Goal: Transaction & Acquisition: Purchase product/service

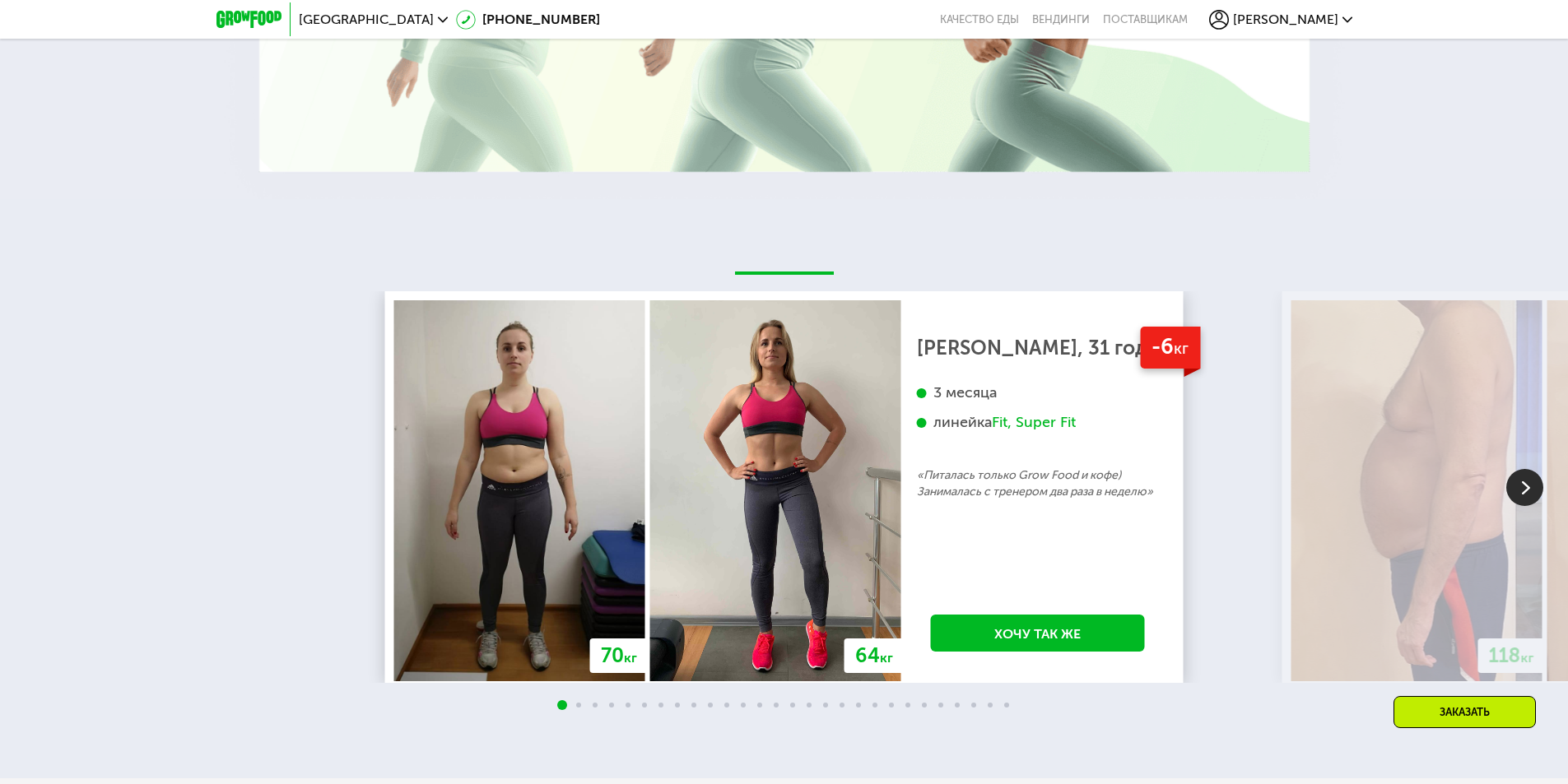
scroll to position [3372, 0]
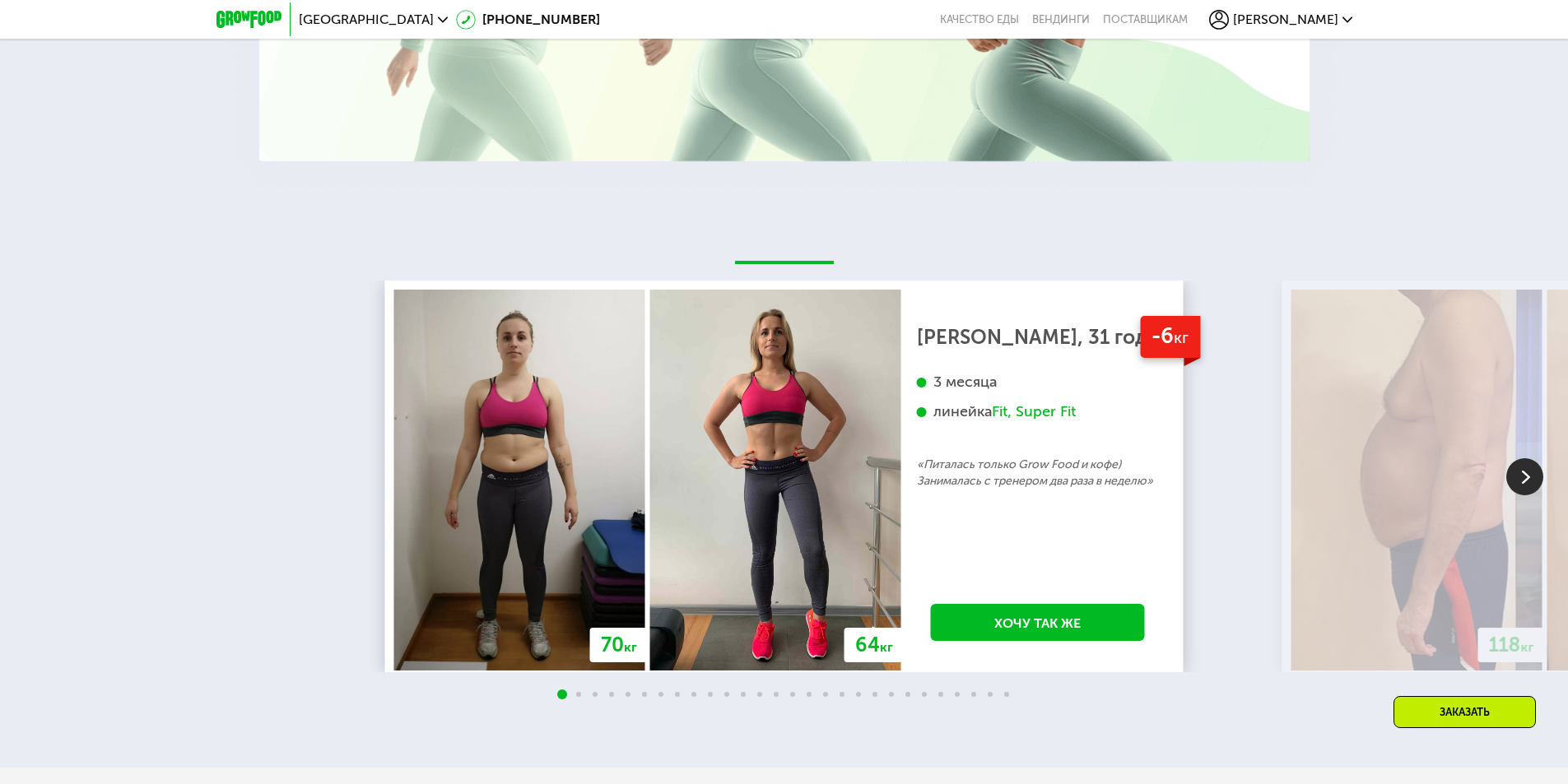
click at [580, 696] on span at bounding box center [579, 695] width 5 height 5
click at [1526, 480] on img at bounding box center [1525, 477] width 37 height 37
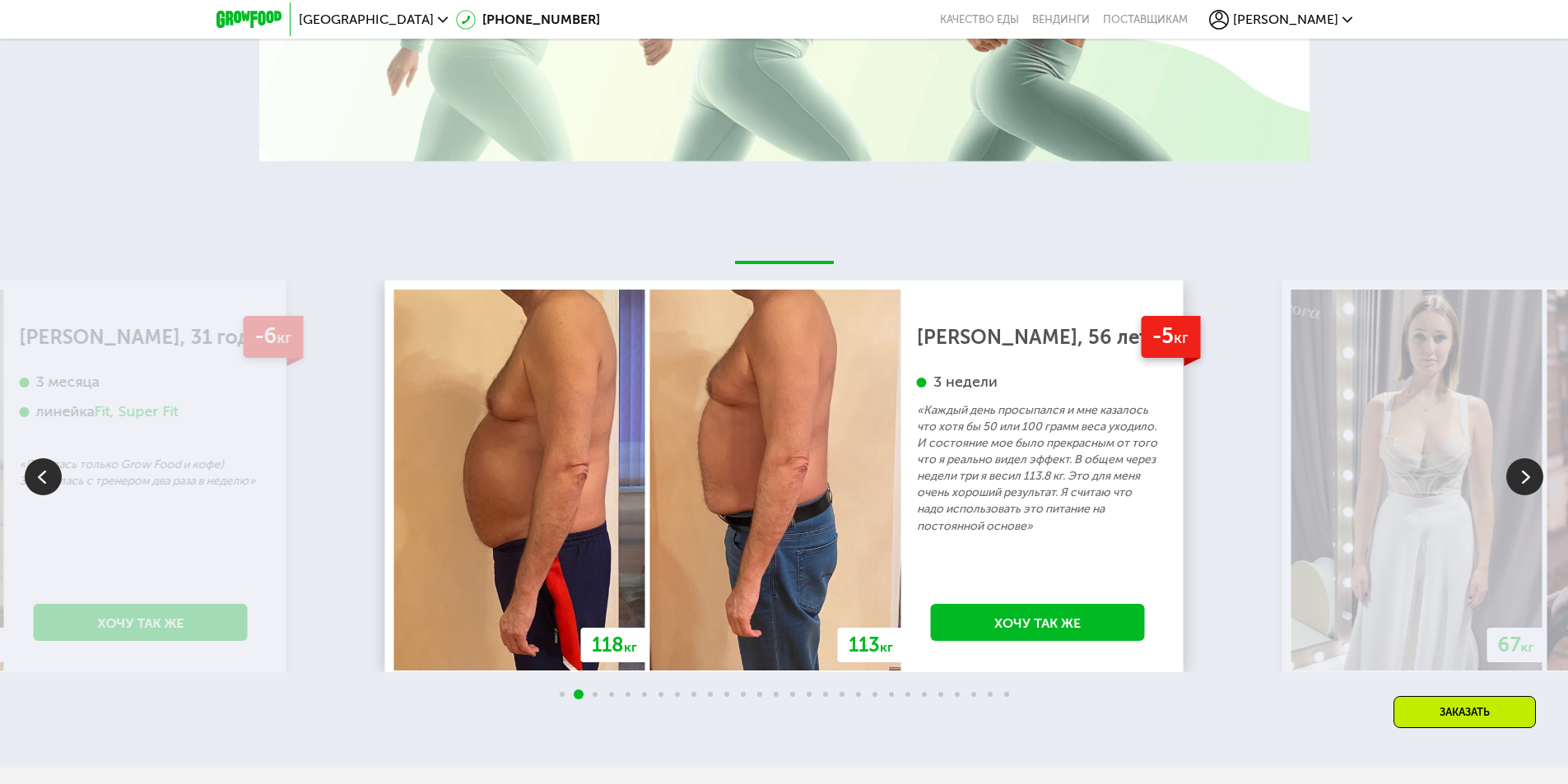
click at [1526, 480] on img at bounding box center [1525, 477] width 37 height 37
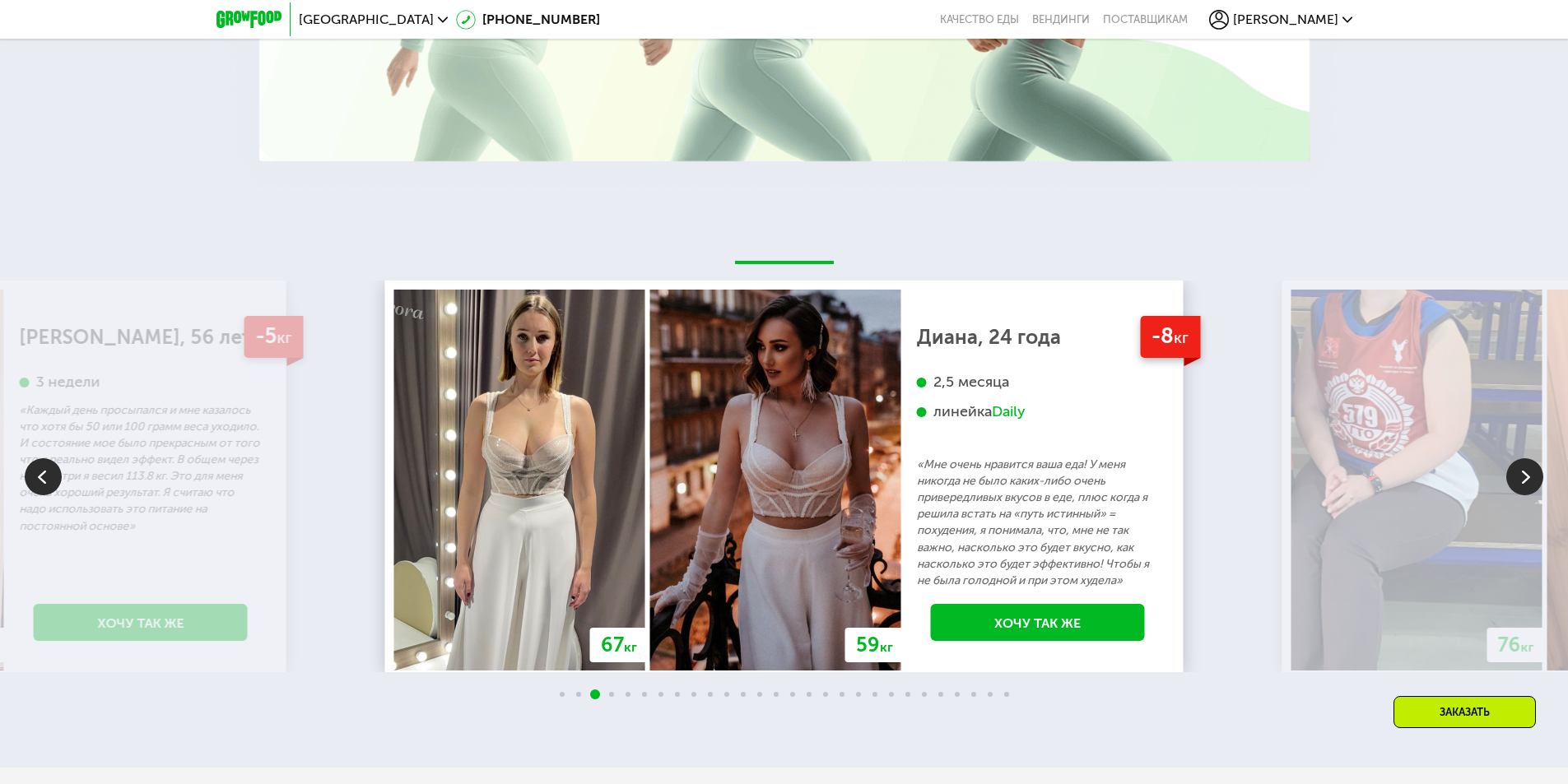
click at [1525, 482] on img at bounding box center [1525, 477] width 37 height 37
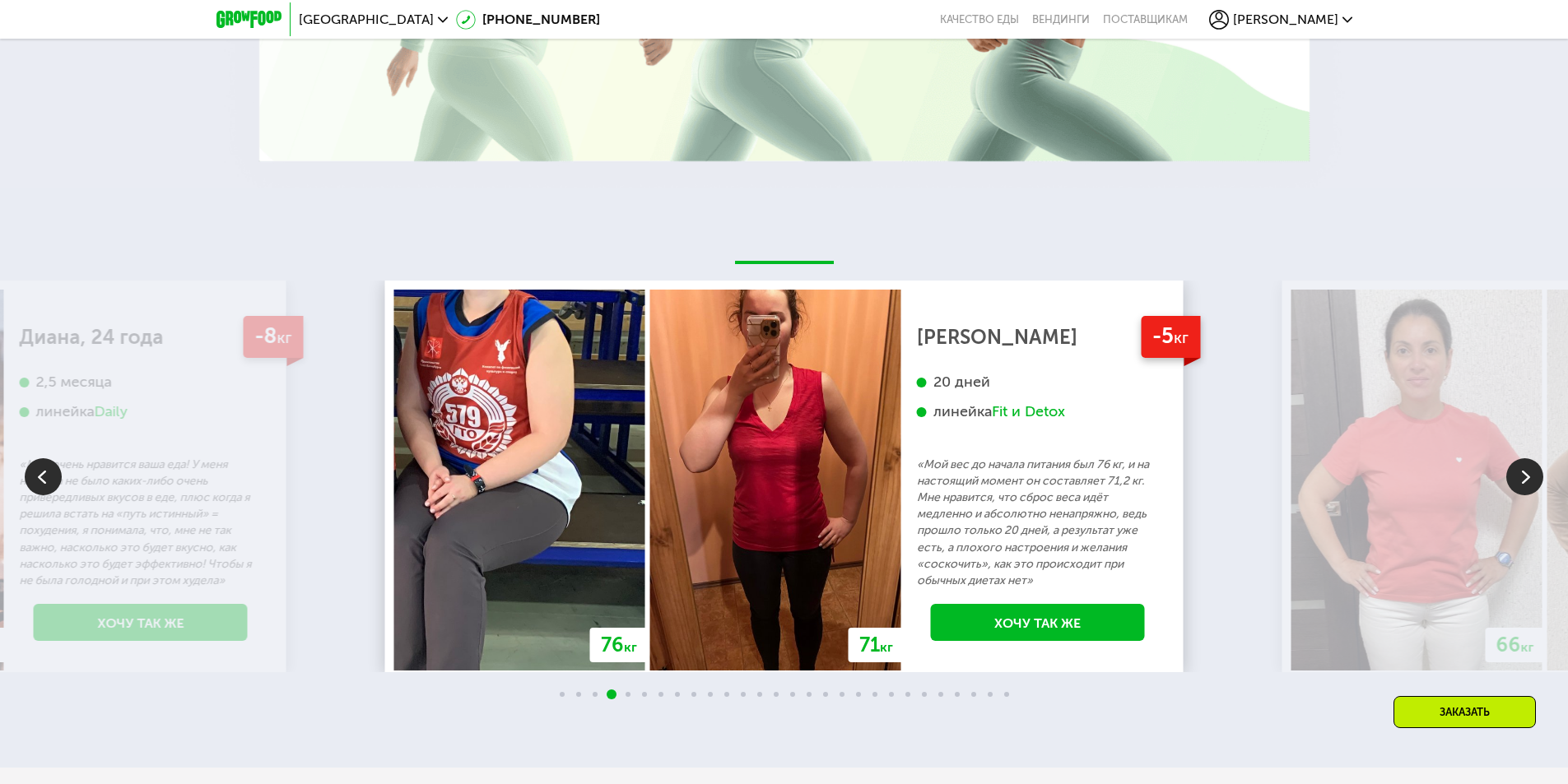
click at [1525, 482] on img at bounding box center [1525, 477] width 37 height 37
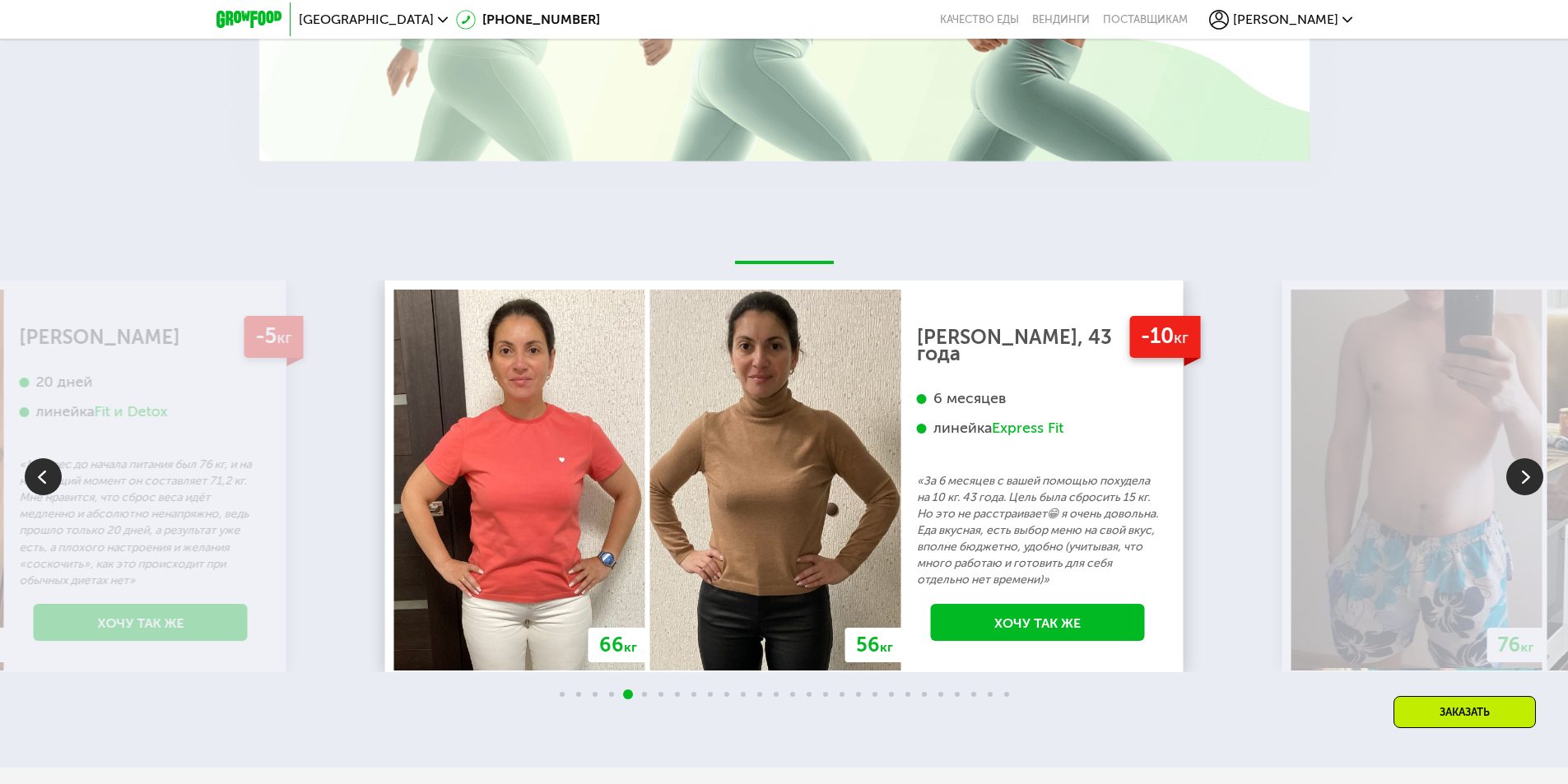
click at [1525, 482] on img at bounding box center [1525, 477] width 37 height 37
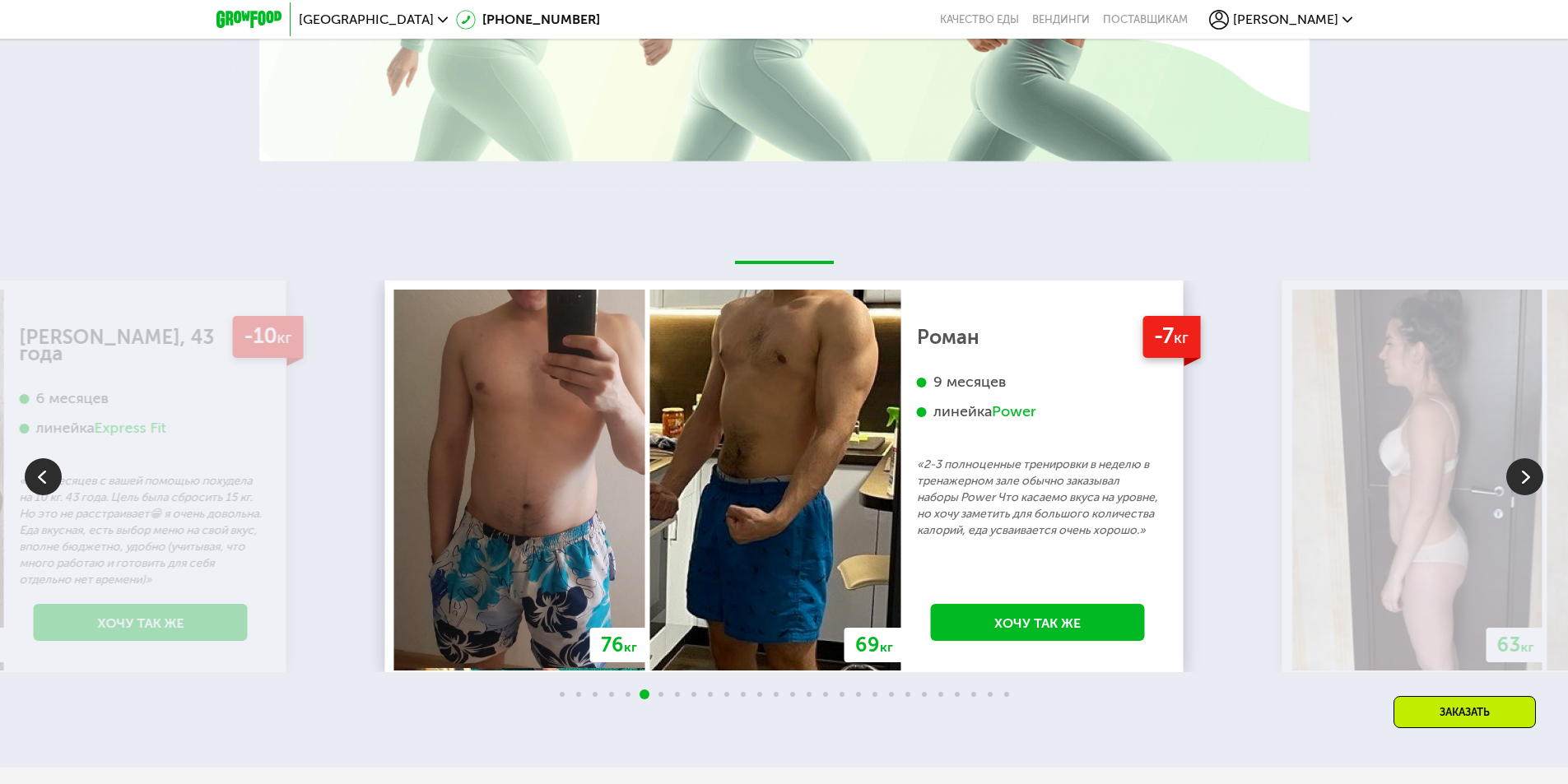
click at [1525, 482] on img at bounding box center [1525, 477] width 37 height 37
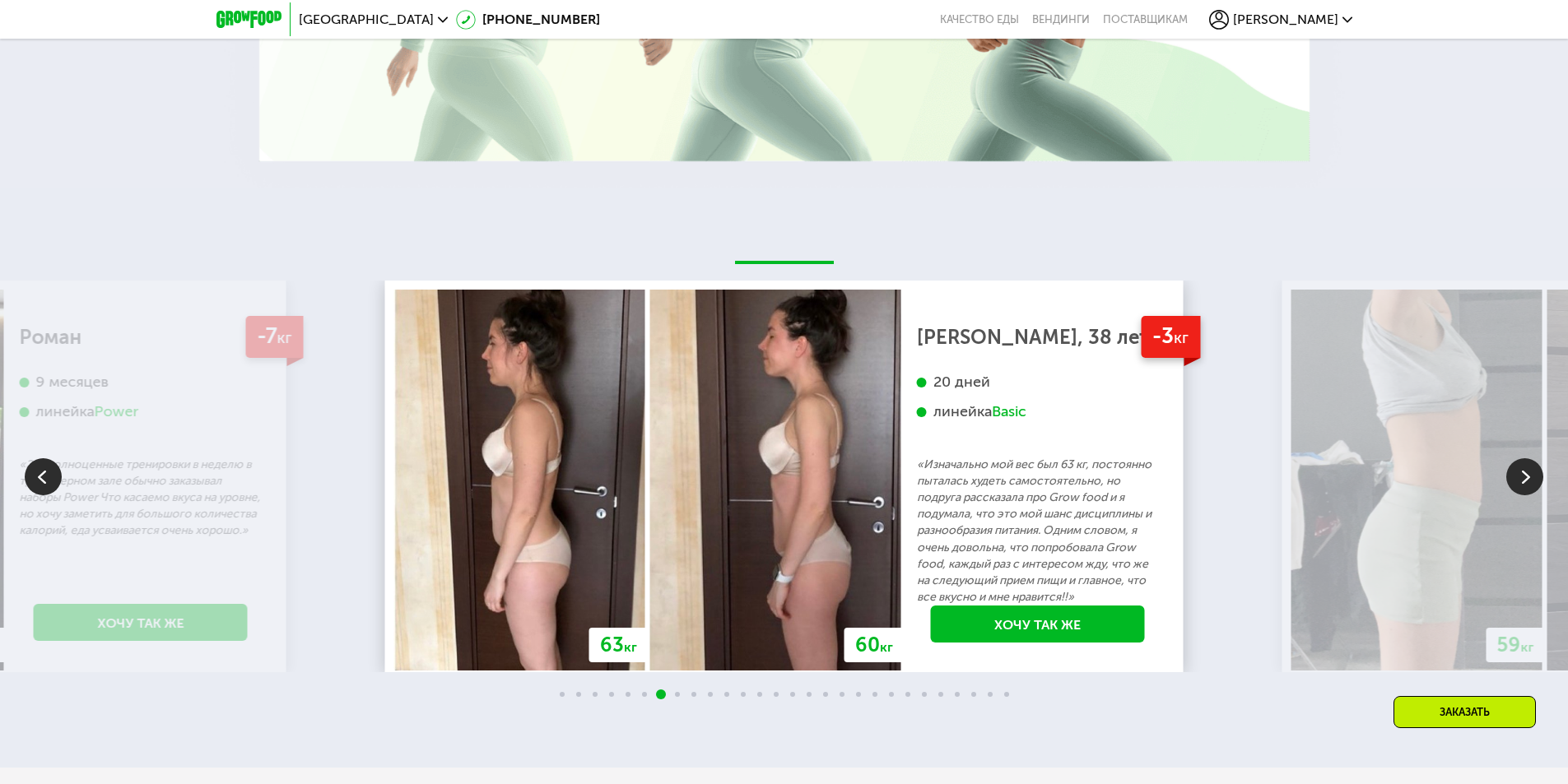
click at [1525, 482] on img at bounding box center [1525, 477] width 37 height 37
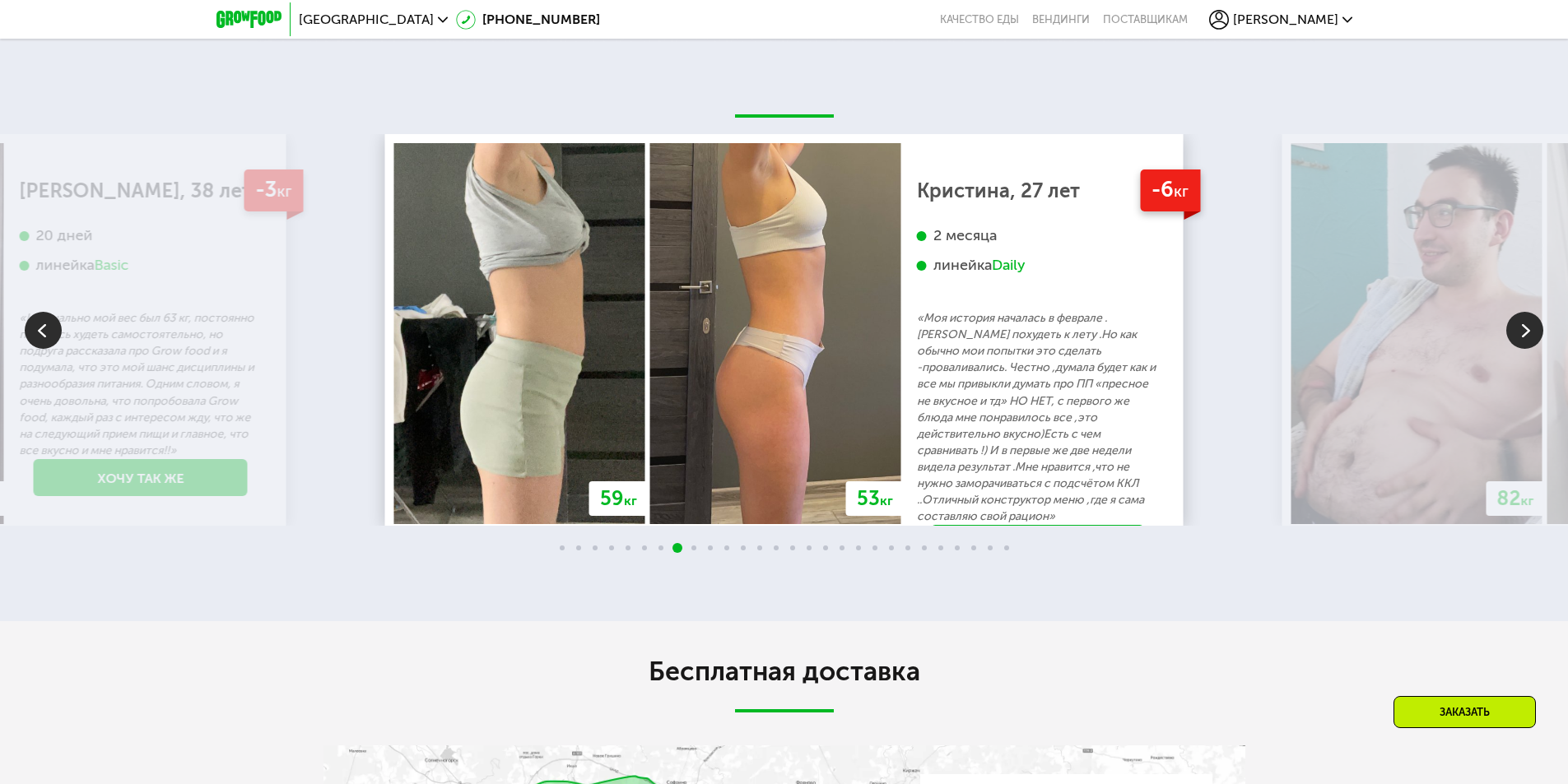
scroll to position [3537, 0]
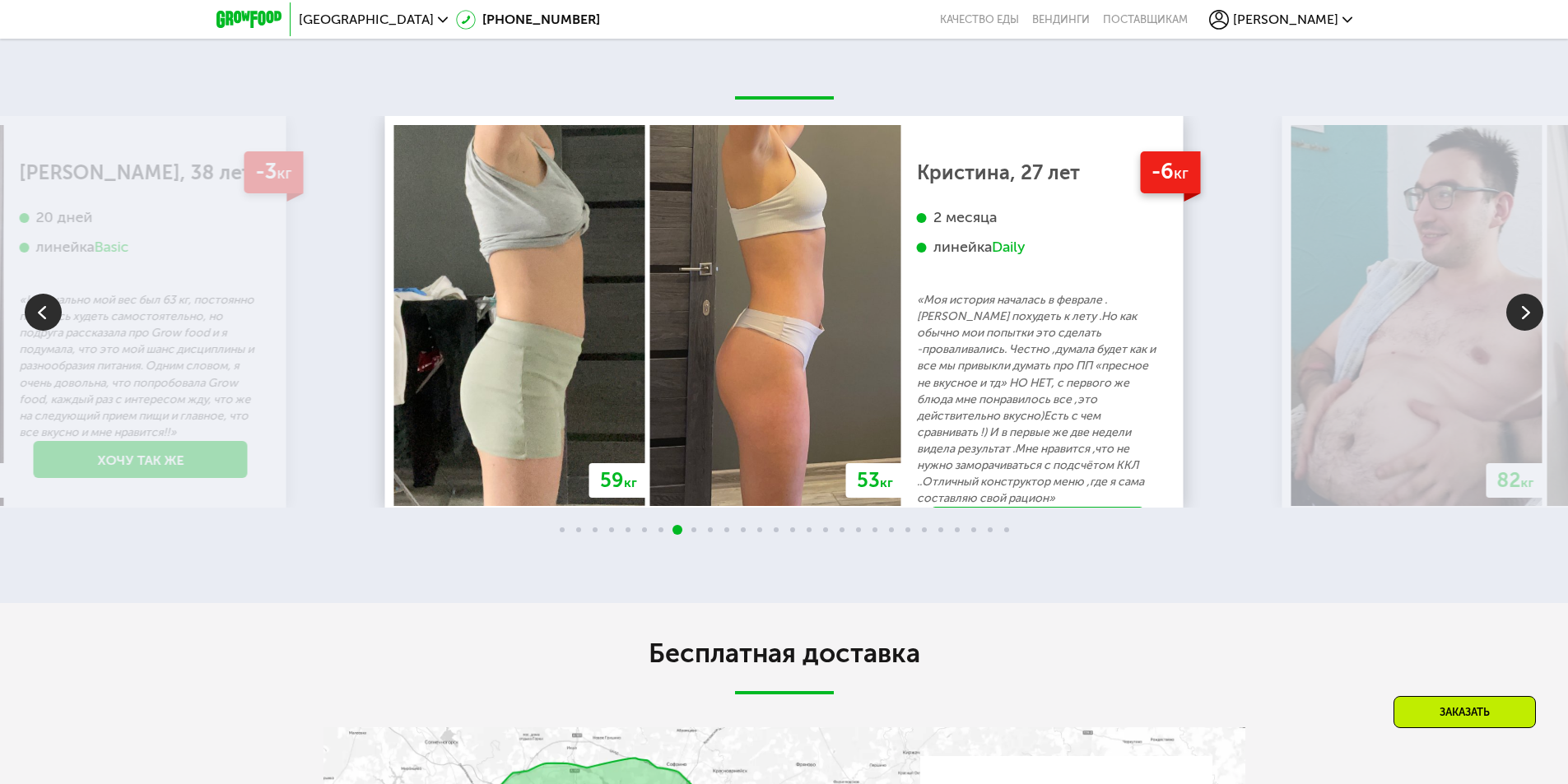
click at [1519, 313] on img at bounding box center [1525, 312] width 37 height 37
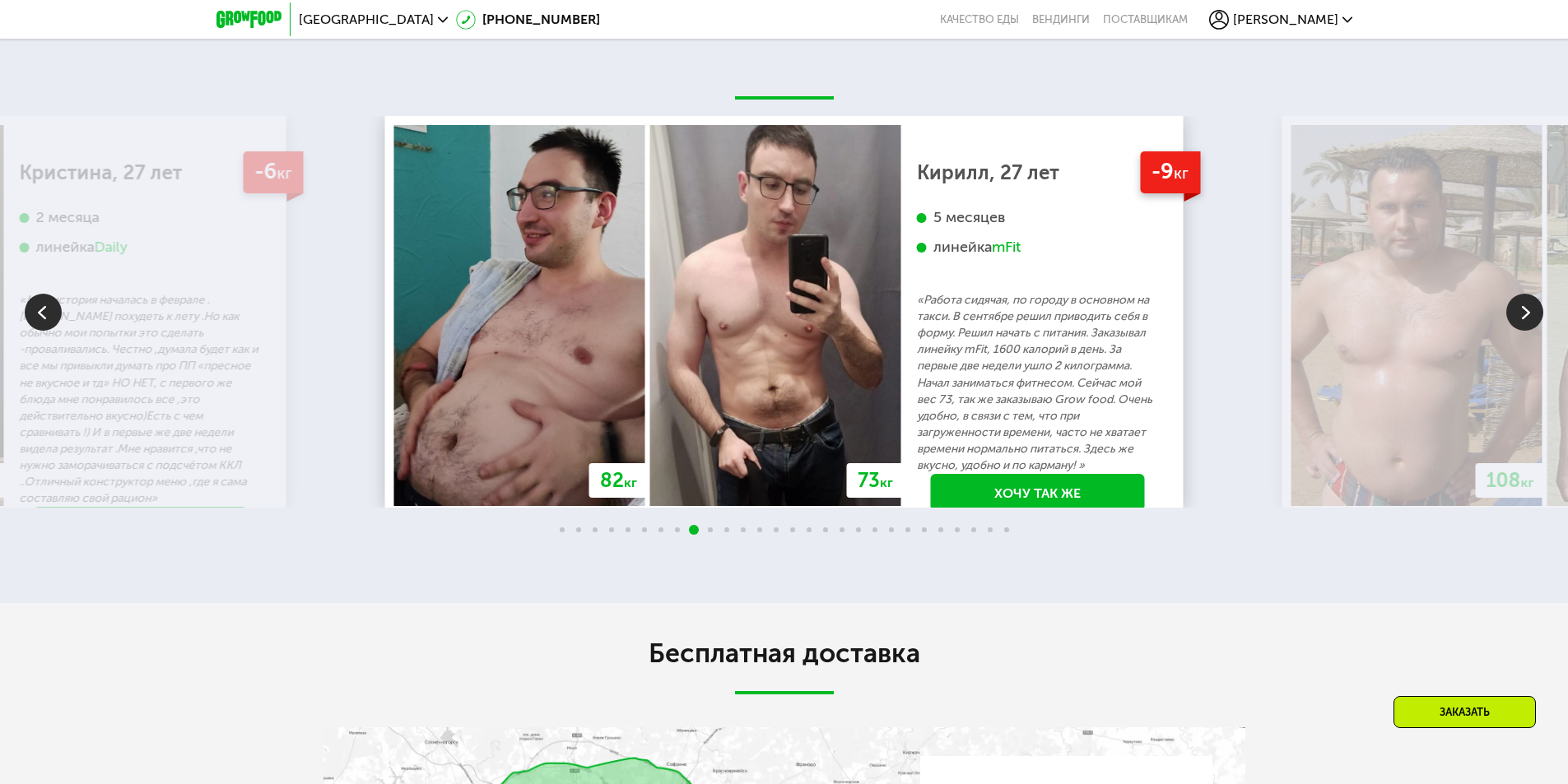
click at [1519, 313] on img at bounding box center [1525, 312] width 37 height 37
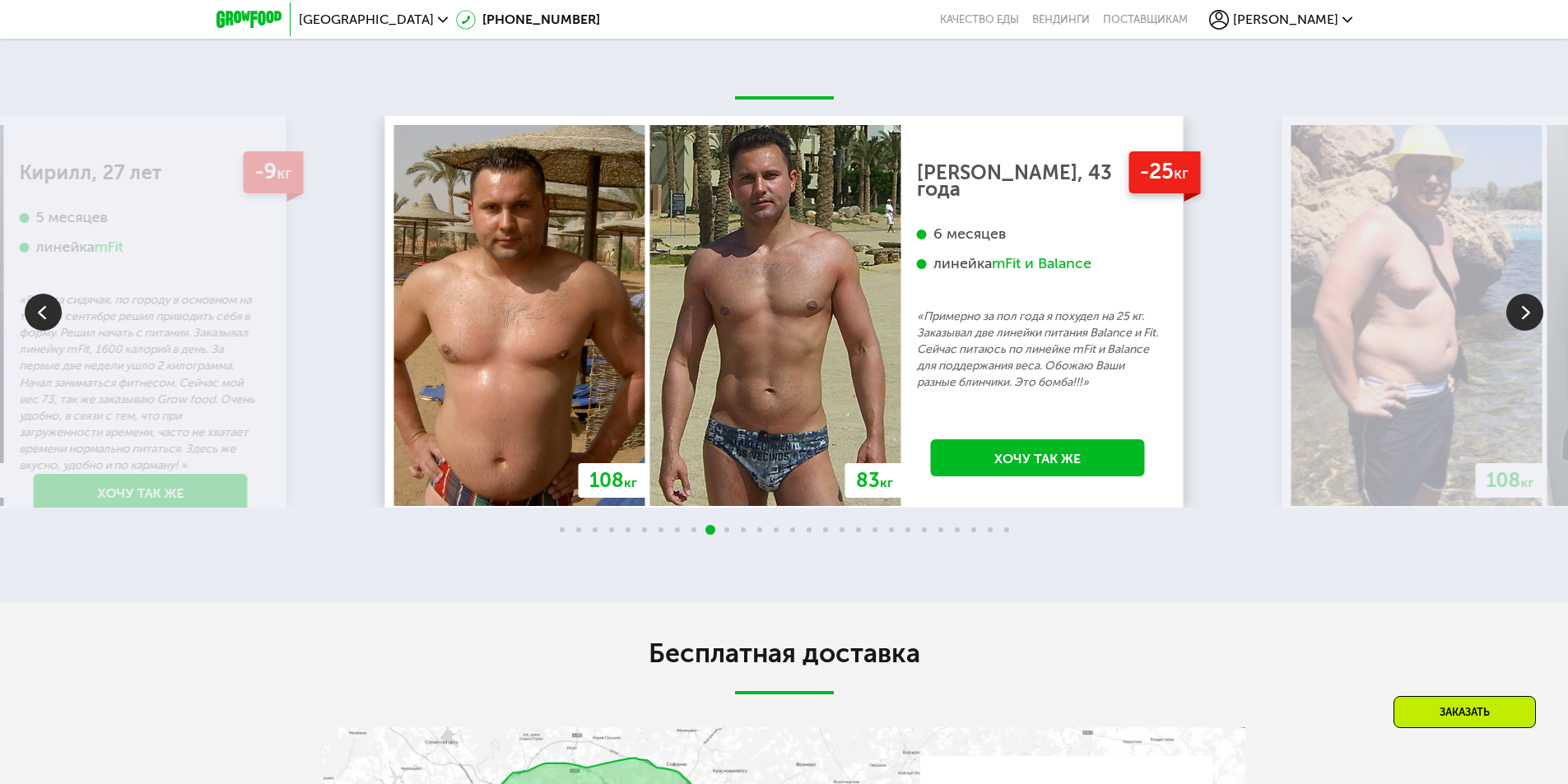
click at [1519, 313] on img at bounding box center [1525, 312] width 37 height 37
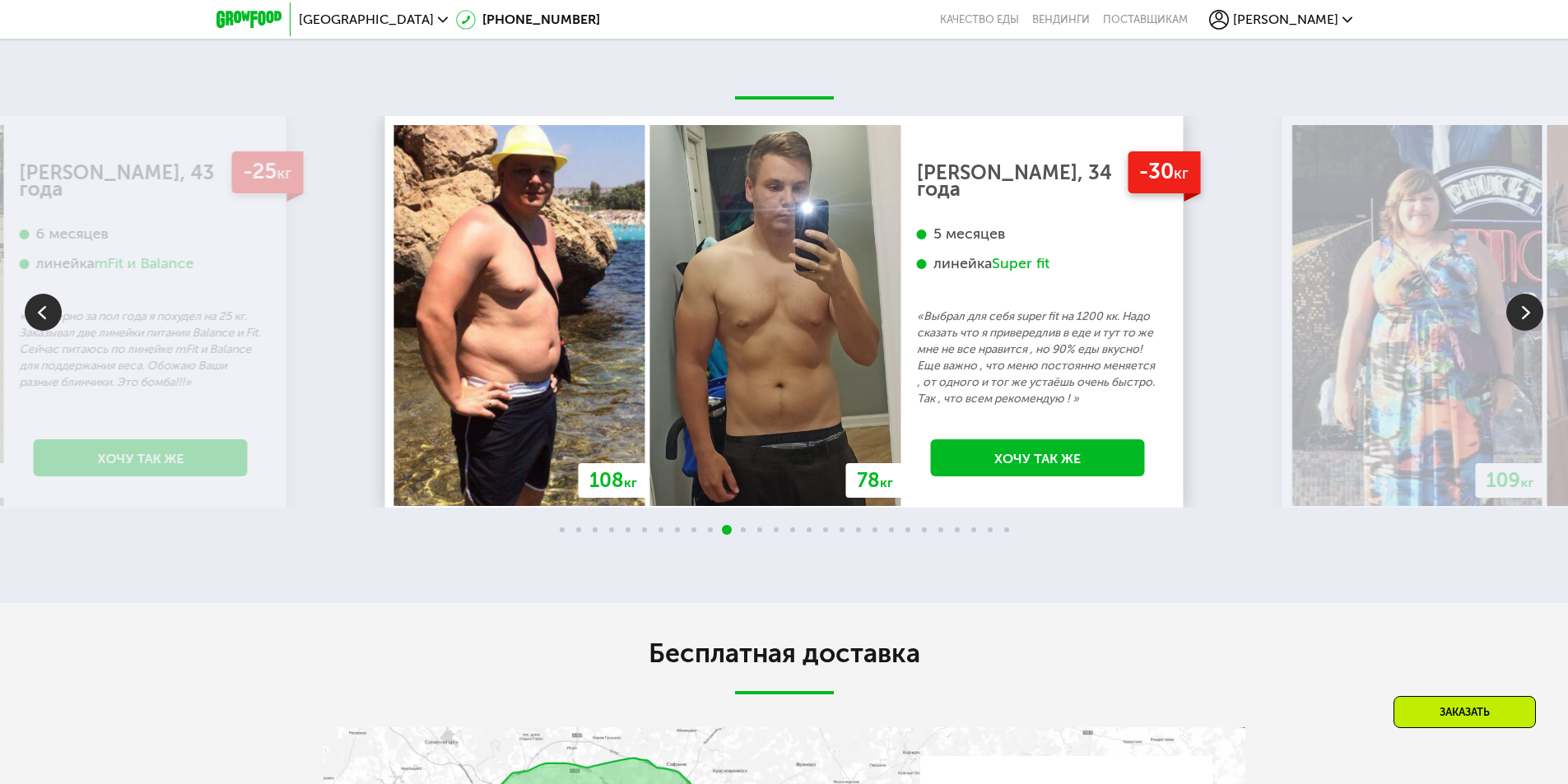
click at [1519, 313] on img at bounding box center [1525, 312] width 37 height 37
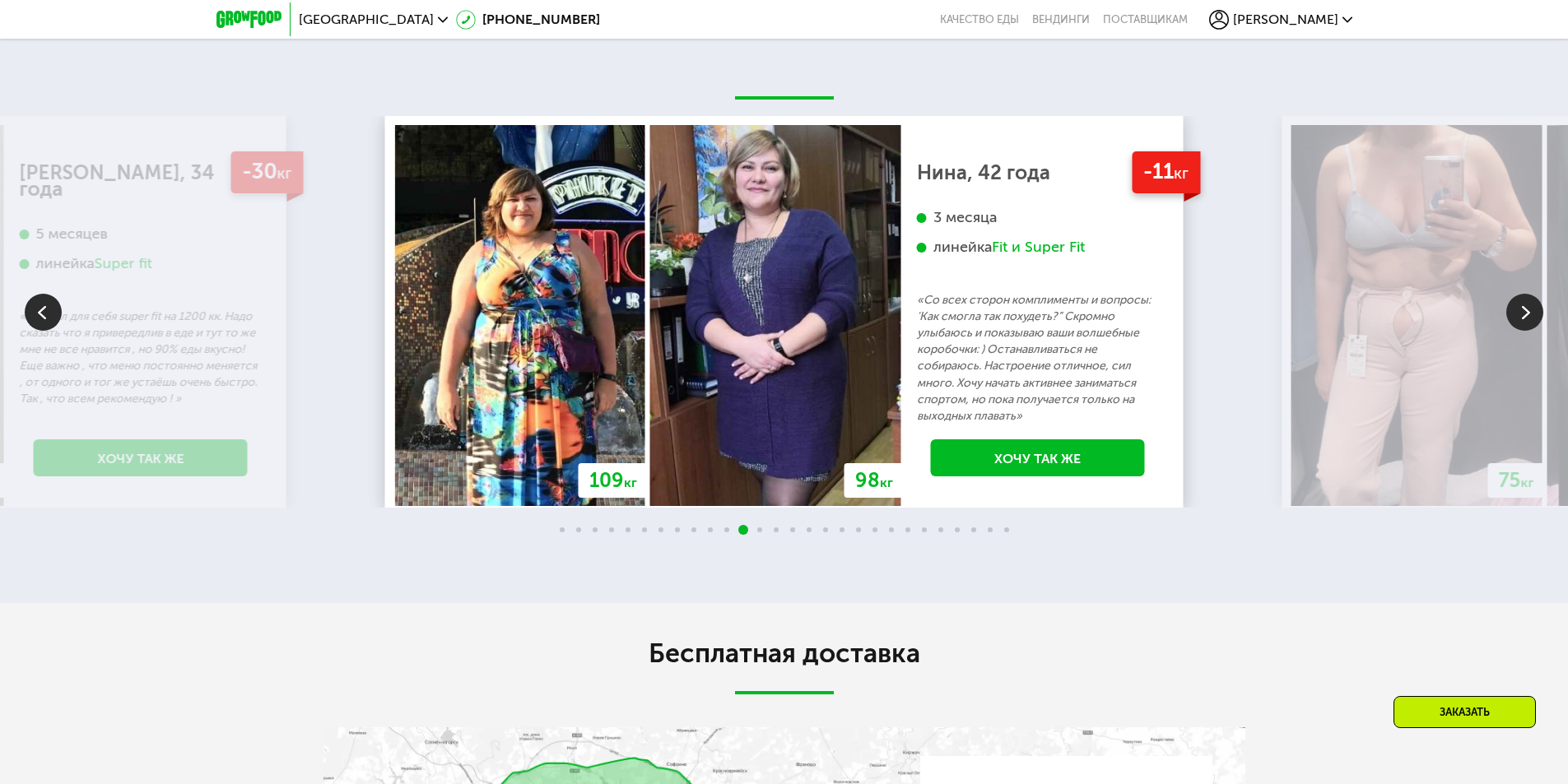
click at [1519, 314] on img at bounding box center [1525, 312] width 37 height 37
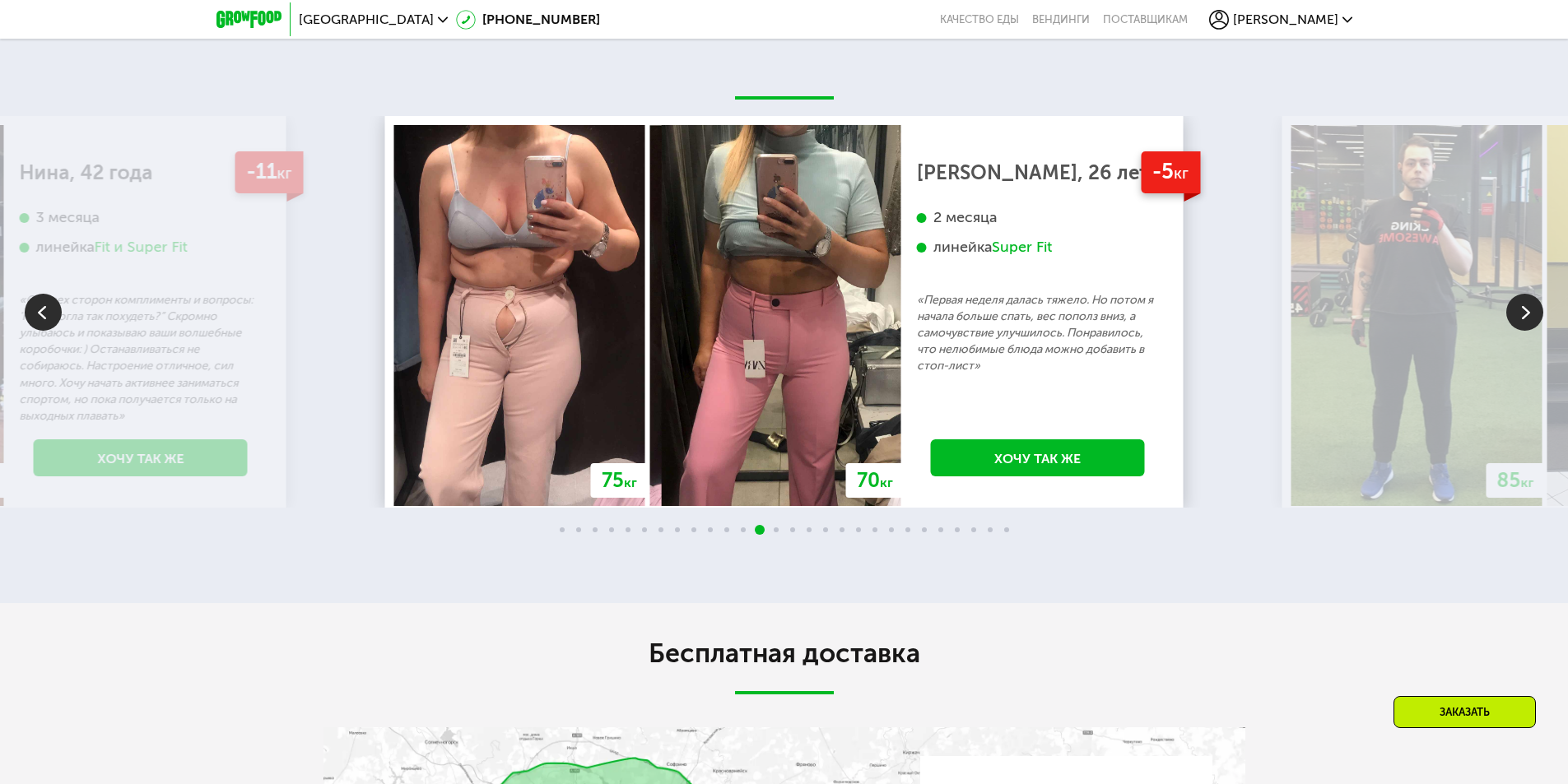
click at [1519, 314] on img at bounding box center [1525, 312] width 37 height 37
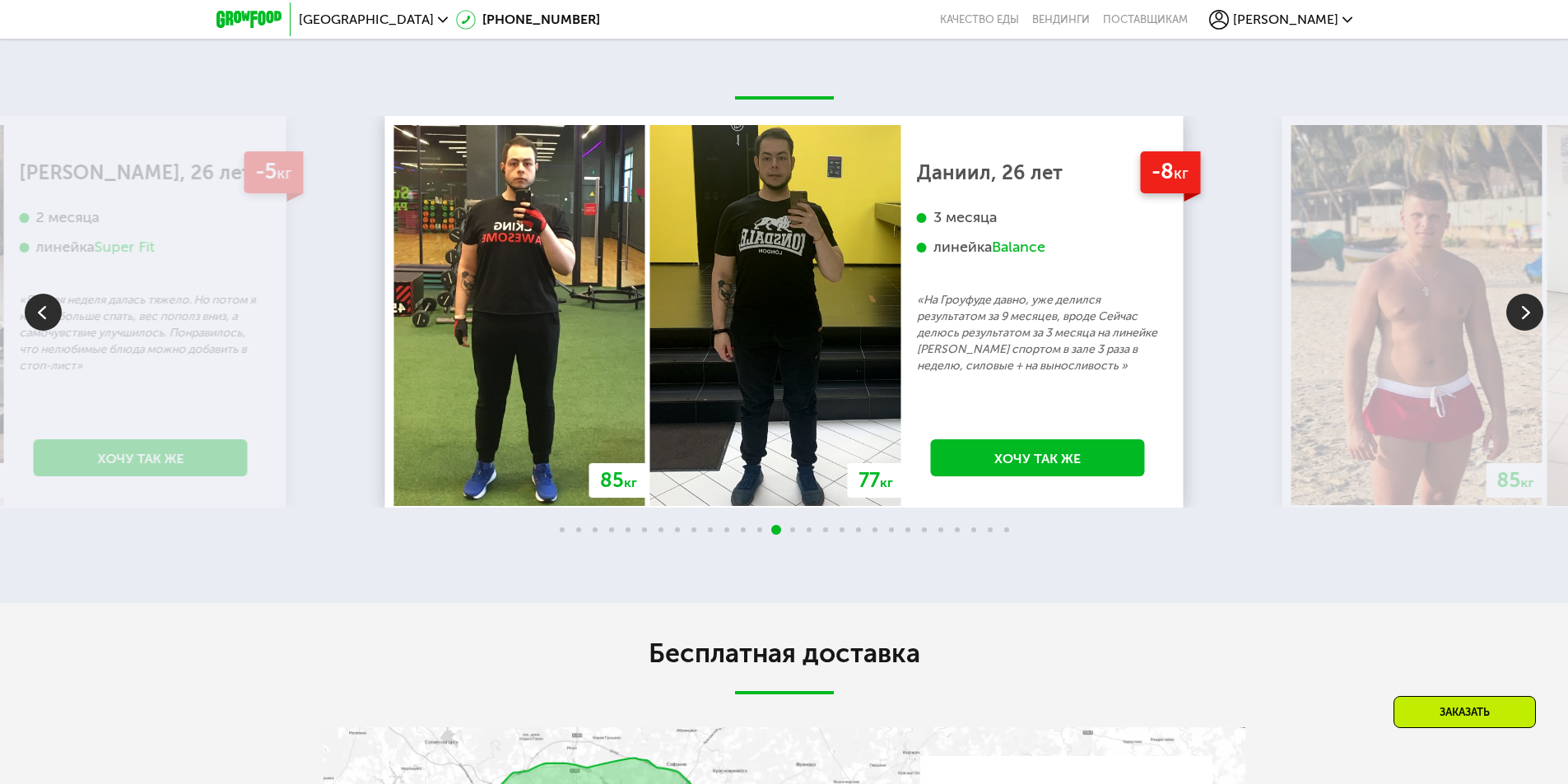
click at [1519, 314] on img at bounding box center [1525, 312] width 37 height 37
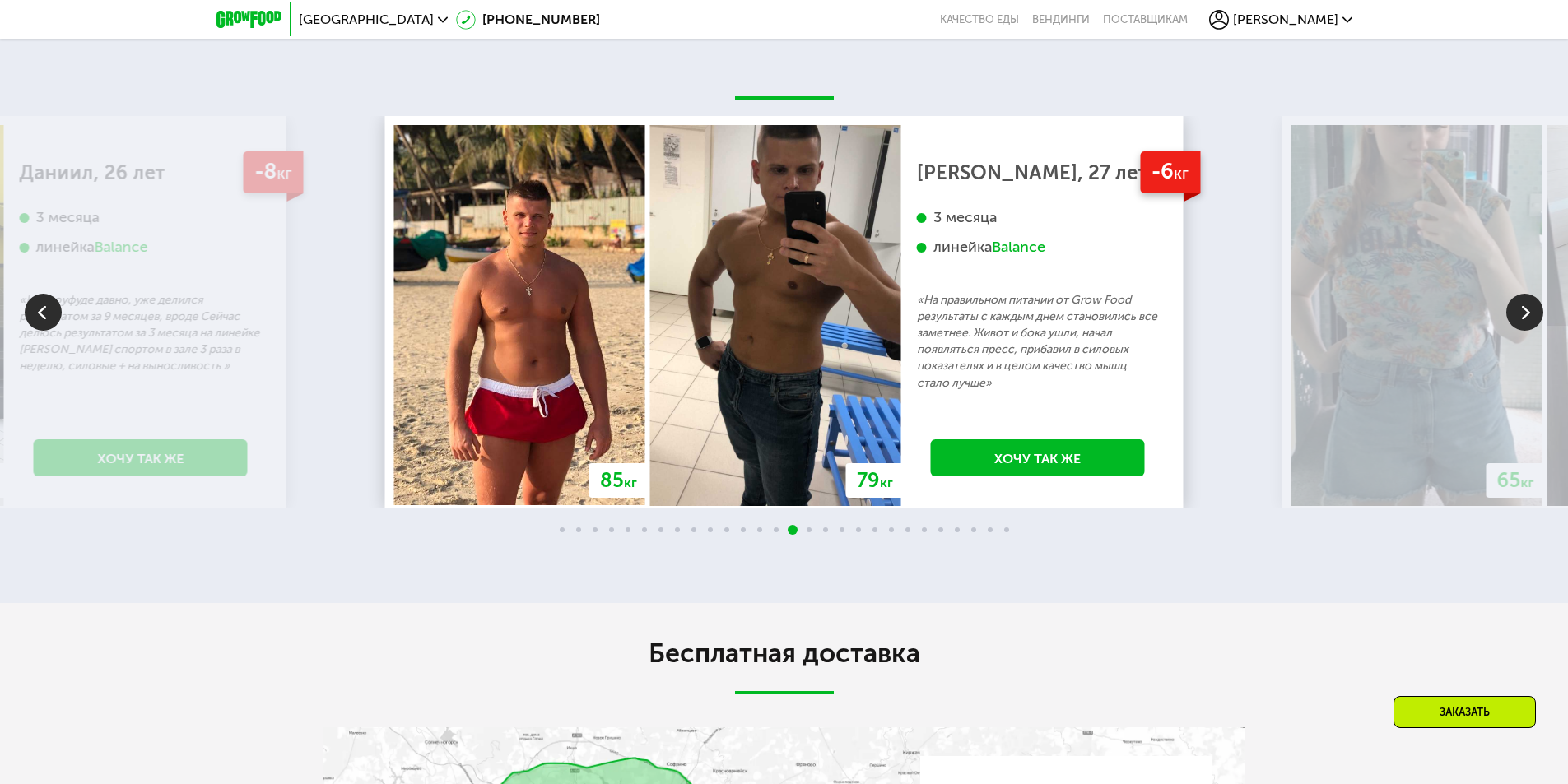
click at [1519, 318] on img at bounding box center [1525, 312] width 37 height 37
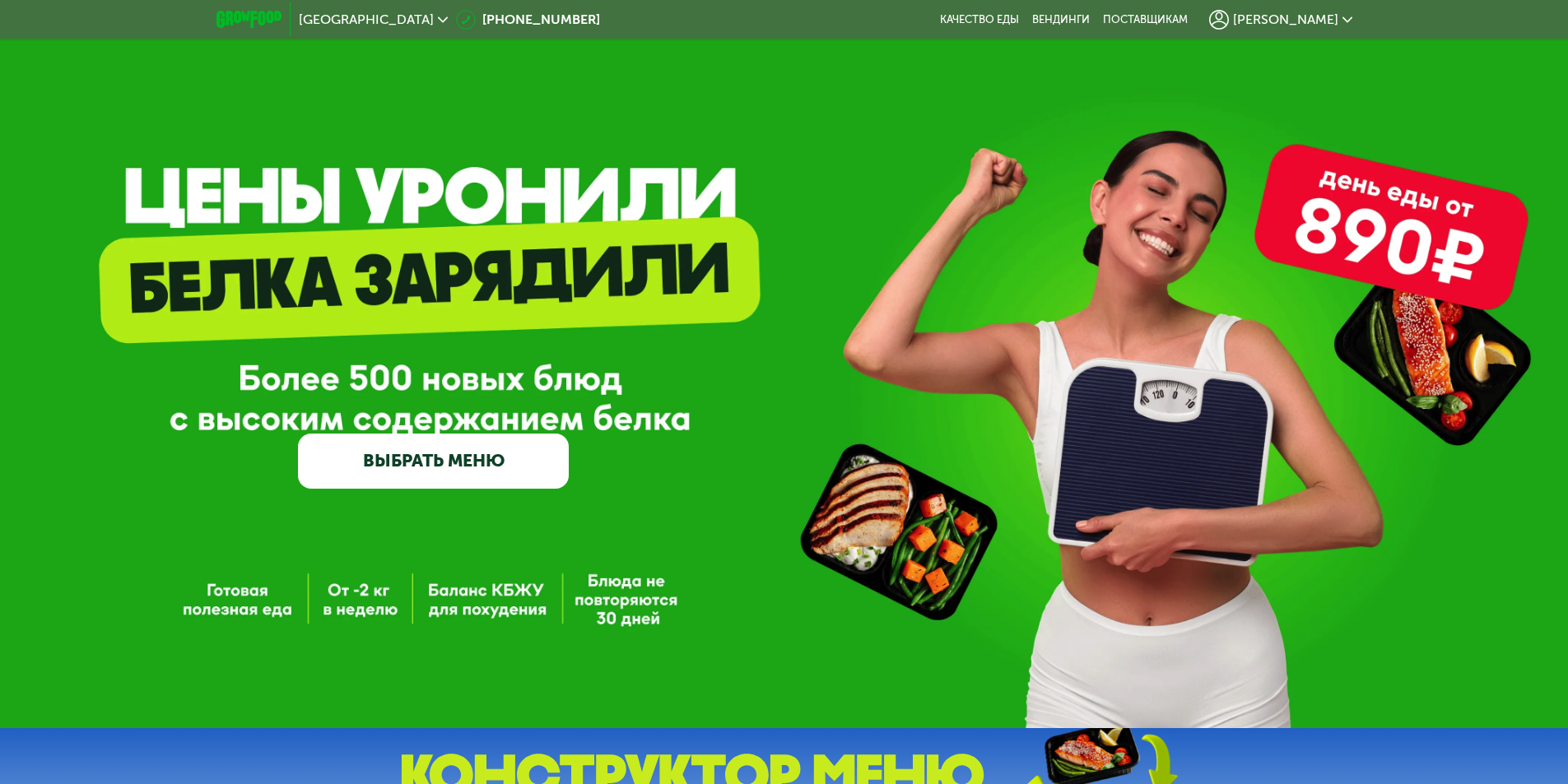
scroll to position [0, 0]
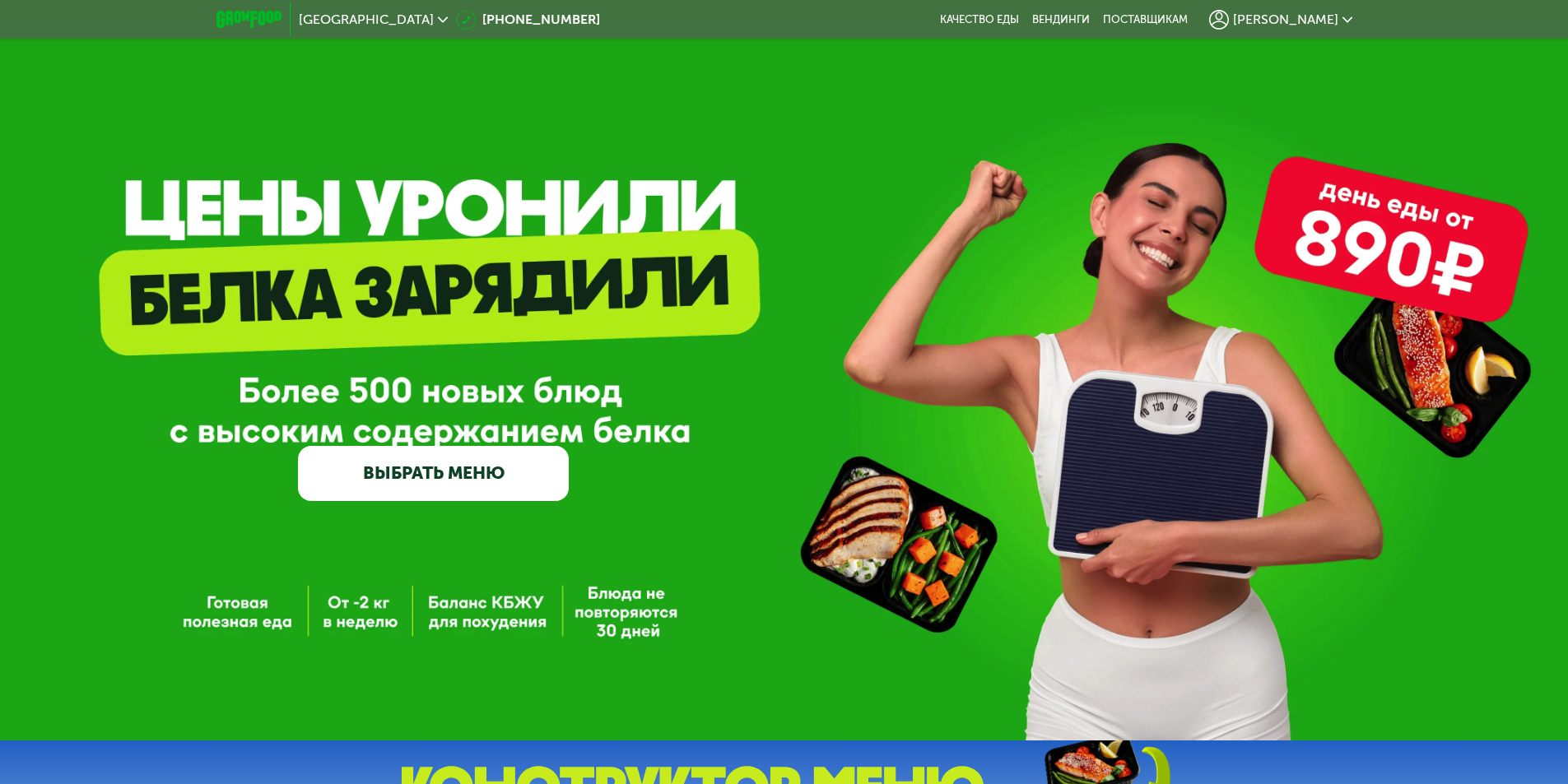
click at [476, 475] on link "ВЫБРАТЬ МЕНЮ" at bounding box center [434, 473] width 271 height 54
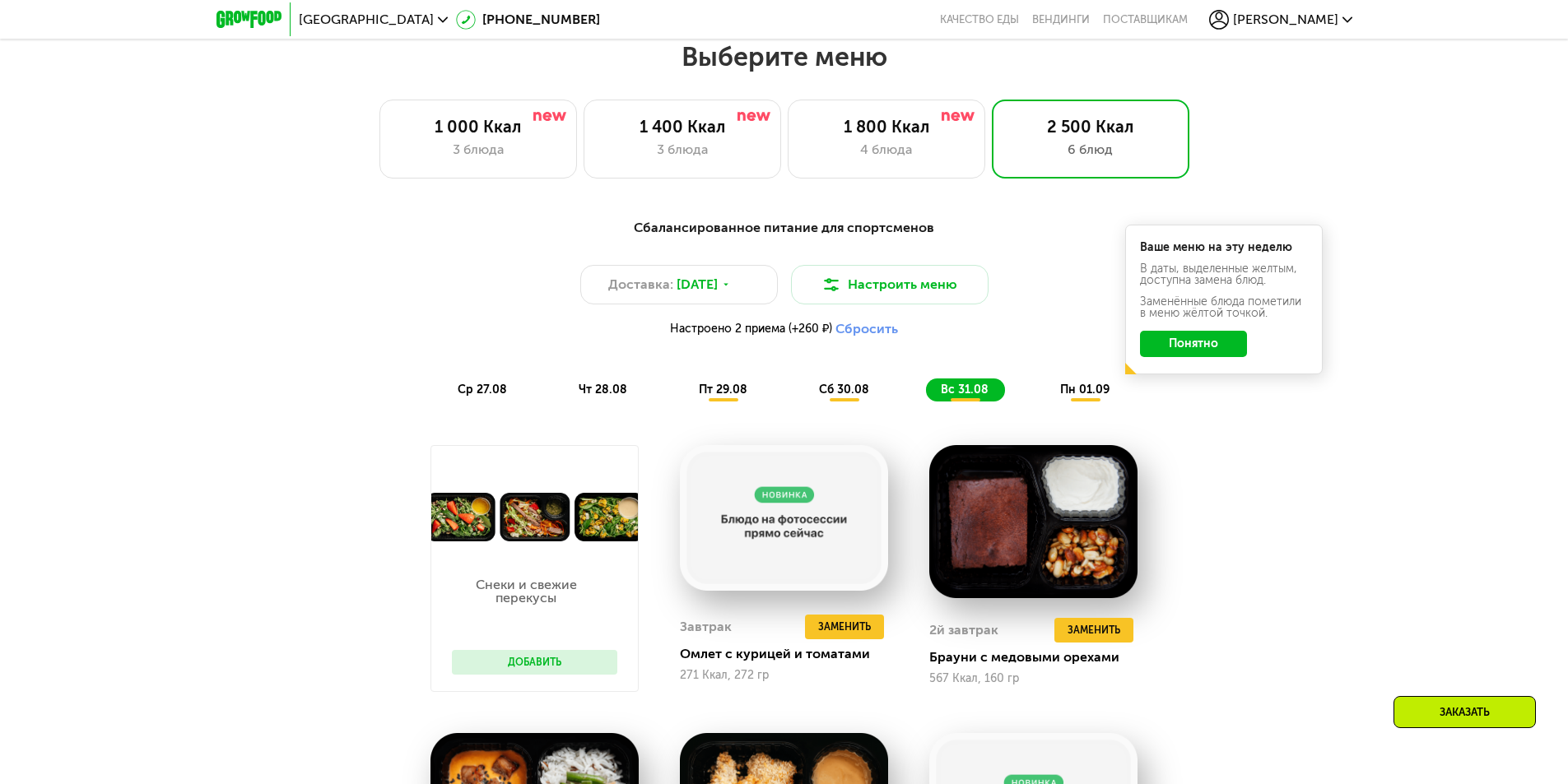
scroll to position [888, 0]
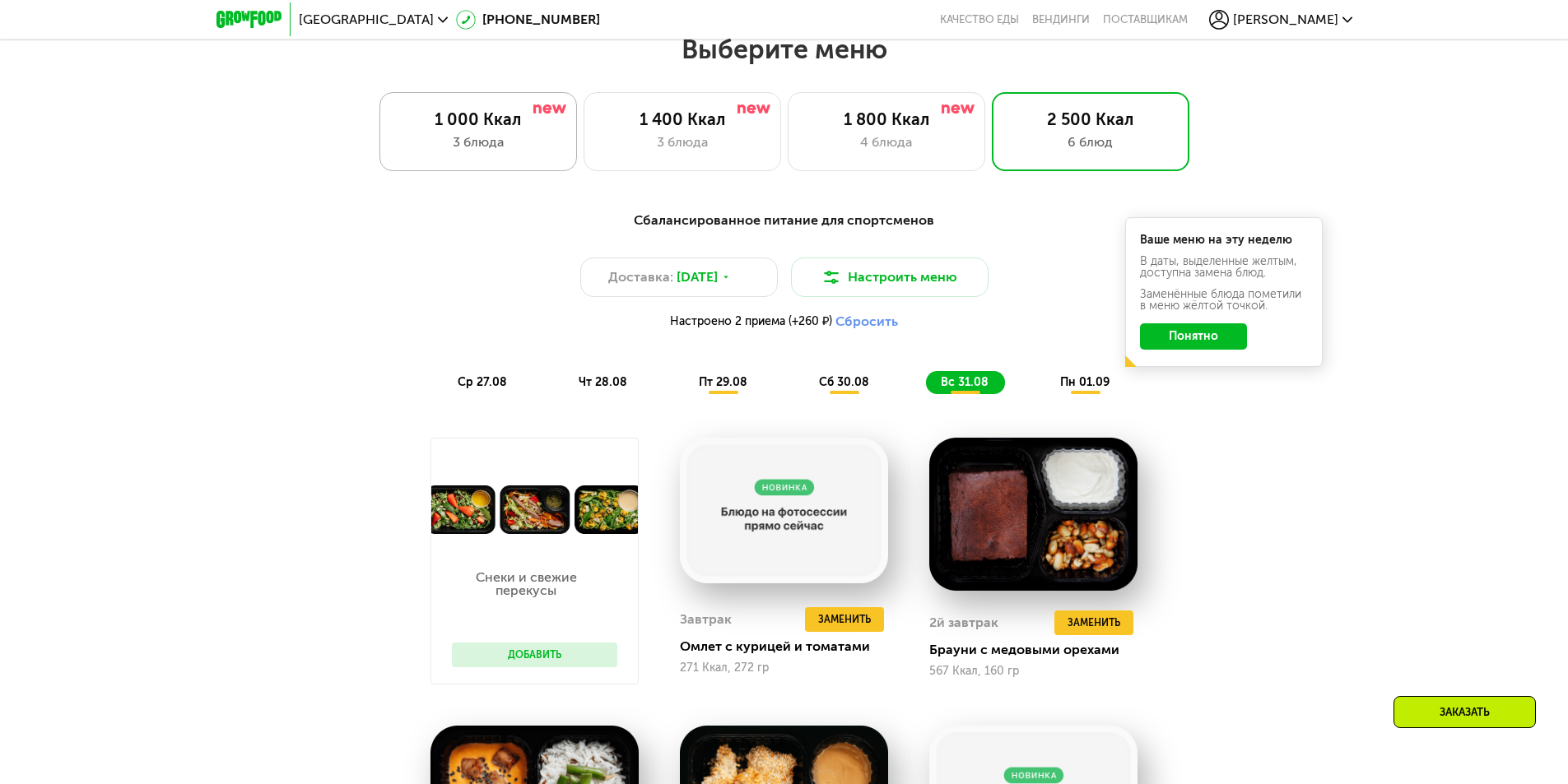
click at [583, 135] on div "1 000 Ккал 3 блюда" at bounding box center [682, 131] width 197 height 79
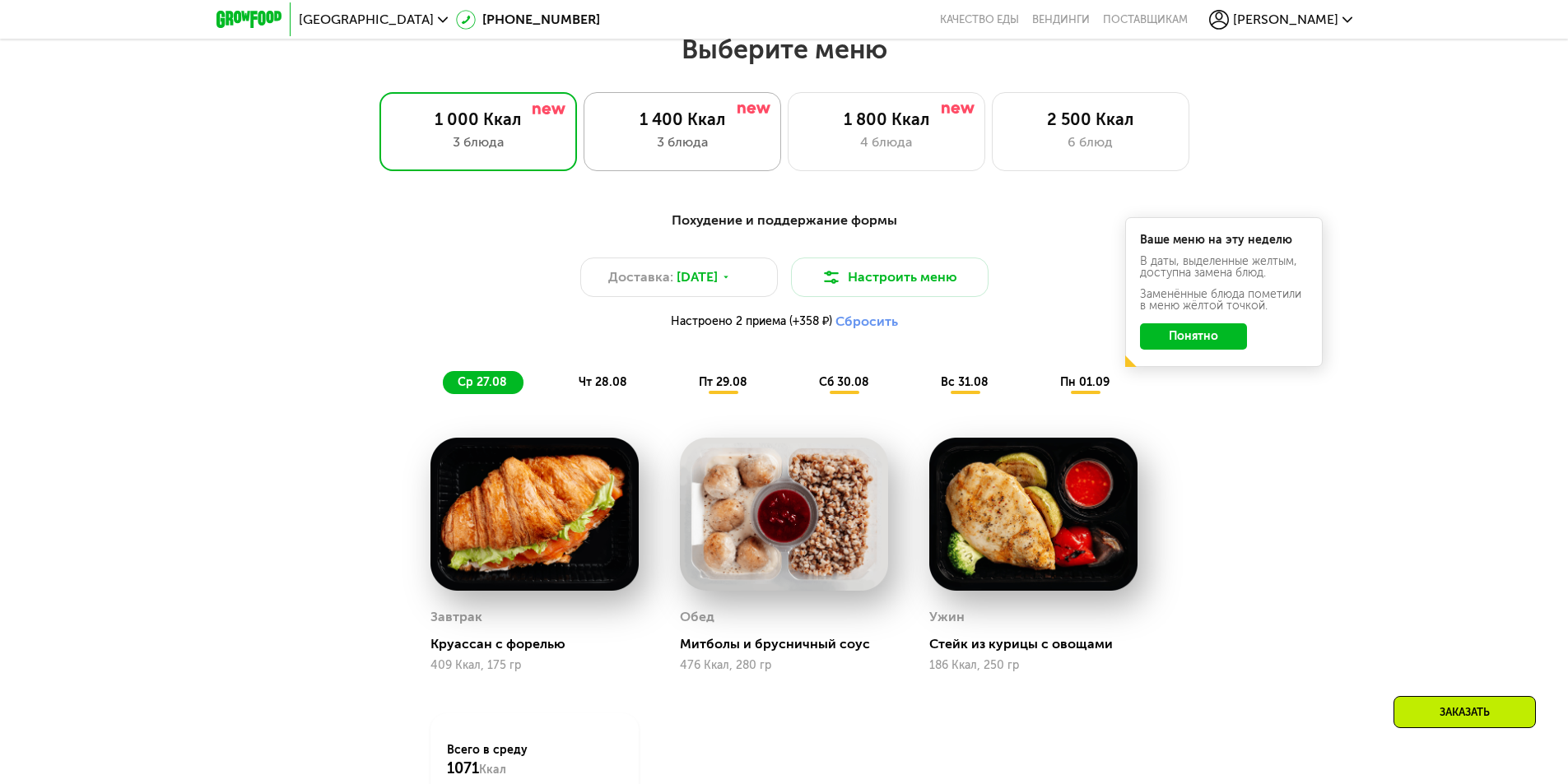
click at [701, 139] on div "3 блюда" at bounding box center [683, 142] width 163 height 19
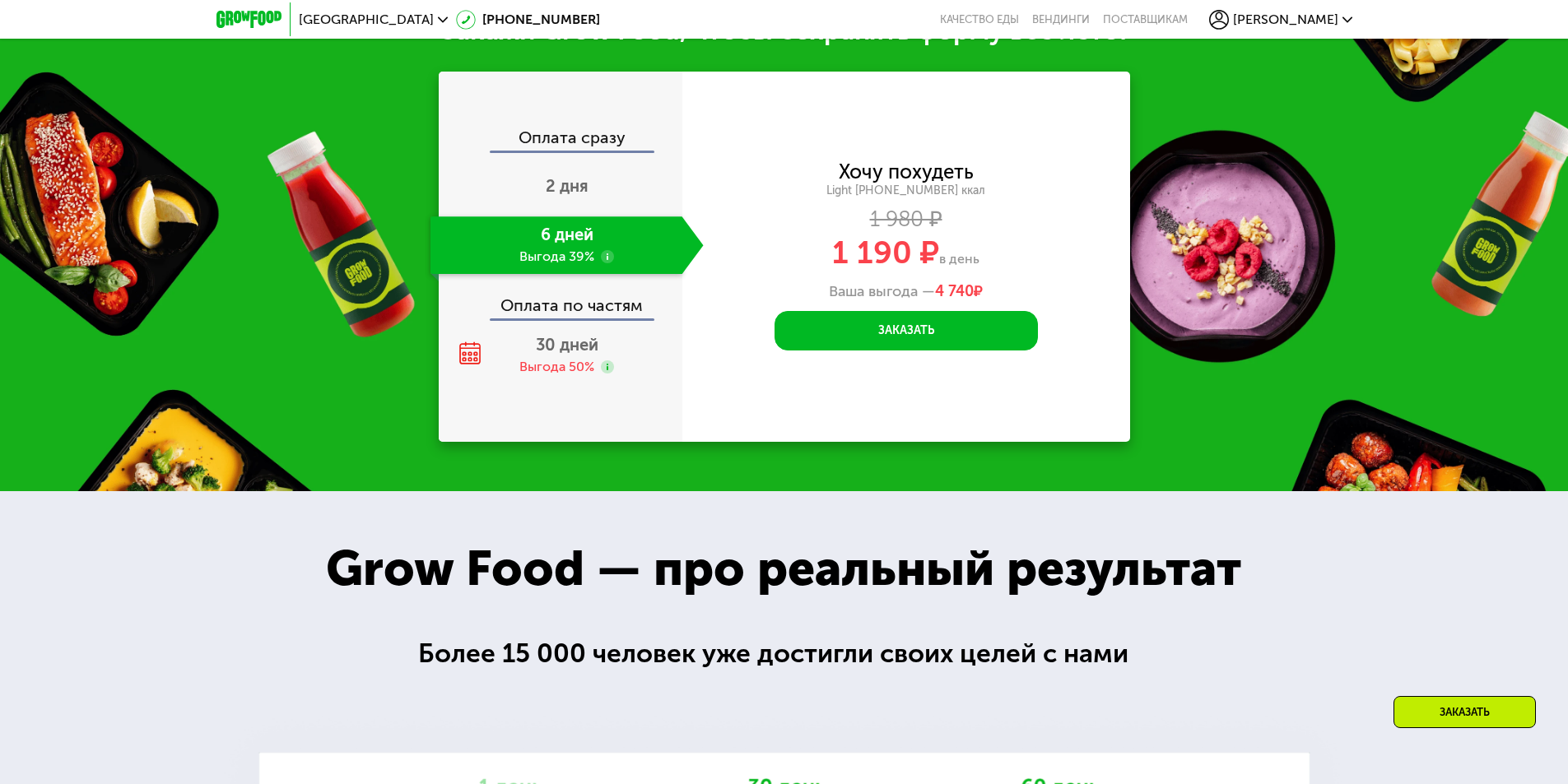
scroll to position [1875, 0]
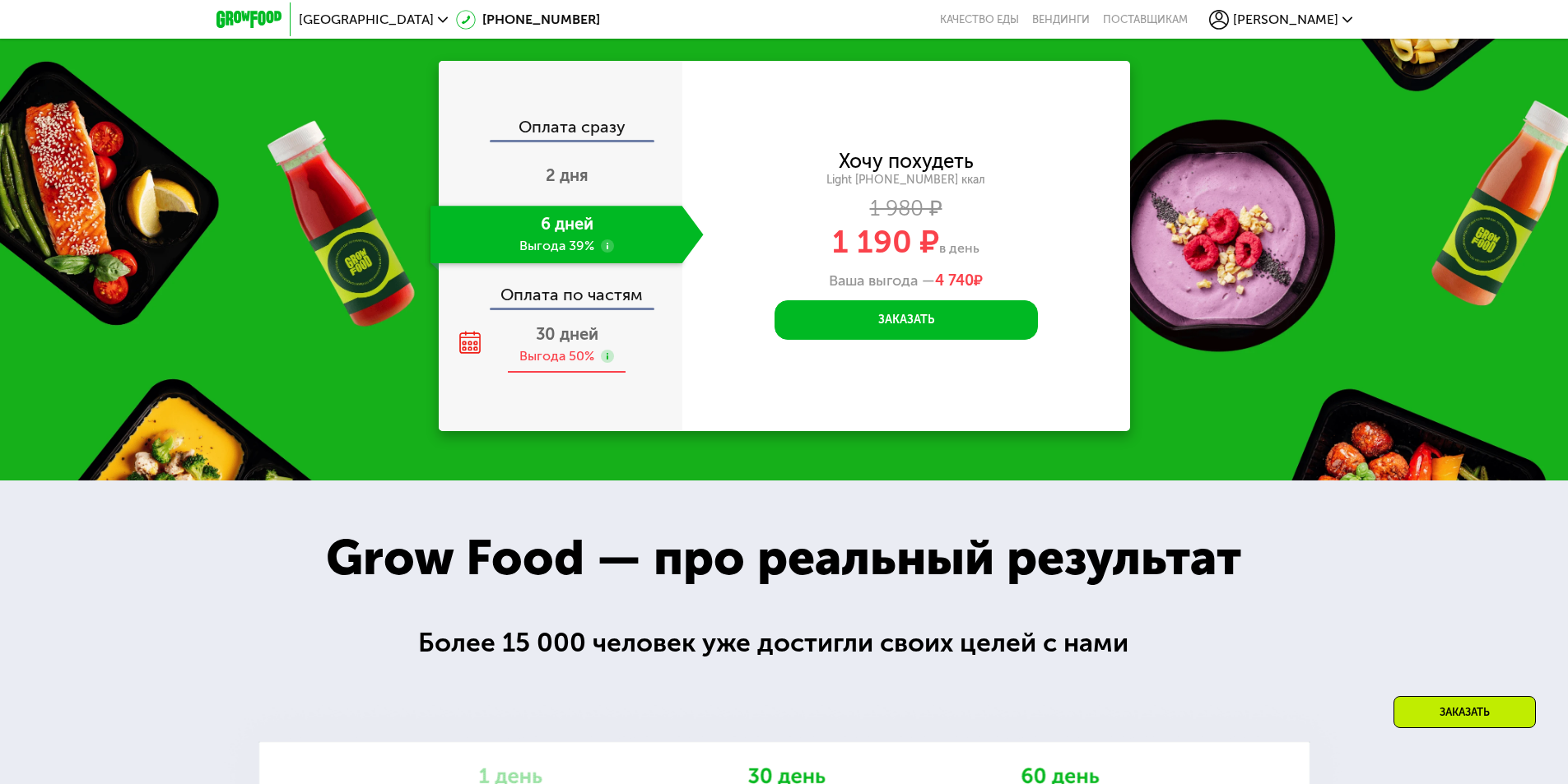
click at [579, 334] on div "30 дней Выгода 50%" at bounding box center [567, 344] width 274 height 58
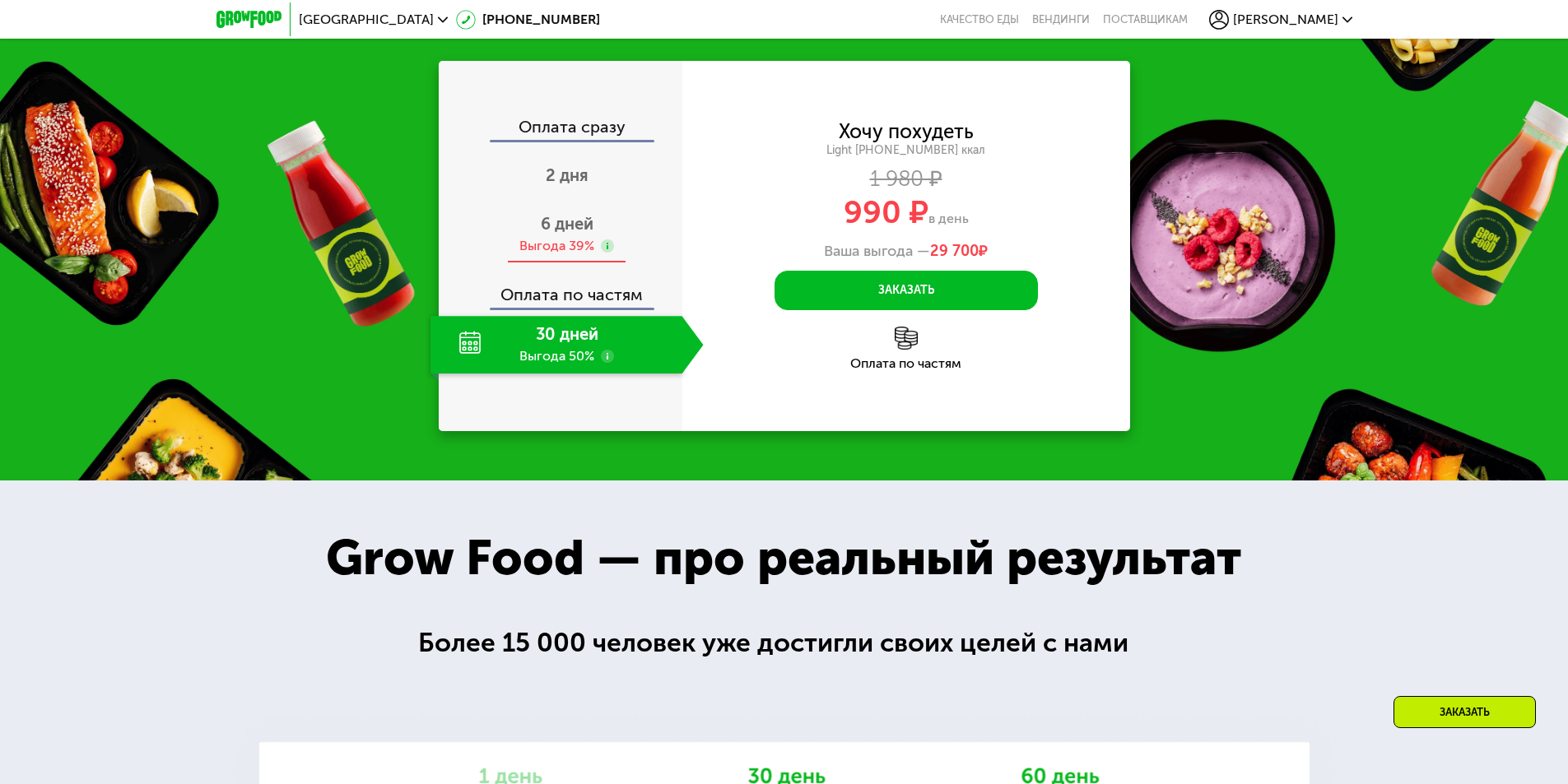
click at [580, 215] on span "6 дней" at bounding box center [567, 224] width 52 height 19
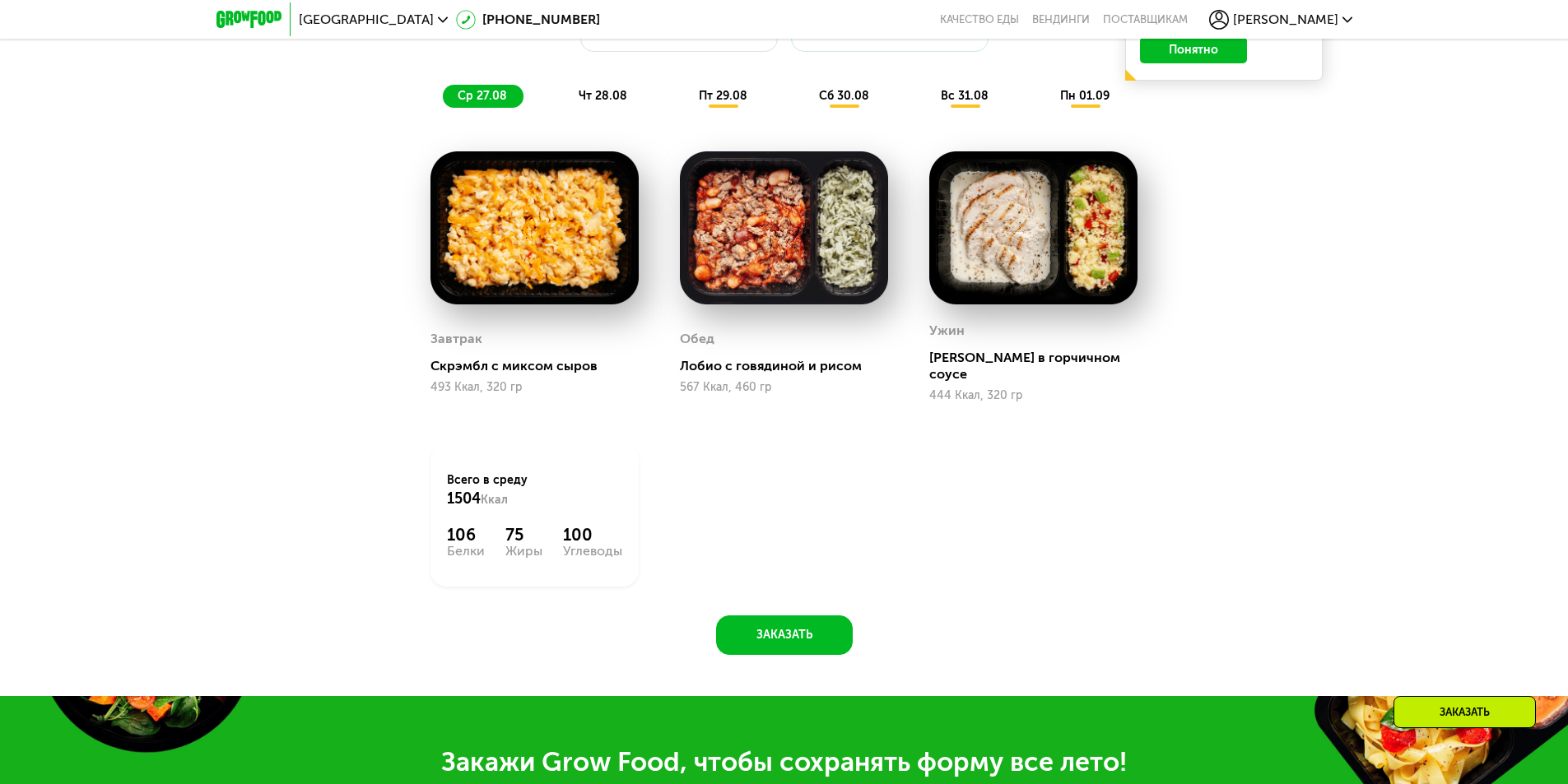
scroll to position [1135, 0]
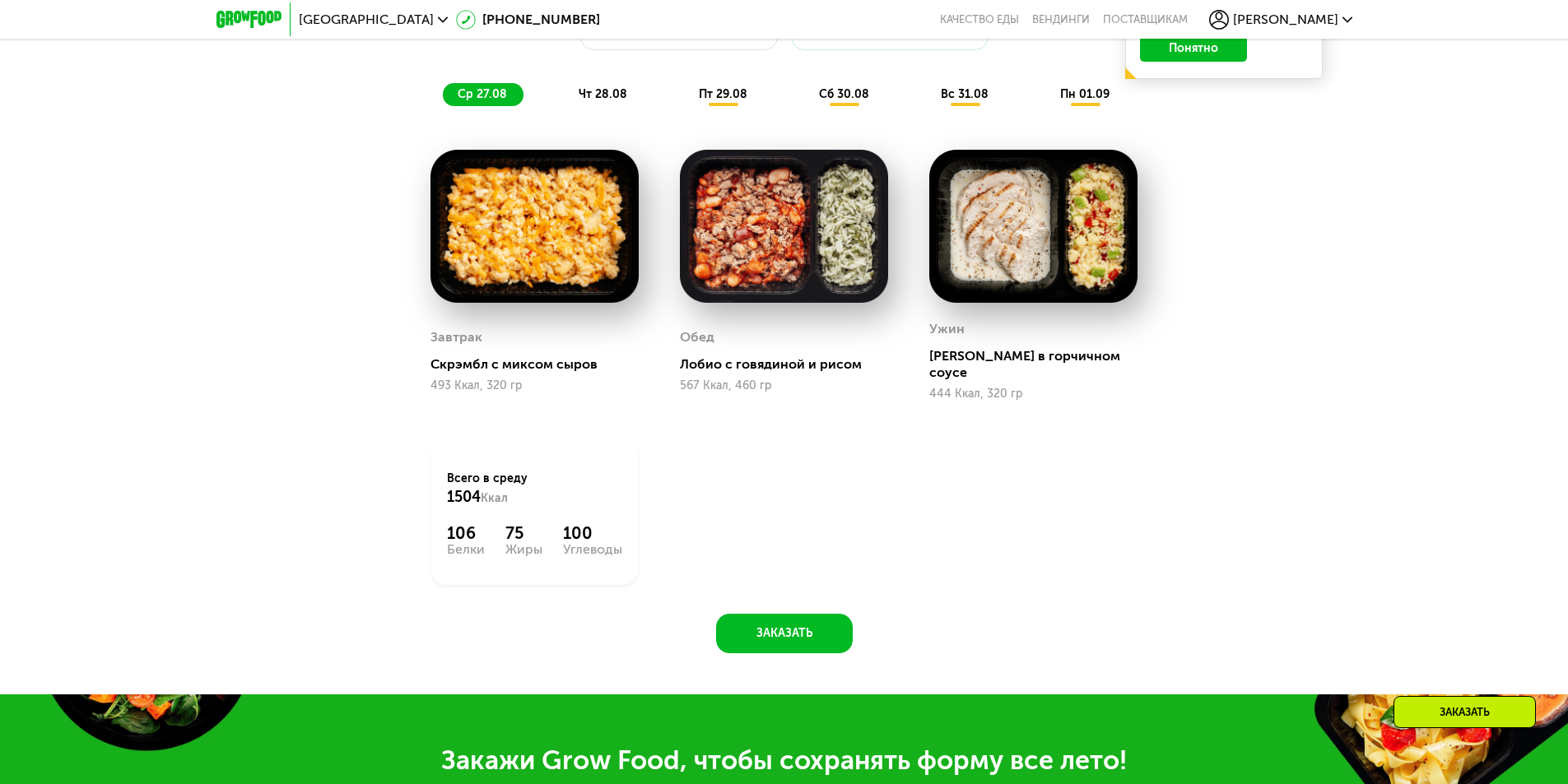
click at [1491, 705] on div "Заказать" at bounding box center [1464, 711] width 143 height 32
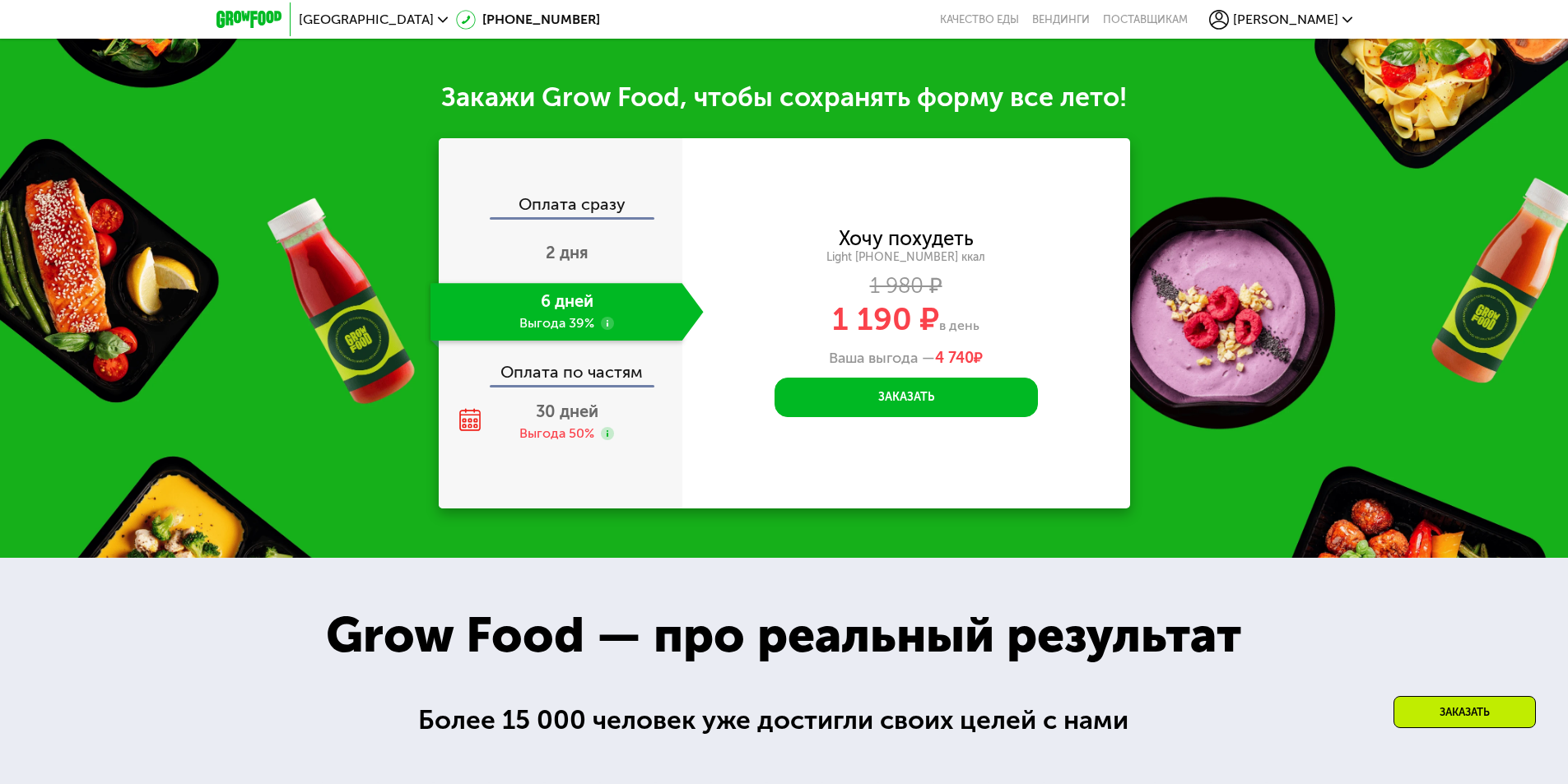
scroll to position [1818, 0]
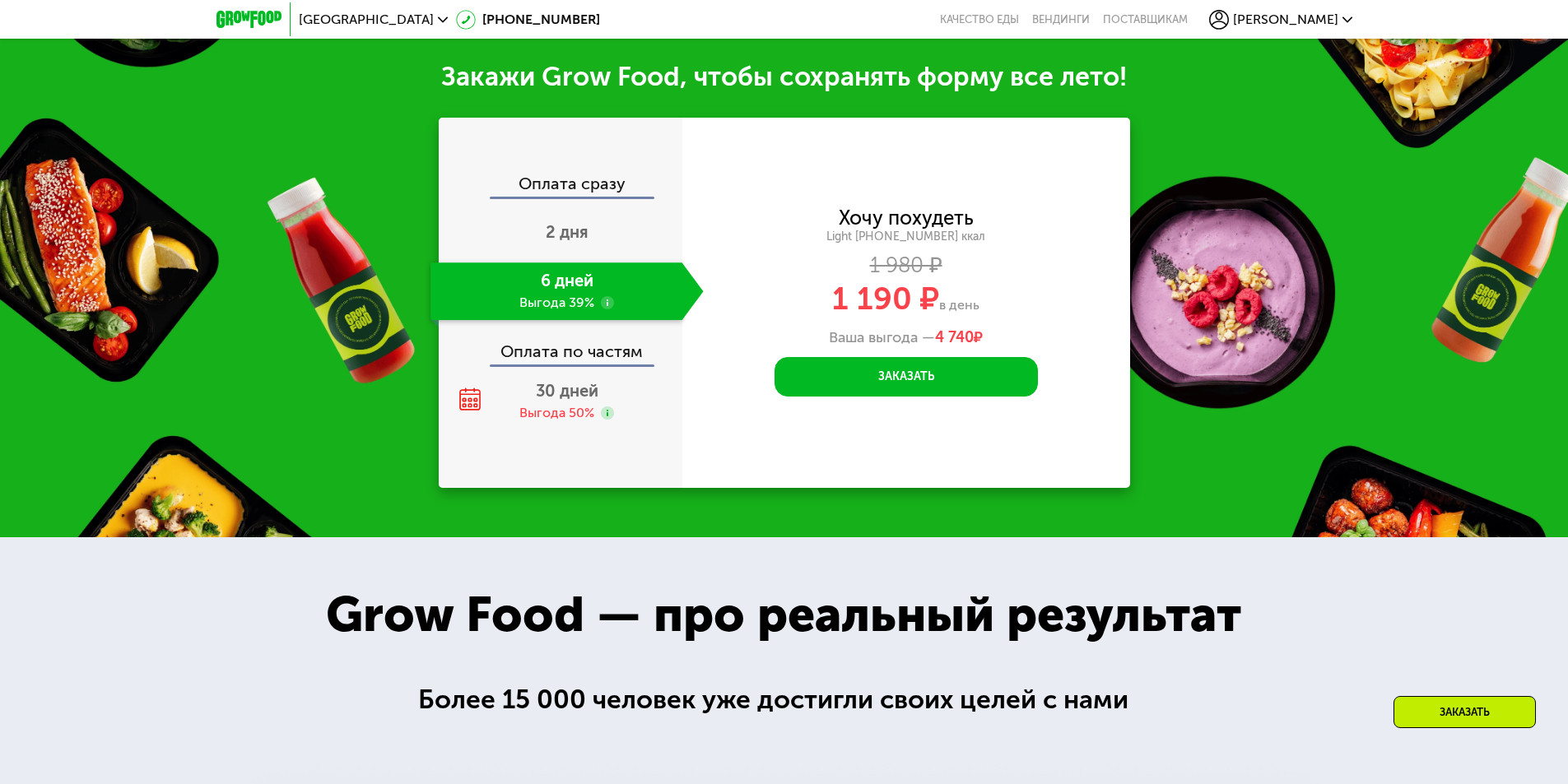
click at [1450, 711] on div "Заказать" at bounding box center [1464, 711] width 143 height 32
click at [890, 367] on button "Заказать" at bounding box center [906, 376] width 263 height 40
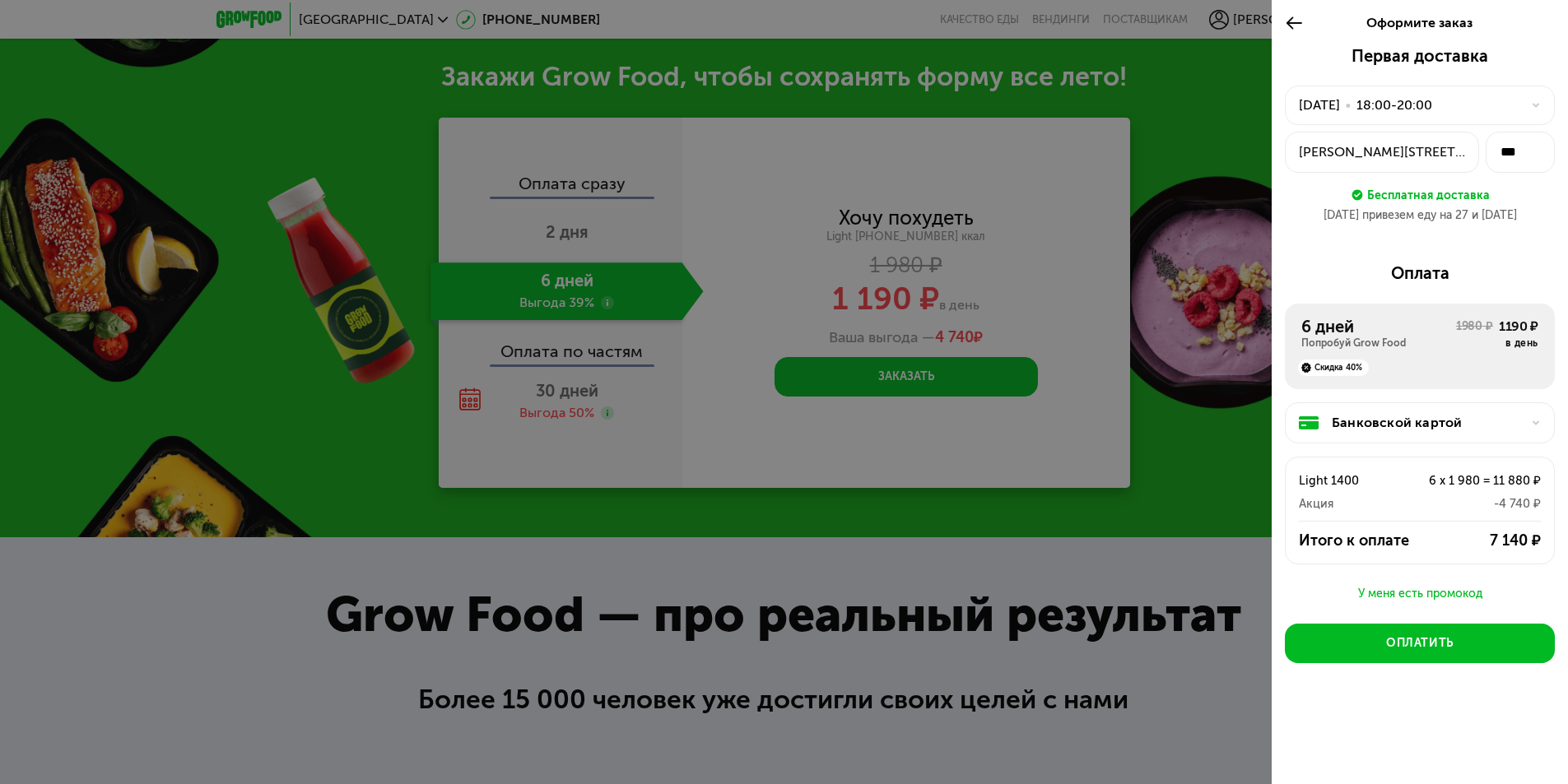
click at [1351, 106] on div "•" at bounding box center [1348, 105] width 6 height 19
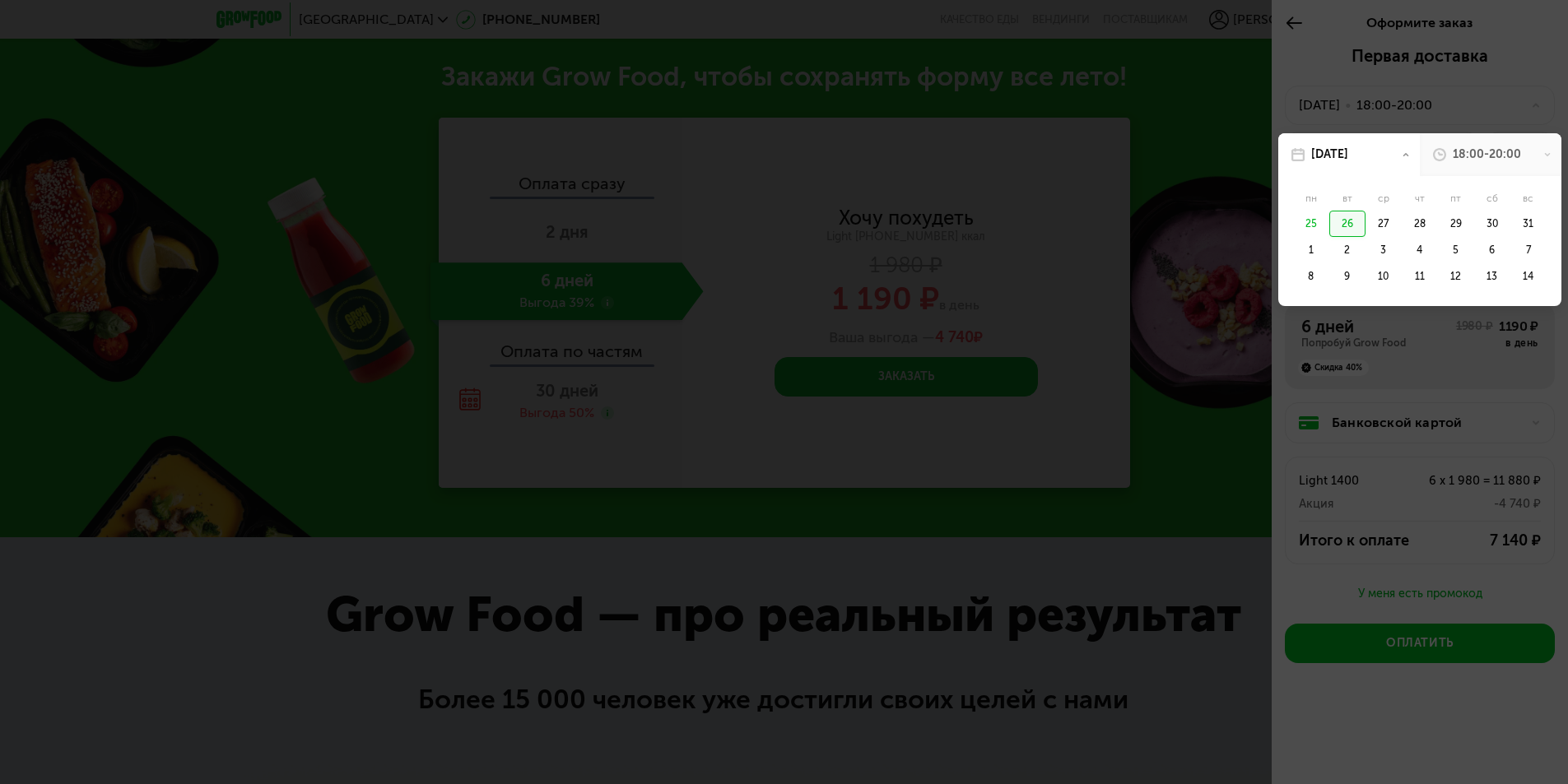
click at [1336, 220] on div "26" at bounding box center [1347, 224] width 36 height 27
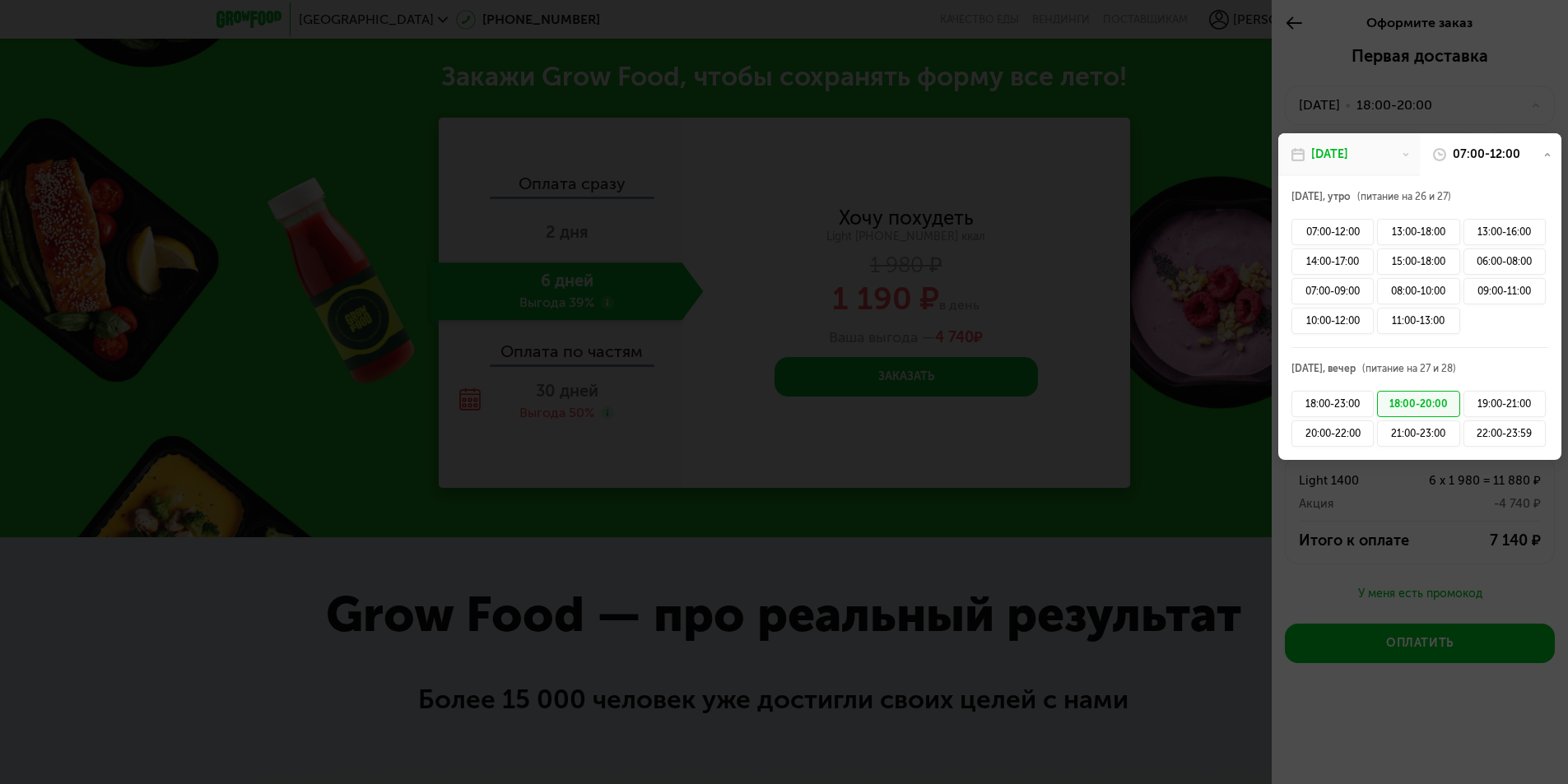
click at [1548, 155] on icon at bounding box center [1547, 154] width 8 height 8
click at [1424, 400] on div "18:00-20:00" at bounding box center [1417, 404] width 82 height 27
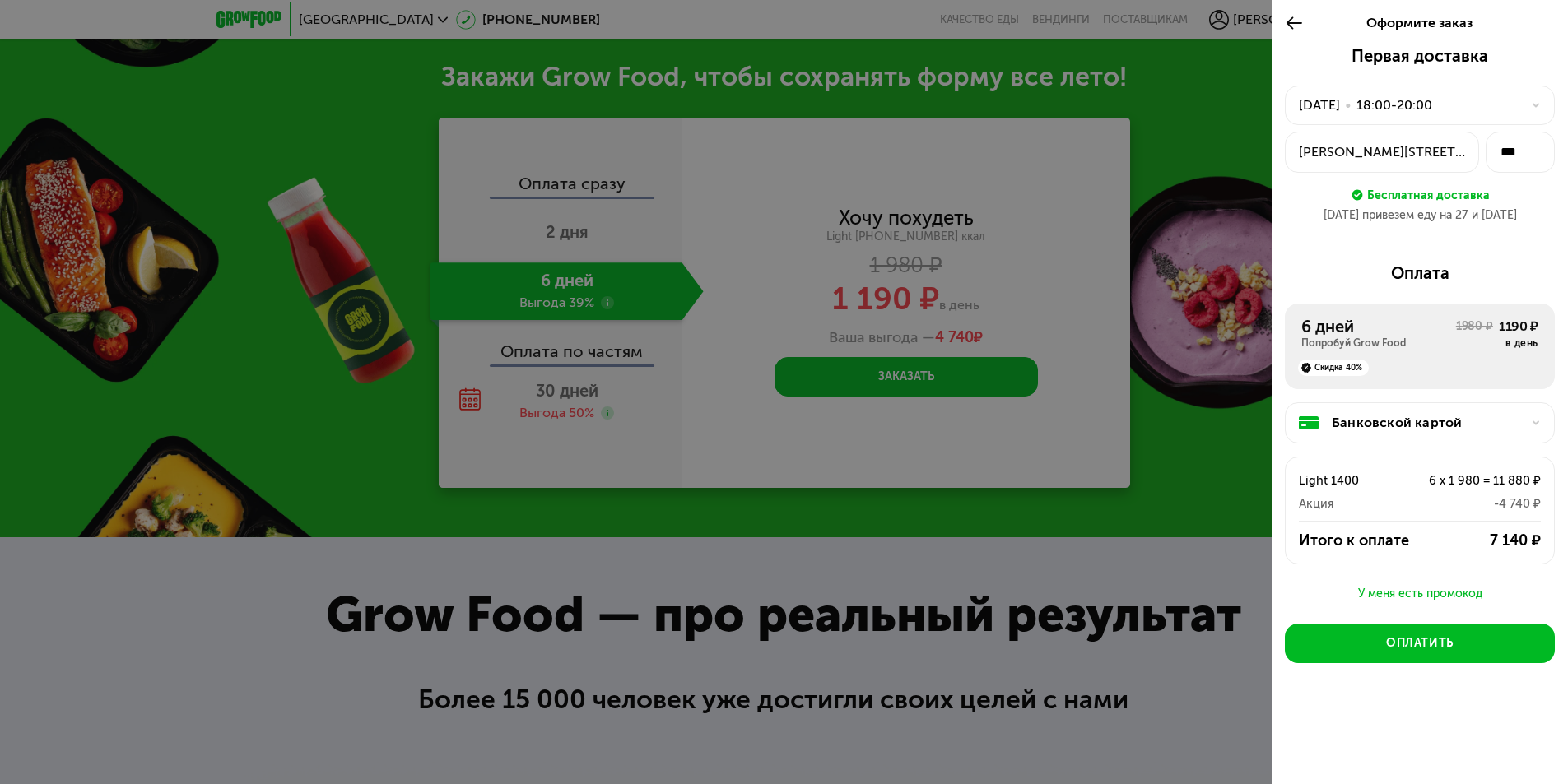
click at [1338, 342] on div "Попробуй Grow Food" at bounding box center [1379, 342] width 155 height 13
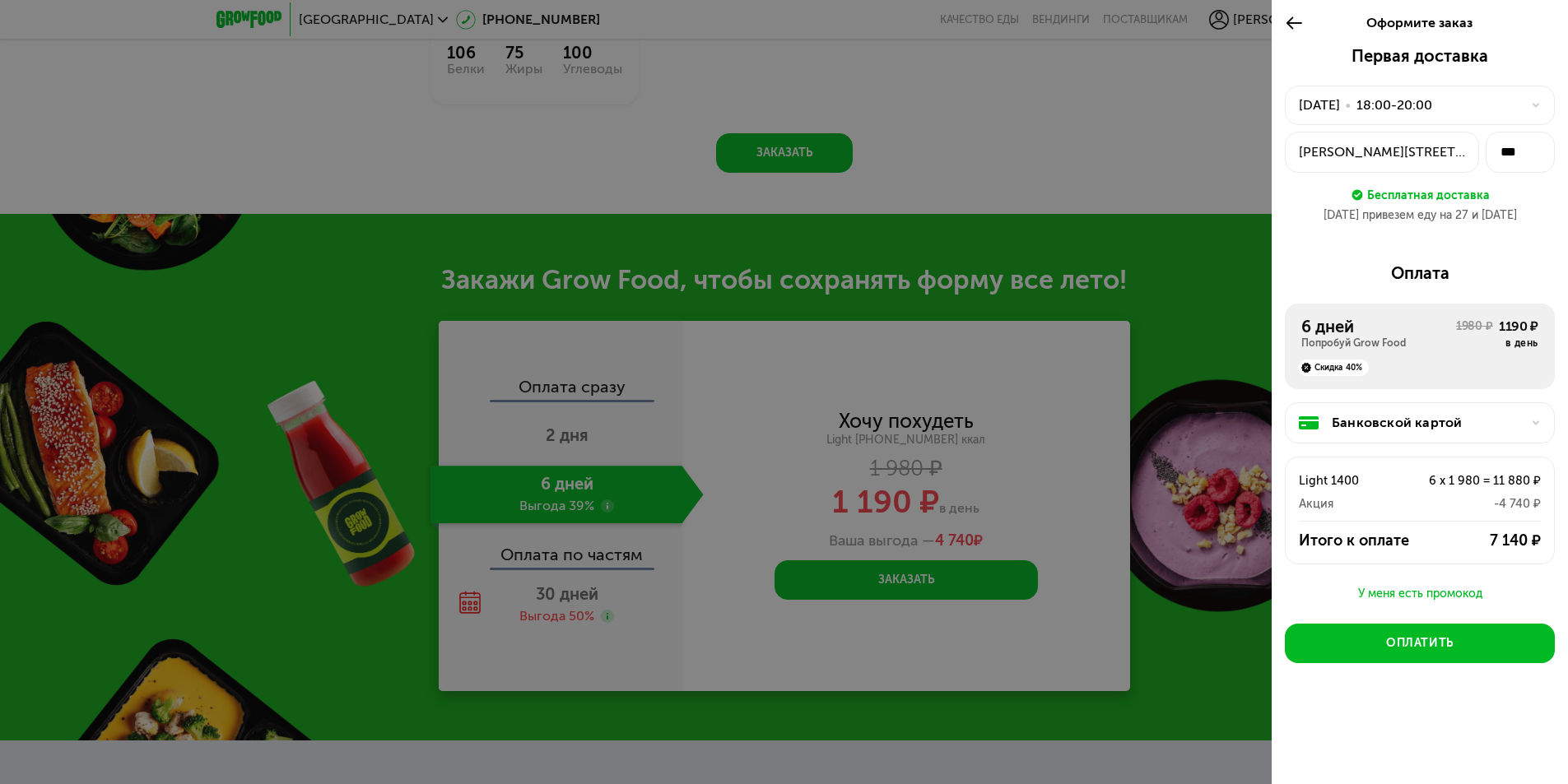
scroll to position [1654, 0]
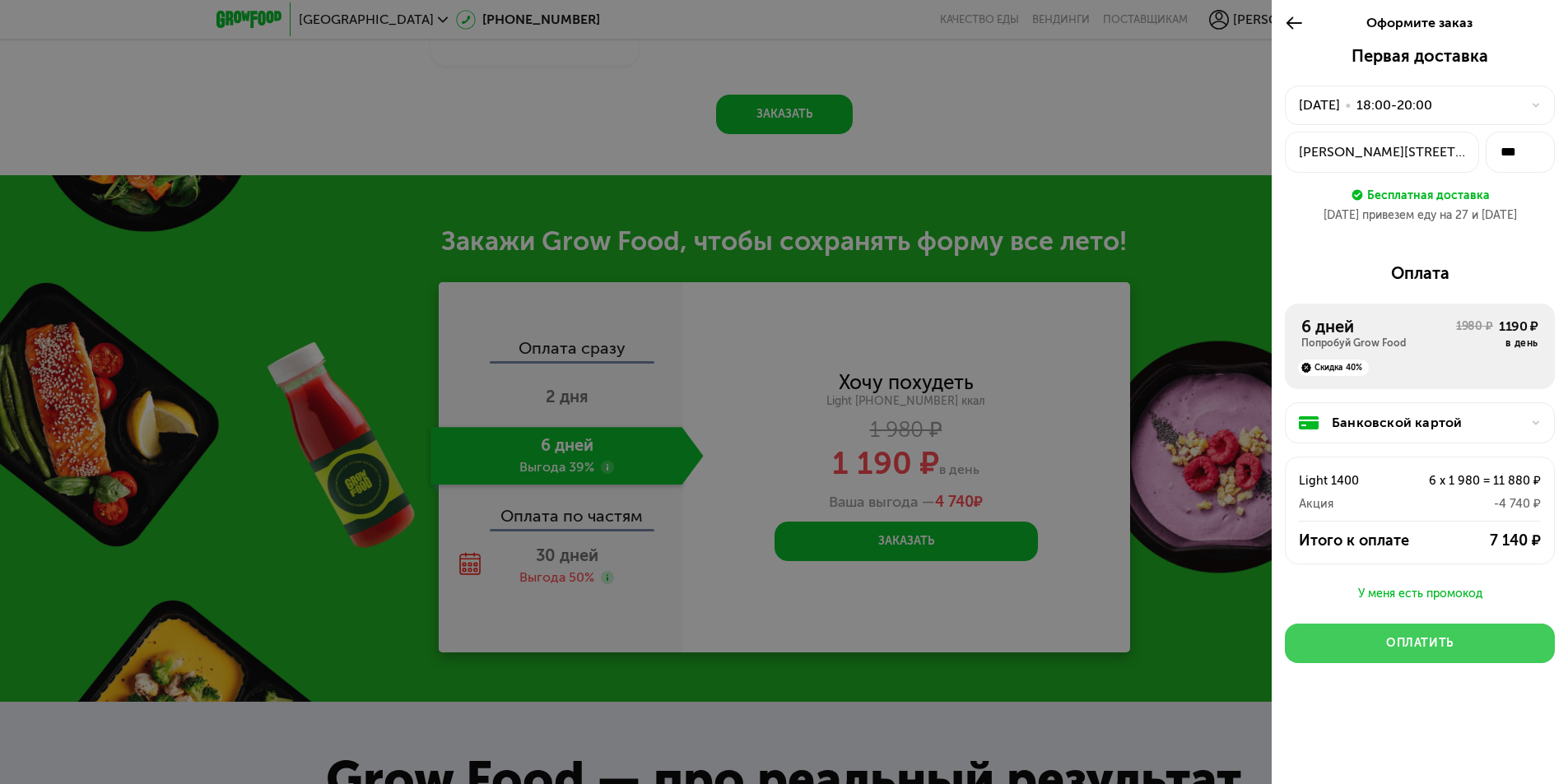
click at [1433, 639] on div "Оплатить" at bounding box center [1419, 643] width 67 height 17
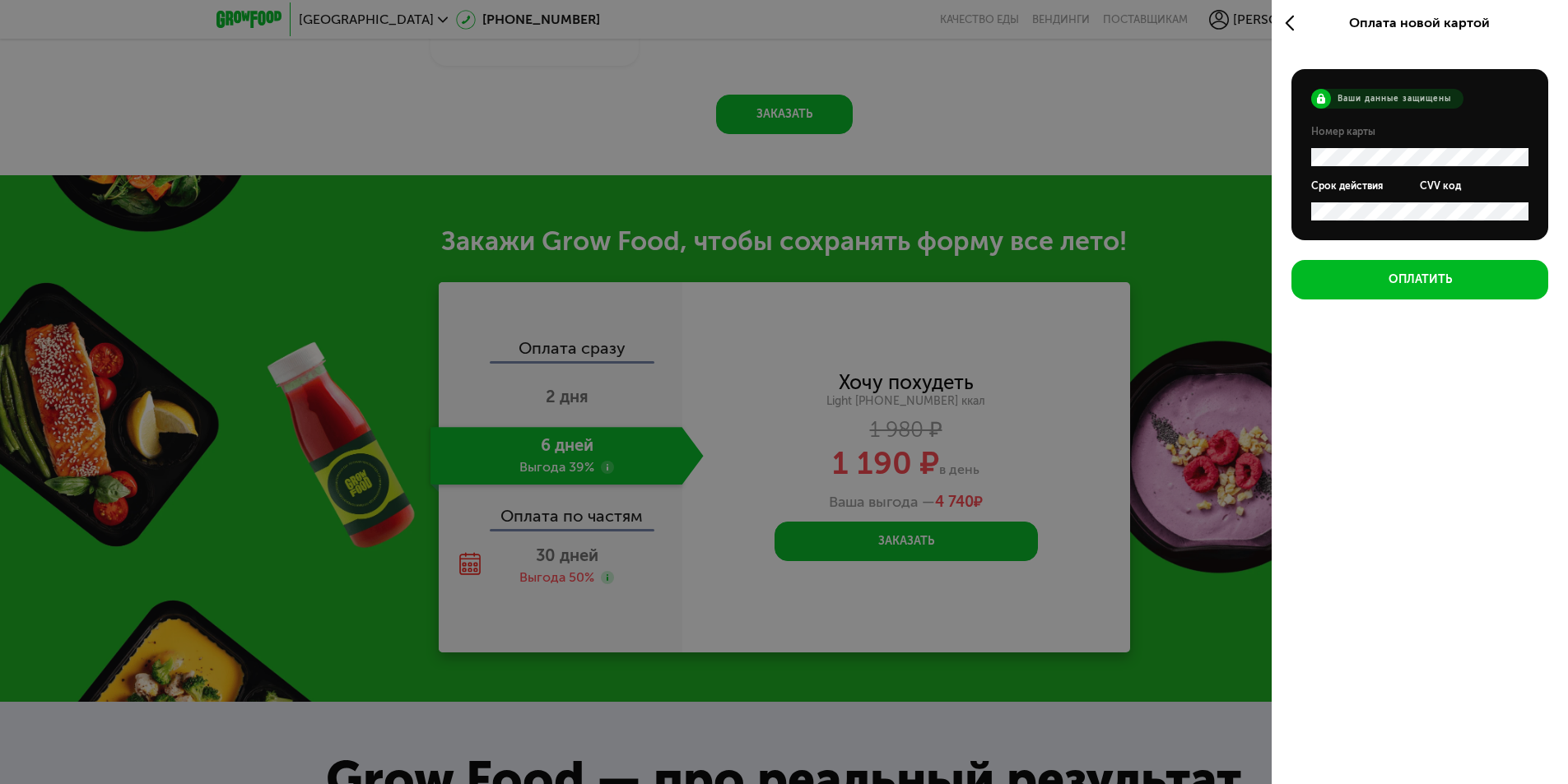
scroll to position [0, 0]
click at [1396, 271] on button "Оплатить" at bounding box center [1419, 280] width 257 height 40
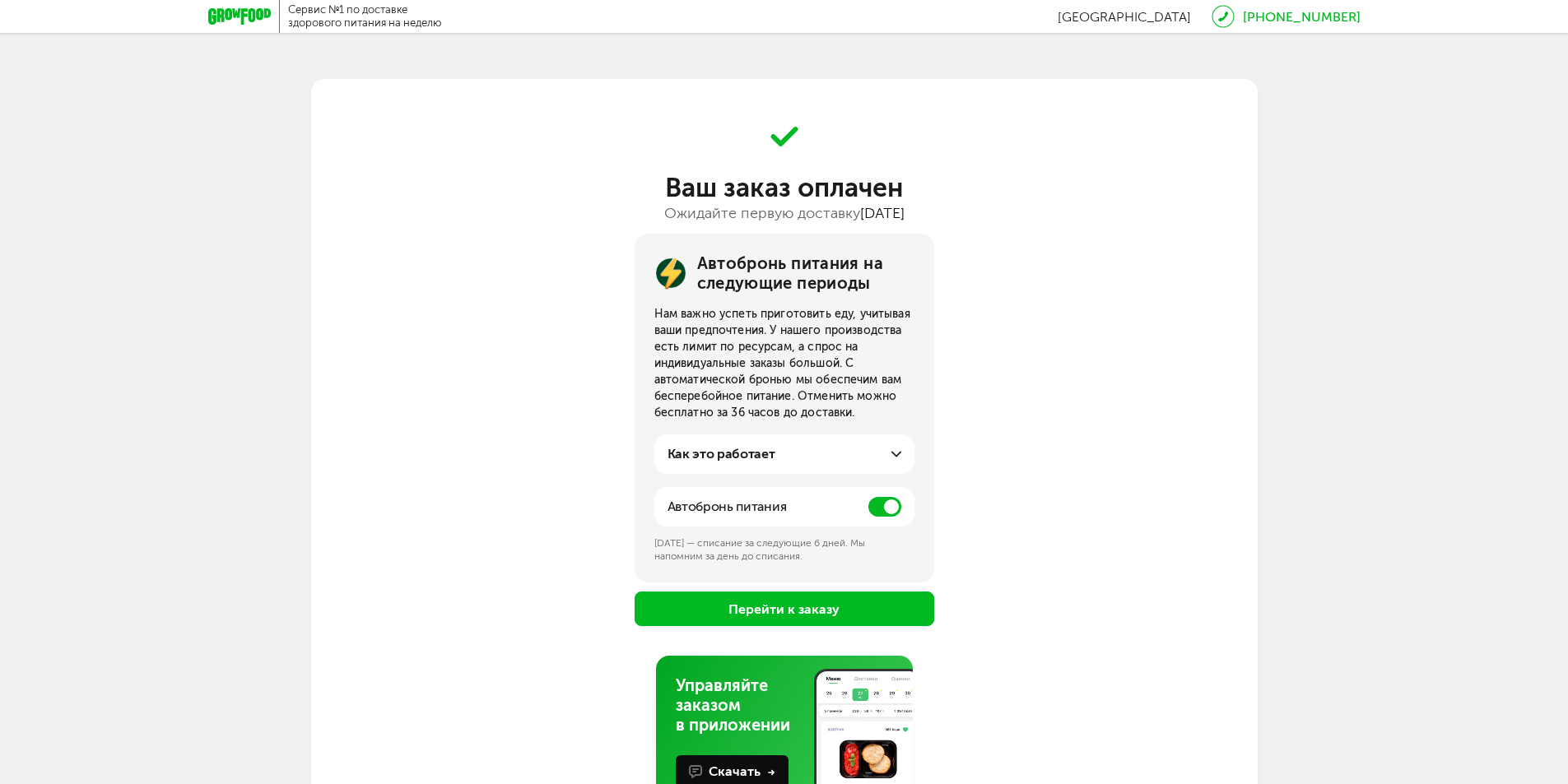
click at [896, 452] on icon at bounding box center [896, 454] width 10 height 10
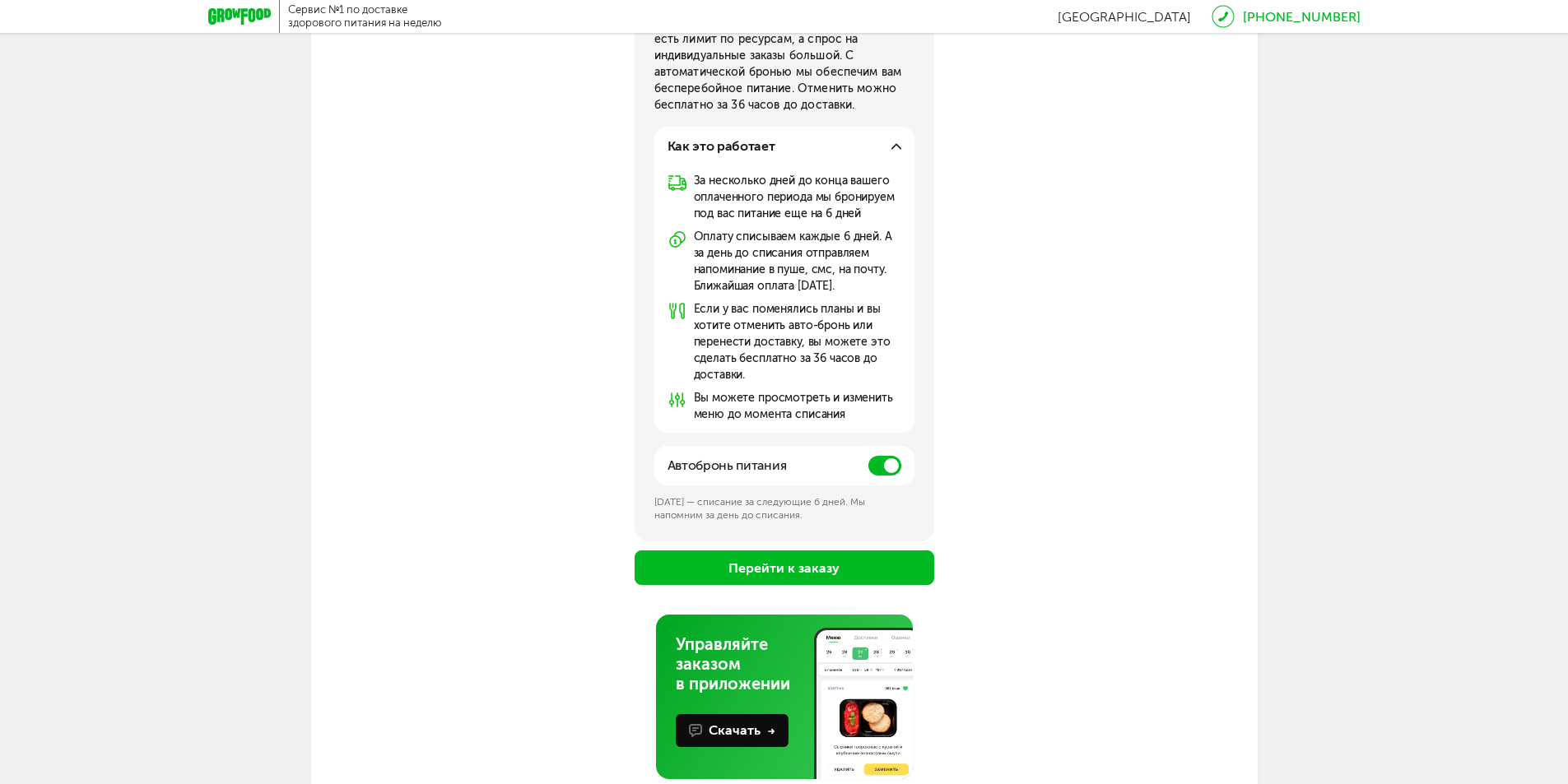
scroll to position [345, 0]
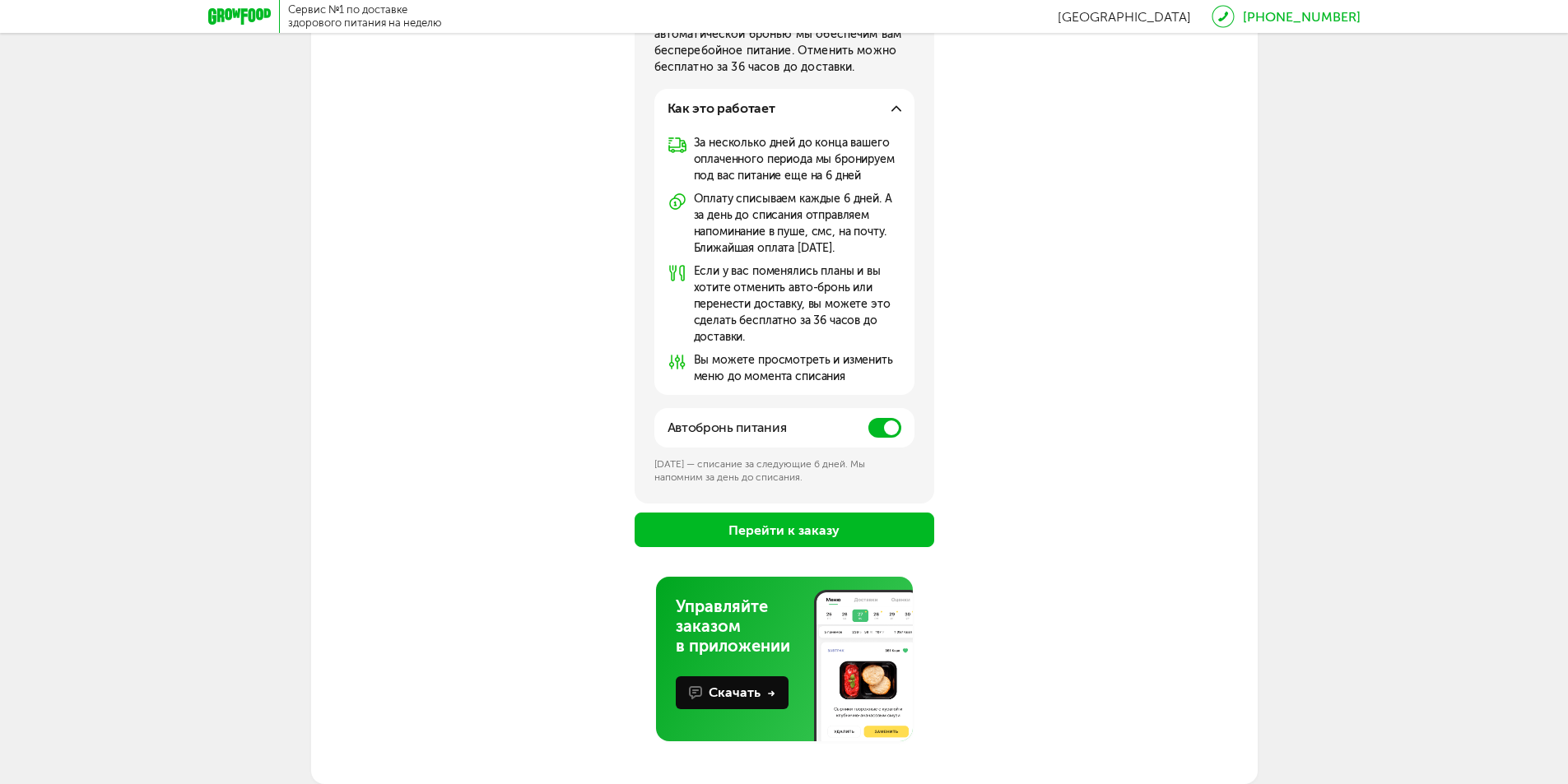
click at [885, 434] on span at bounding box center [884, 427] width 33 height 19
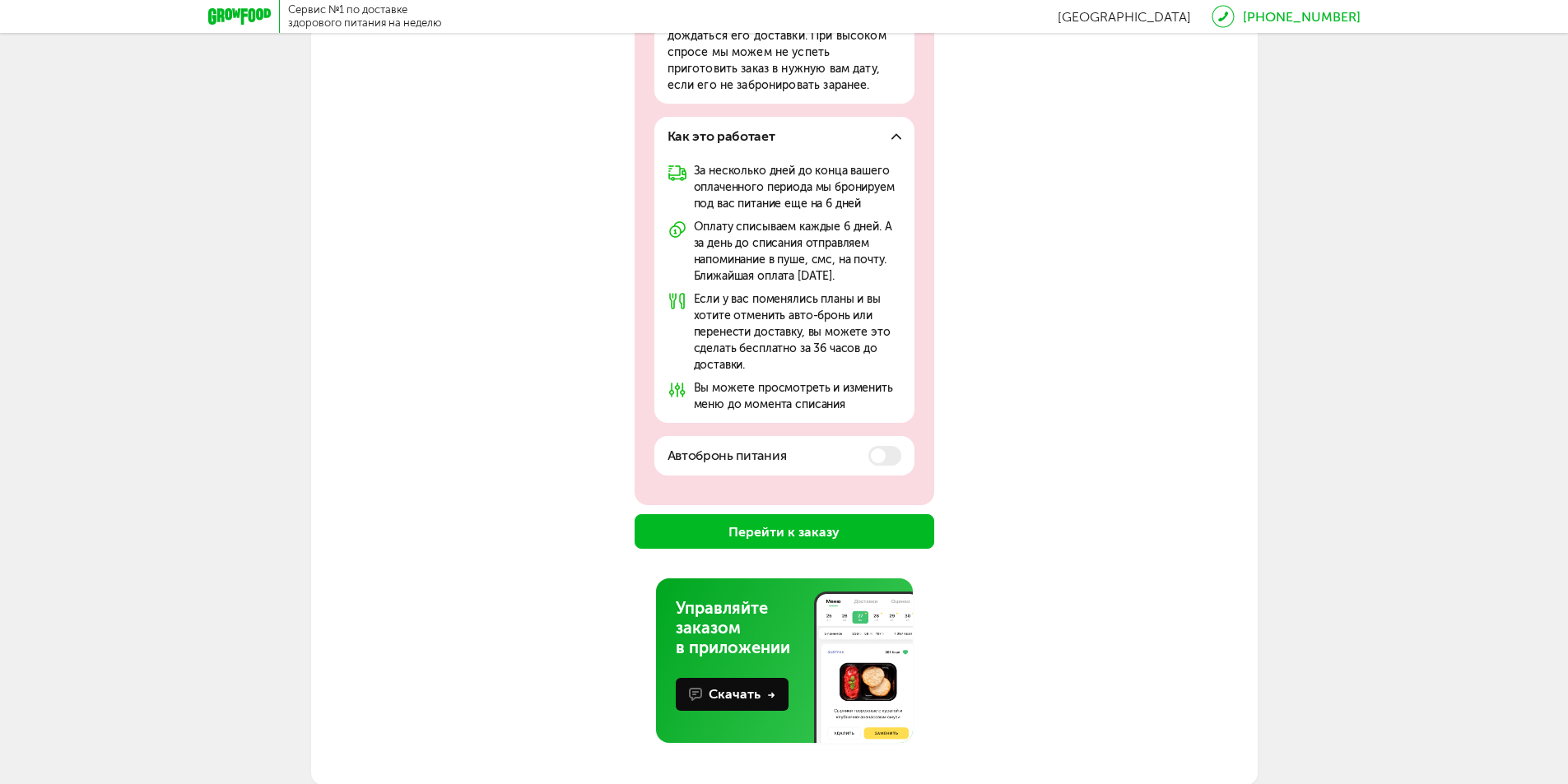
scroll to position [339, 0]
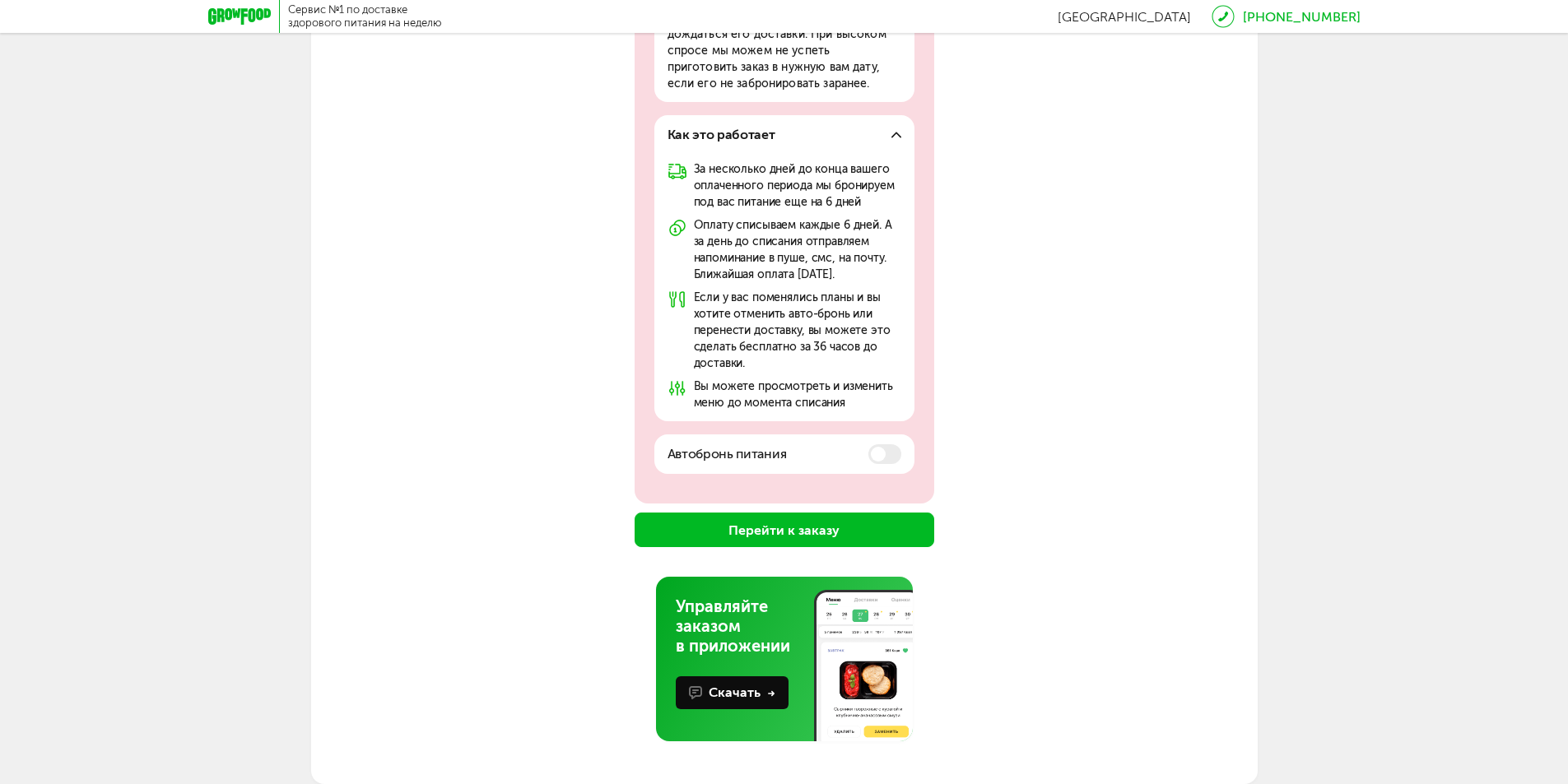
click at [838, 530] on button "Перейти к заказу" at bounding box center [784, 529] width 299 height 35
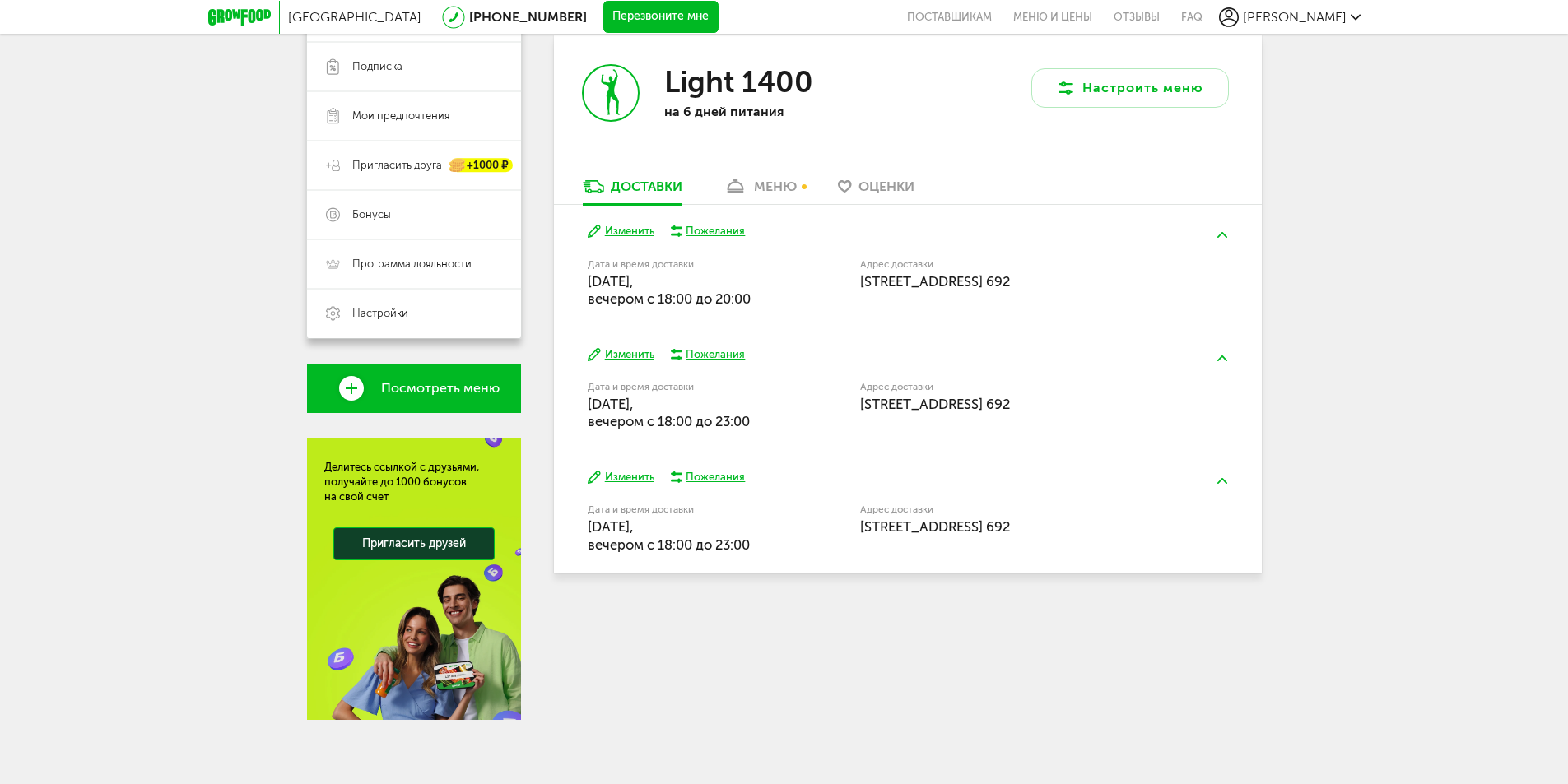
scroll to position [286, 0]
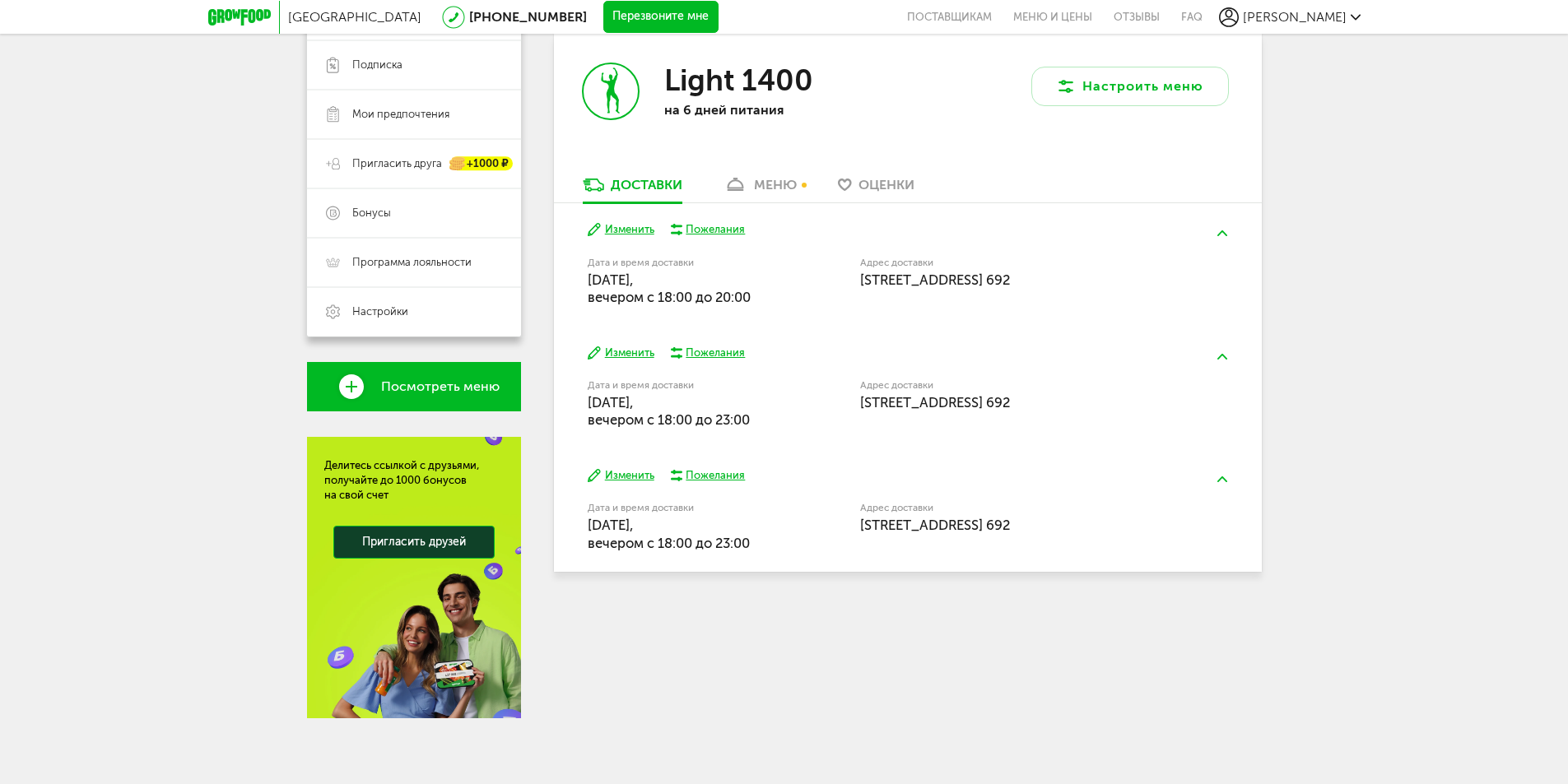
click at [780, 186] on div "меню" at bounding box center [775, 185] width 42 height 16
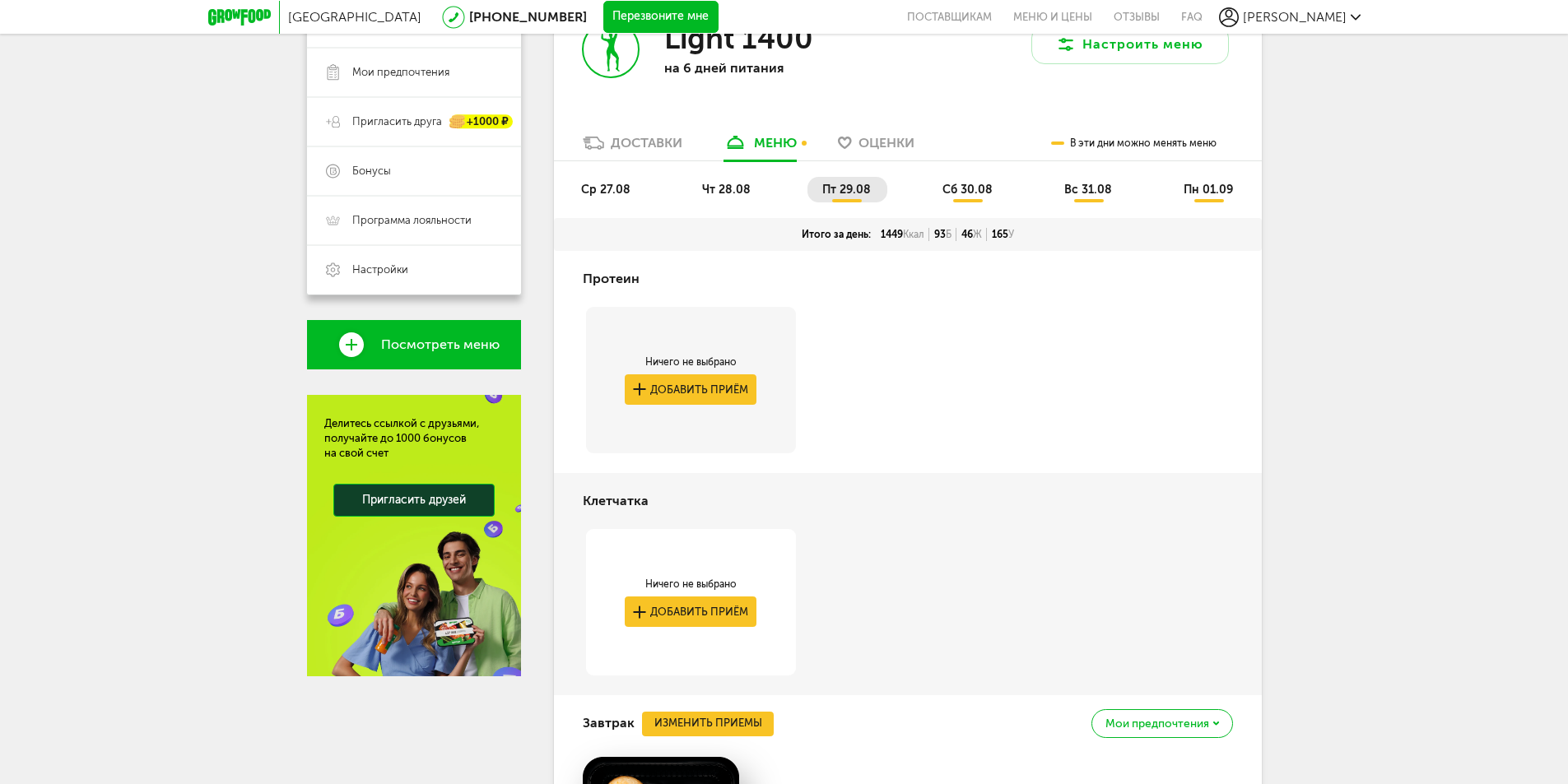
scroll to position [288, 0]
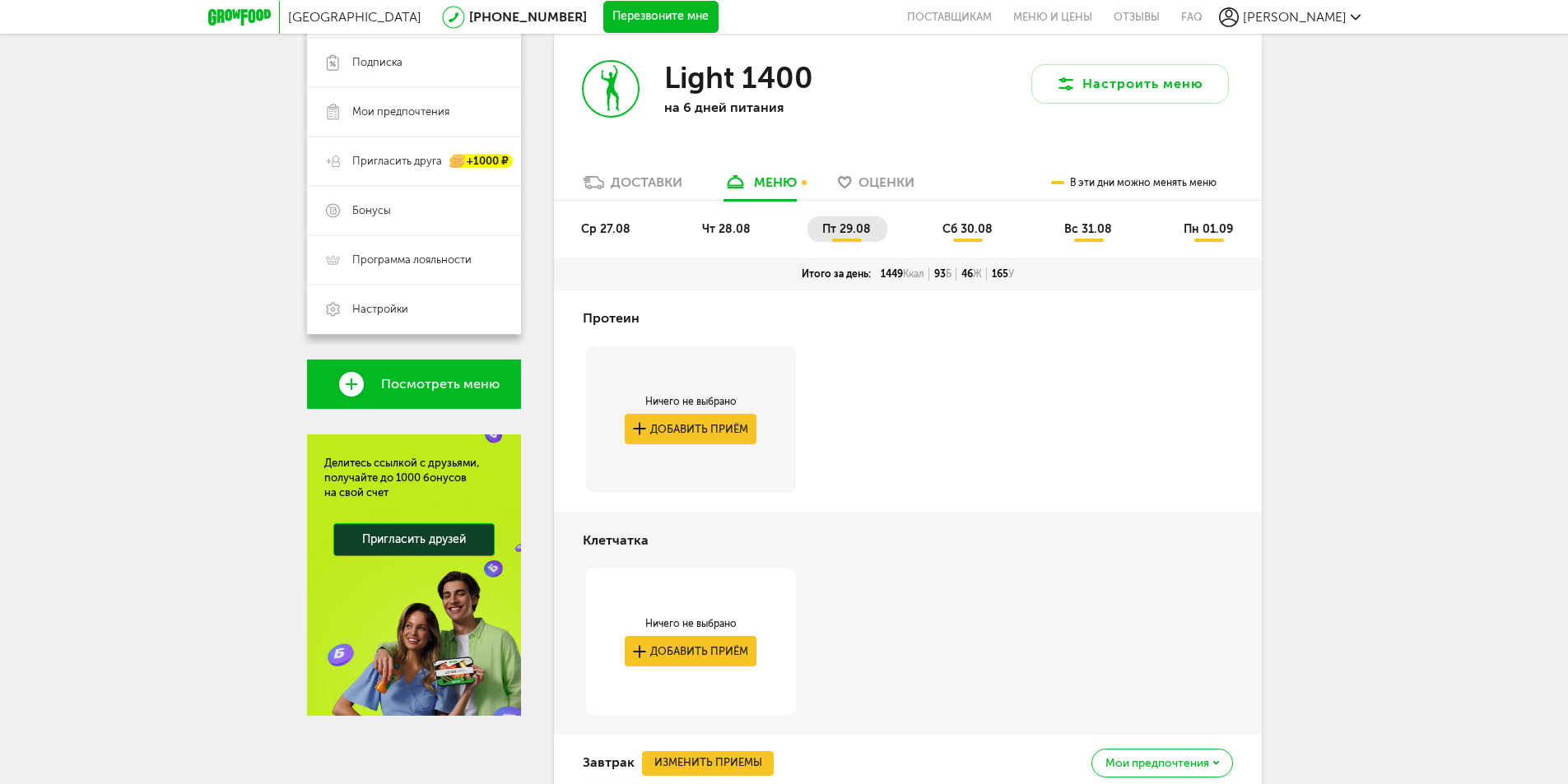
click at [978, 237] on li "сб 30.08" at bounding box center [969, 228] width 81 height 26
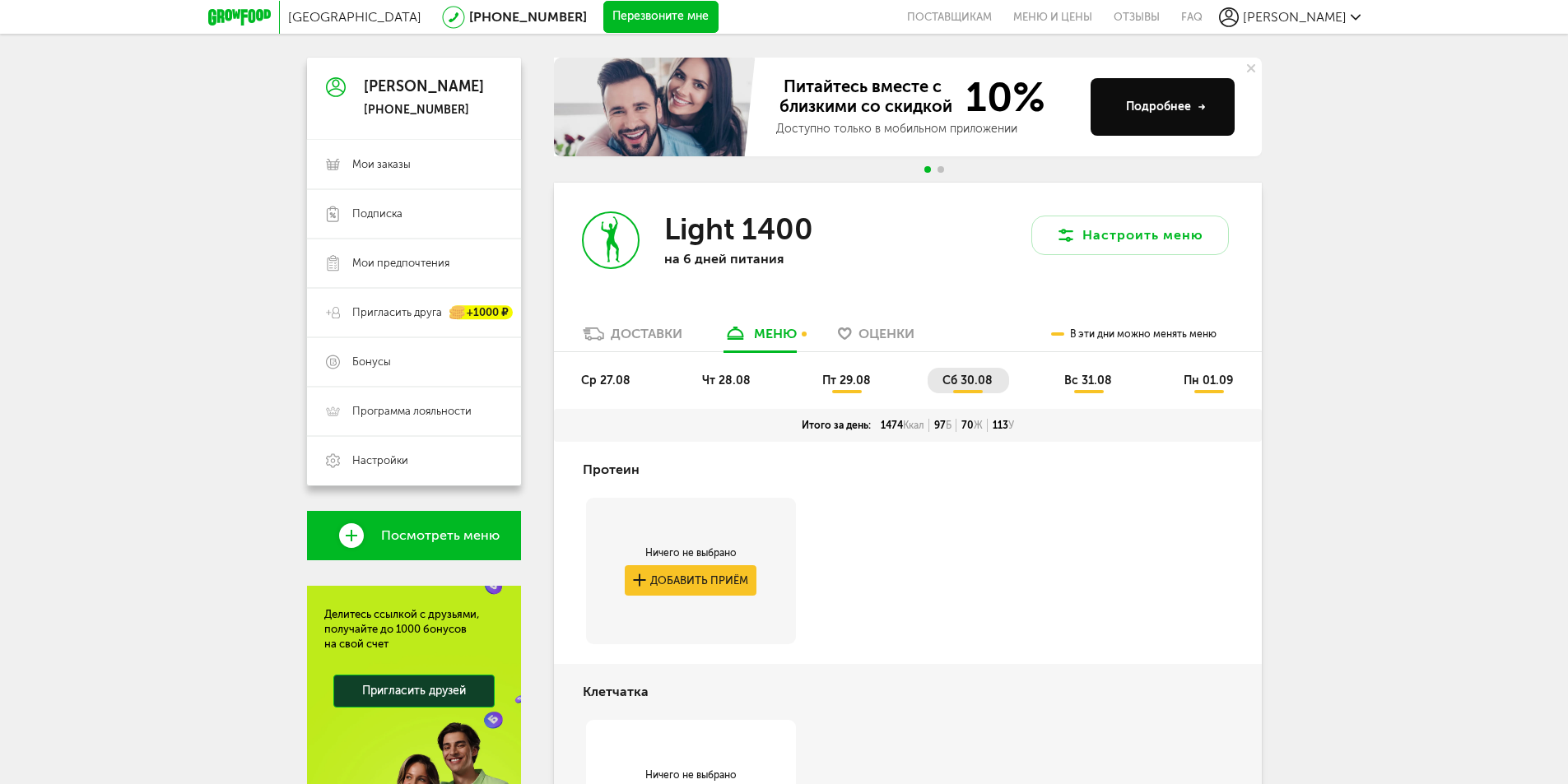
scroll to position [123, 0]
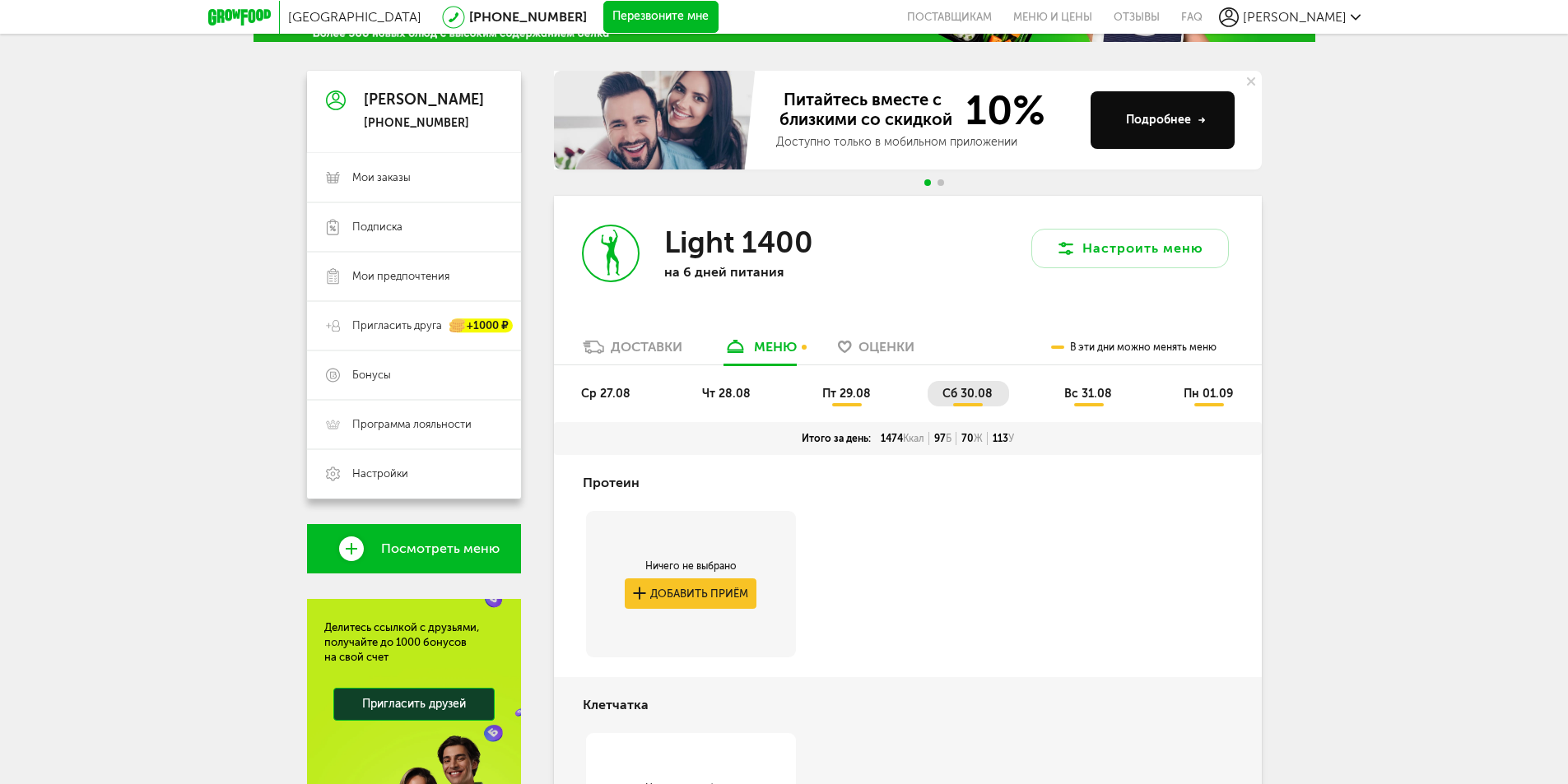
click at [1094, 388] on span "вс 31.08" at bounding box center [1088, 394] width 48 height 14
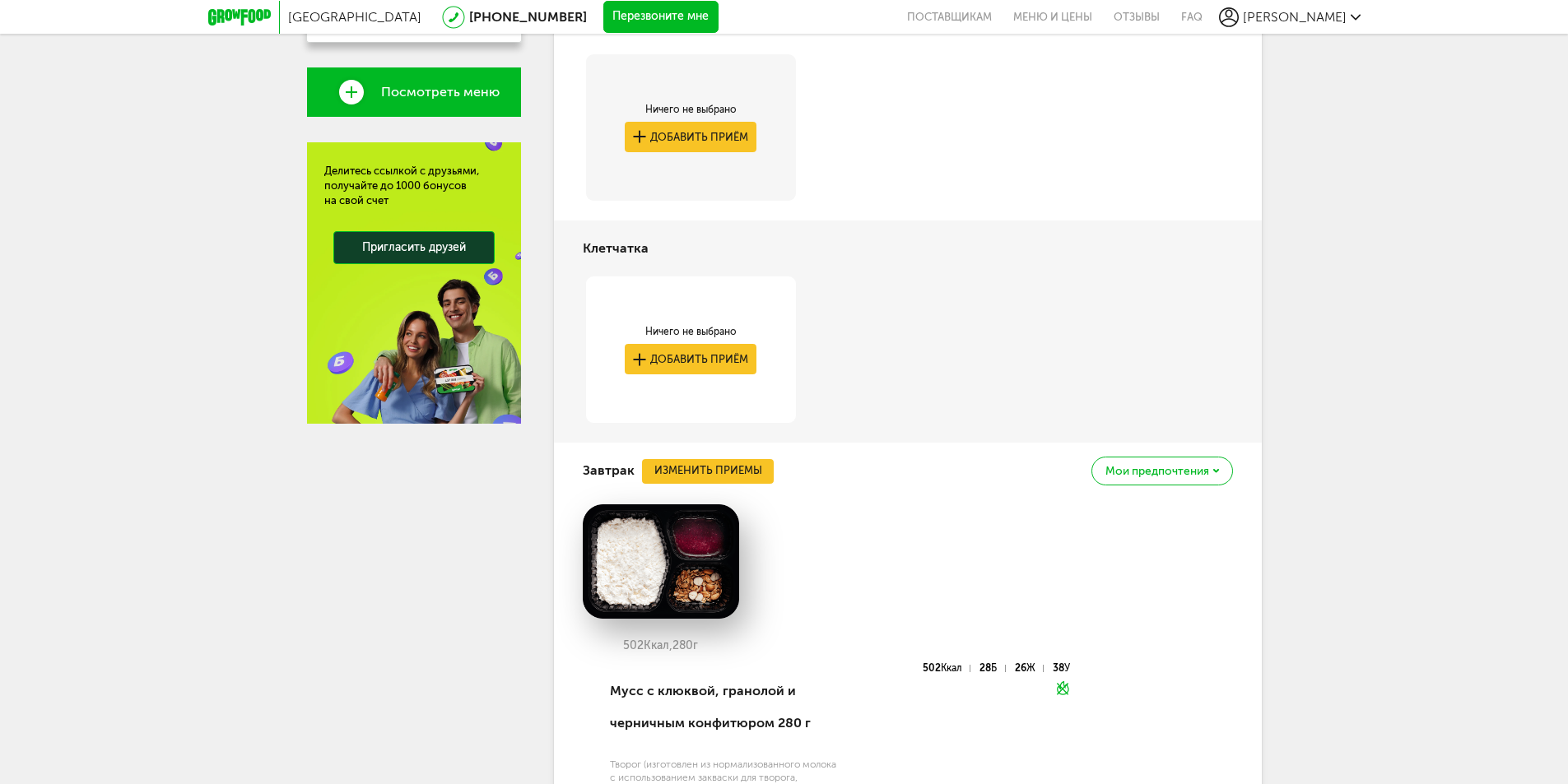
scroll to position [426, 0]
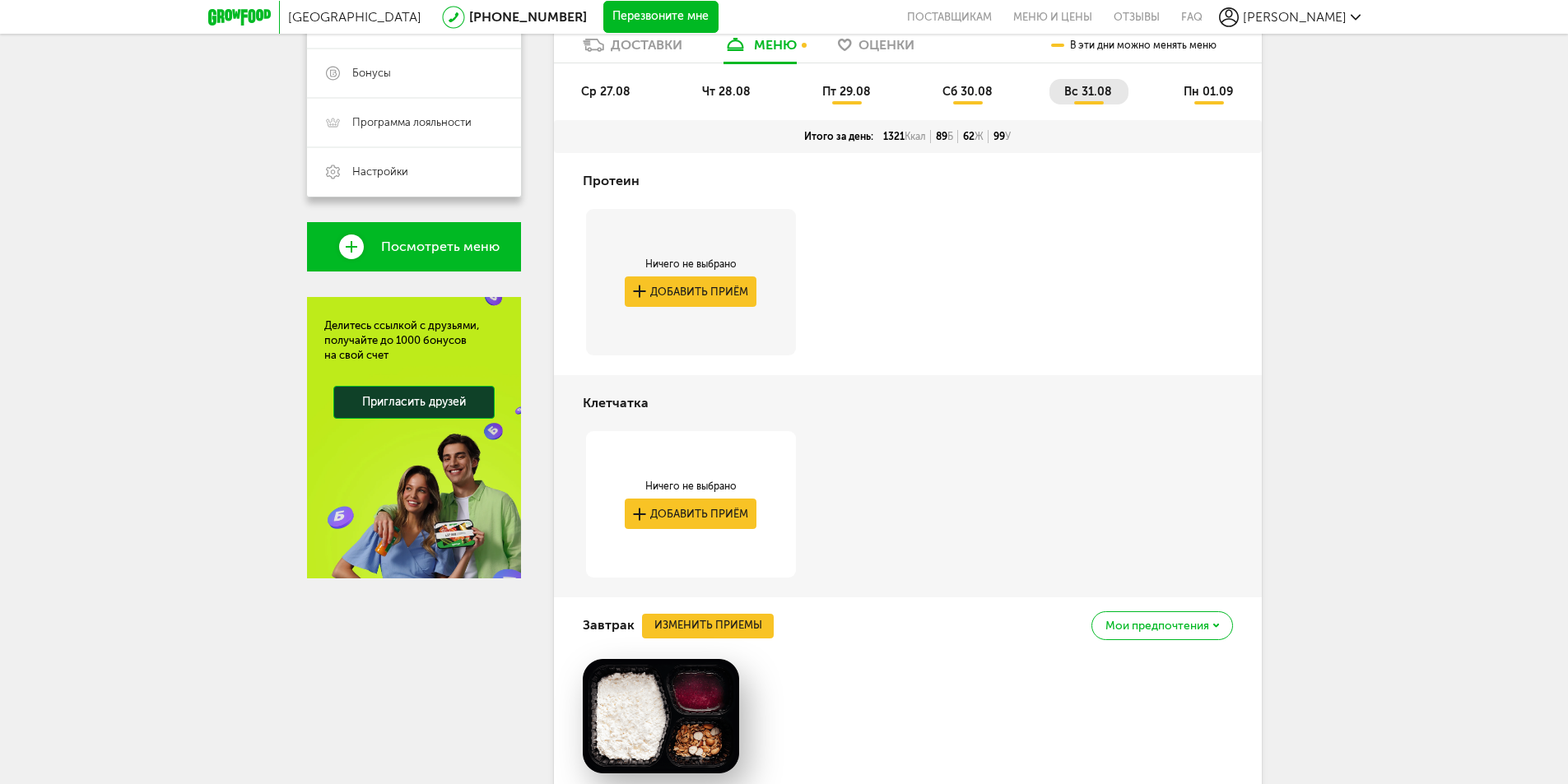
click at [1201, 88] on span "пн 01.09" at bounding box center [1209, 92] width 50 height 14
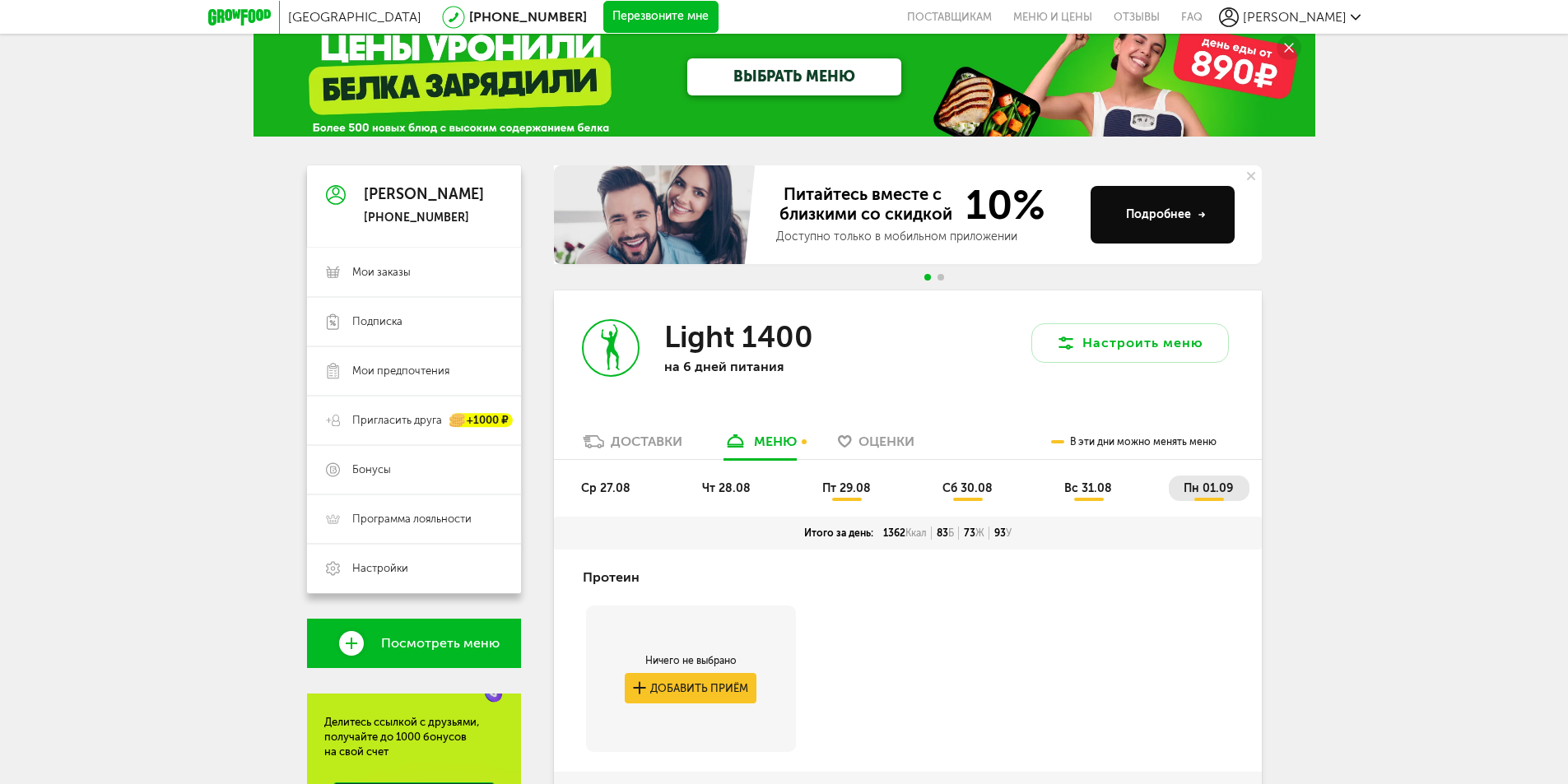
scroll to position [0, 0]
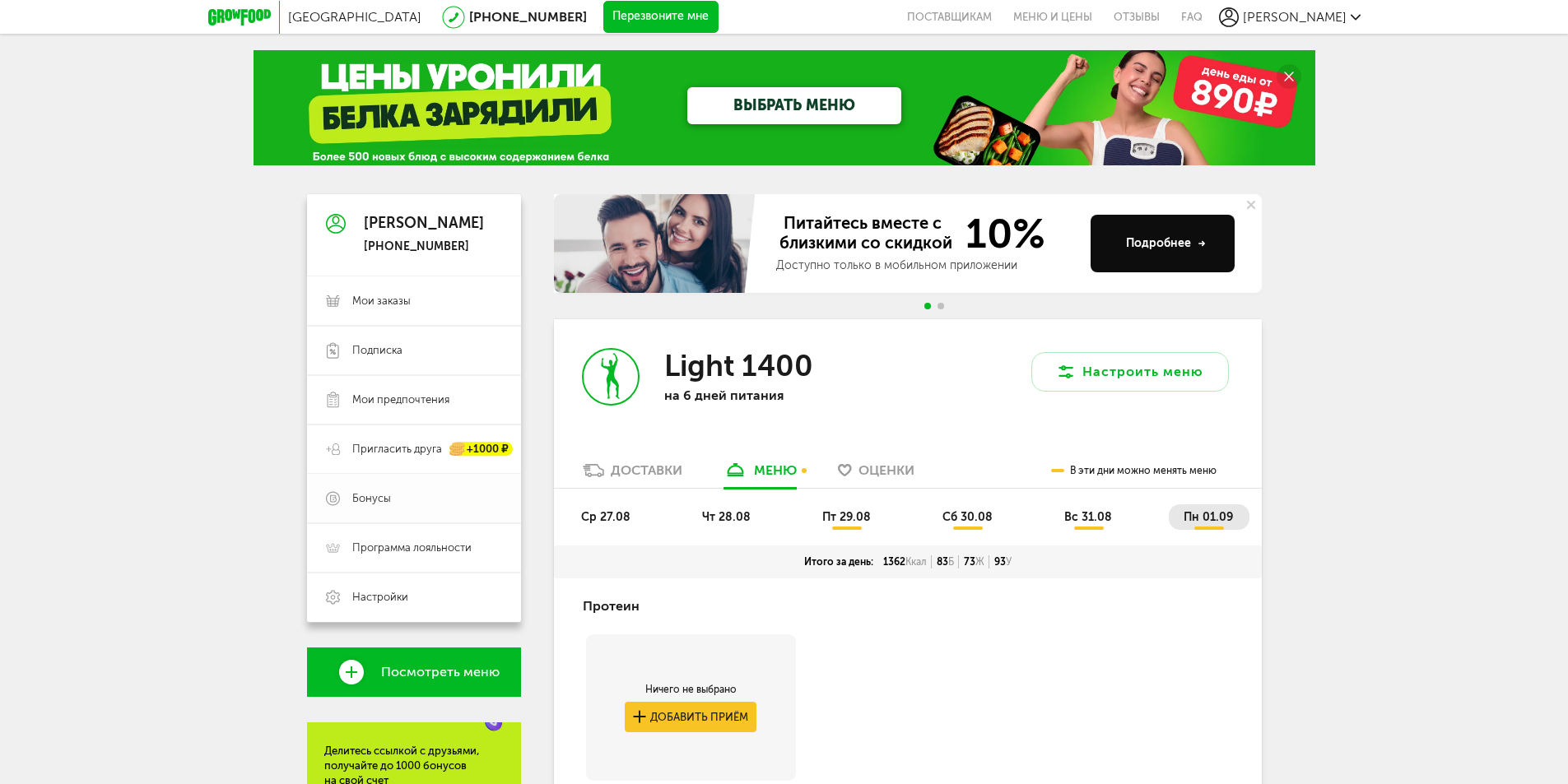
click at [360, 496] on span "Бонусы" at bounding box center [372, 498] width 39 height 15
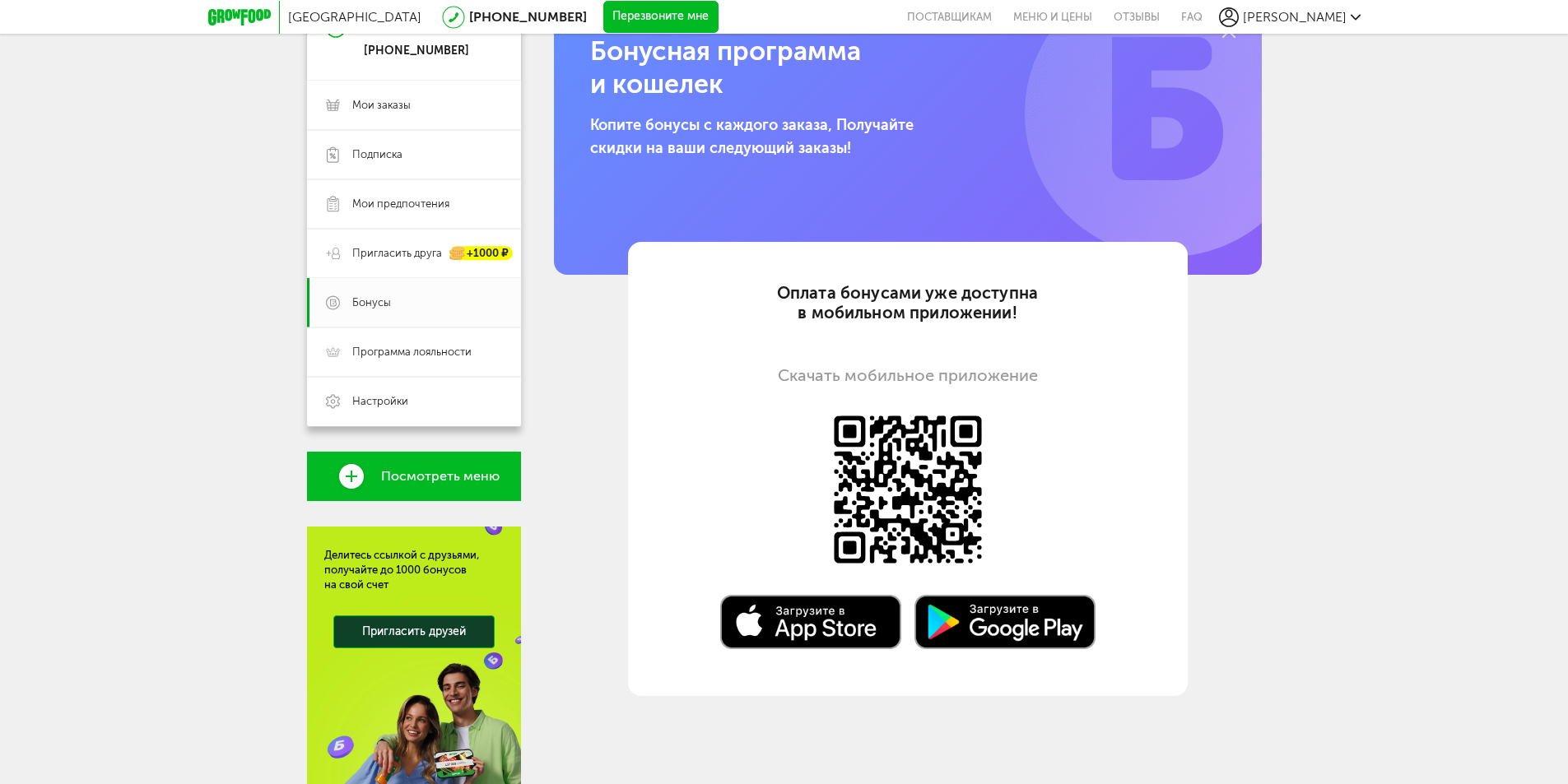
scroll to position [247, 0]
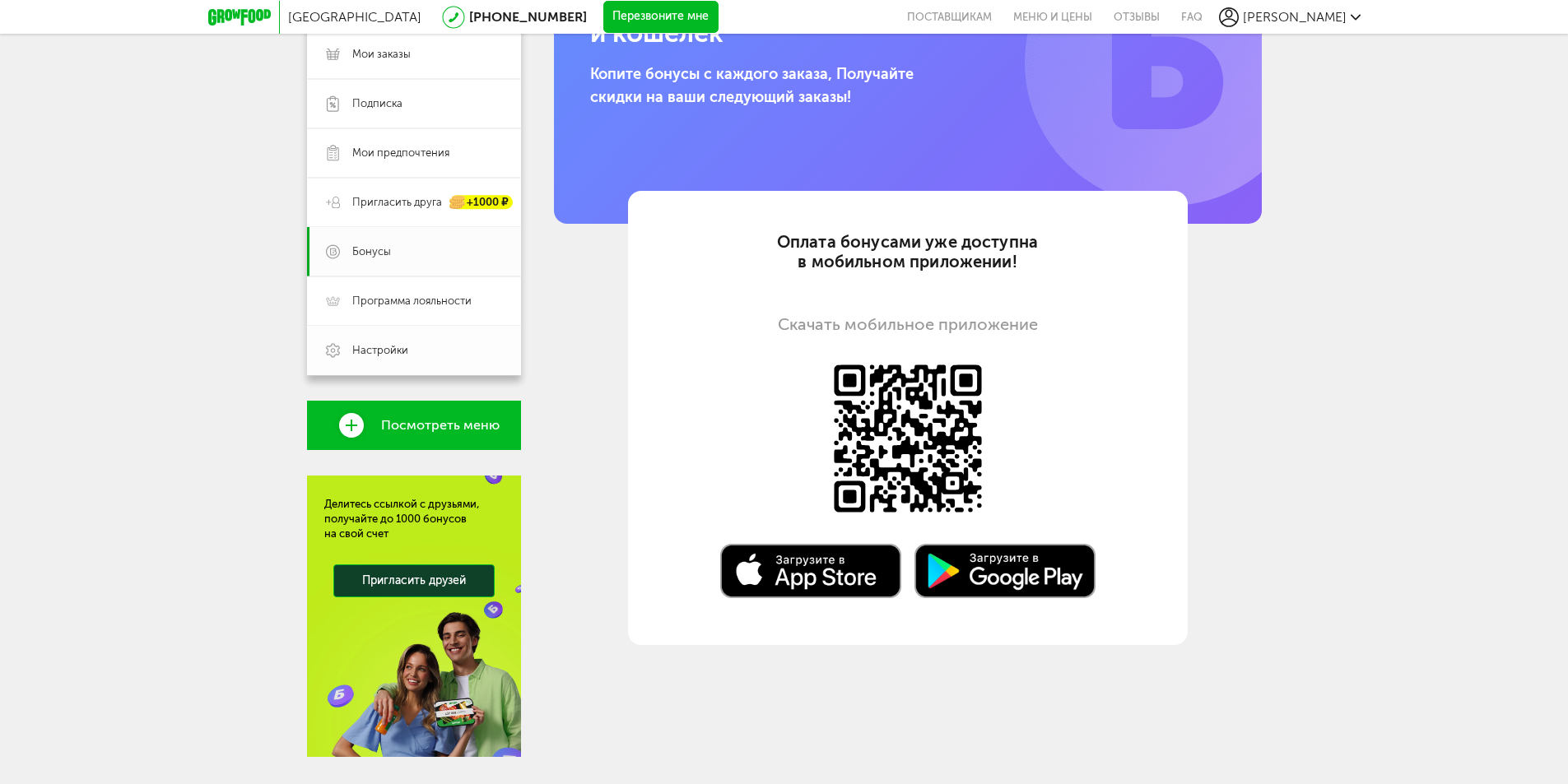
click at [395, 351] on span "Настройки" at bounding box center [380, 350] width 56 height 15
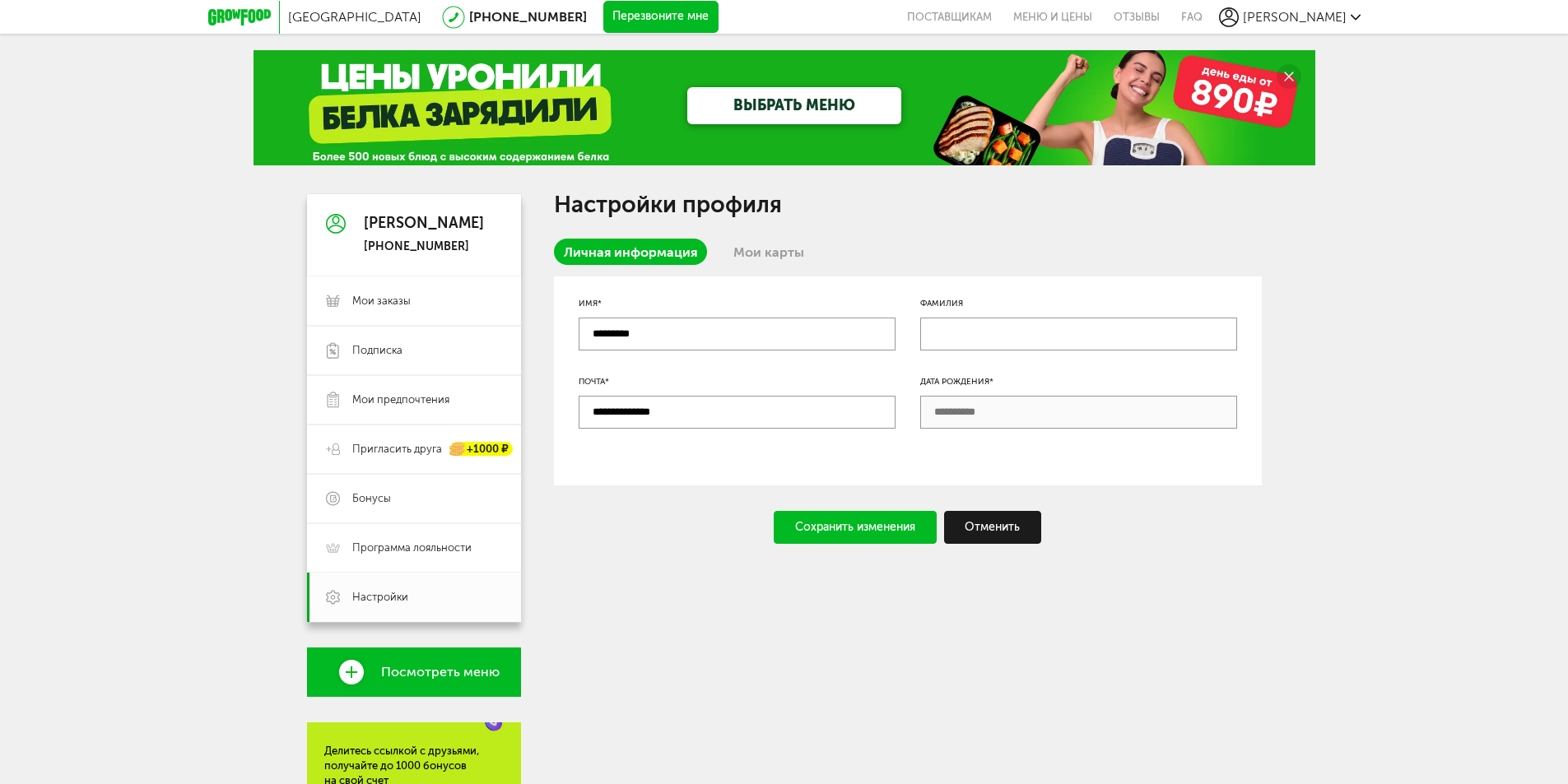
click at [854, 522] on div "Сохранить изменения" at bounding box center [855, 527] width 163 height 33
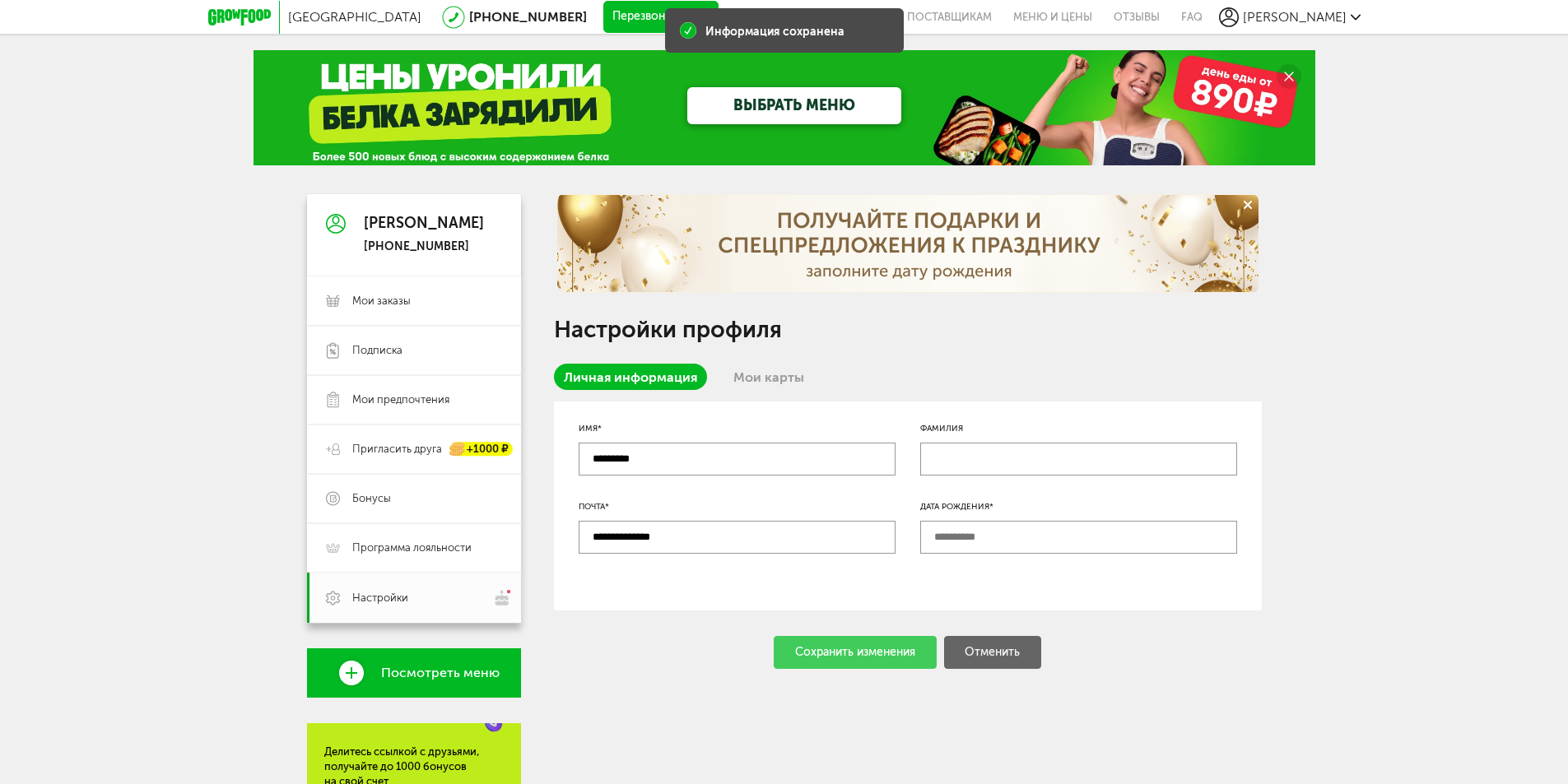
click at [946, 541] on input "text" at bounding box center [1078, 536] width 317 height 33
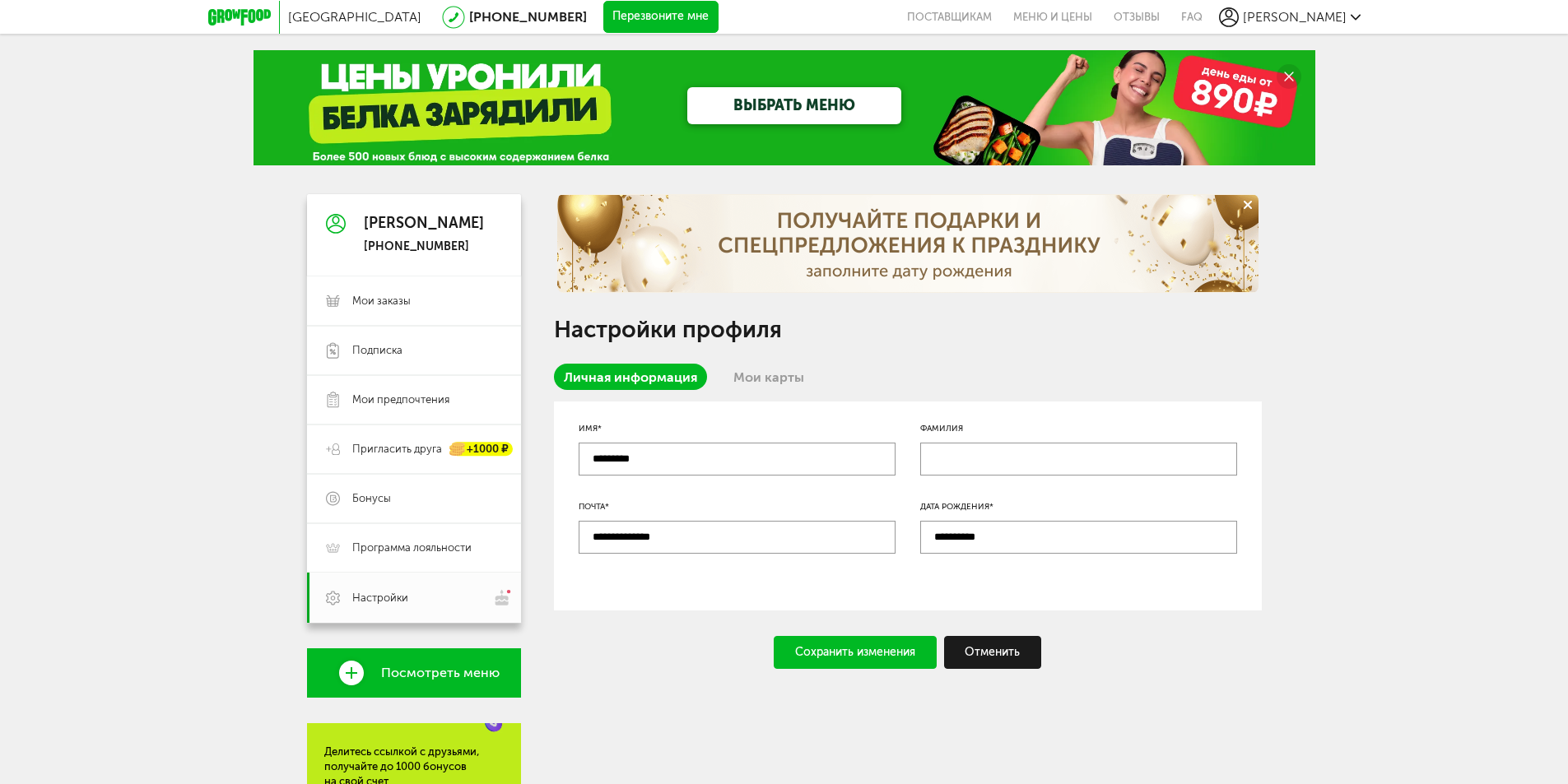
type input "**********"
click at [893, 657] on div "Сохранить изменения" at bounding box center [855, 652] width 163 height 33
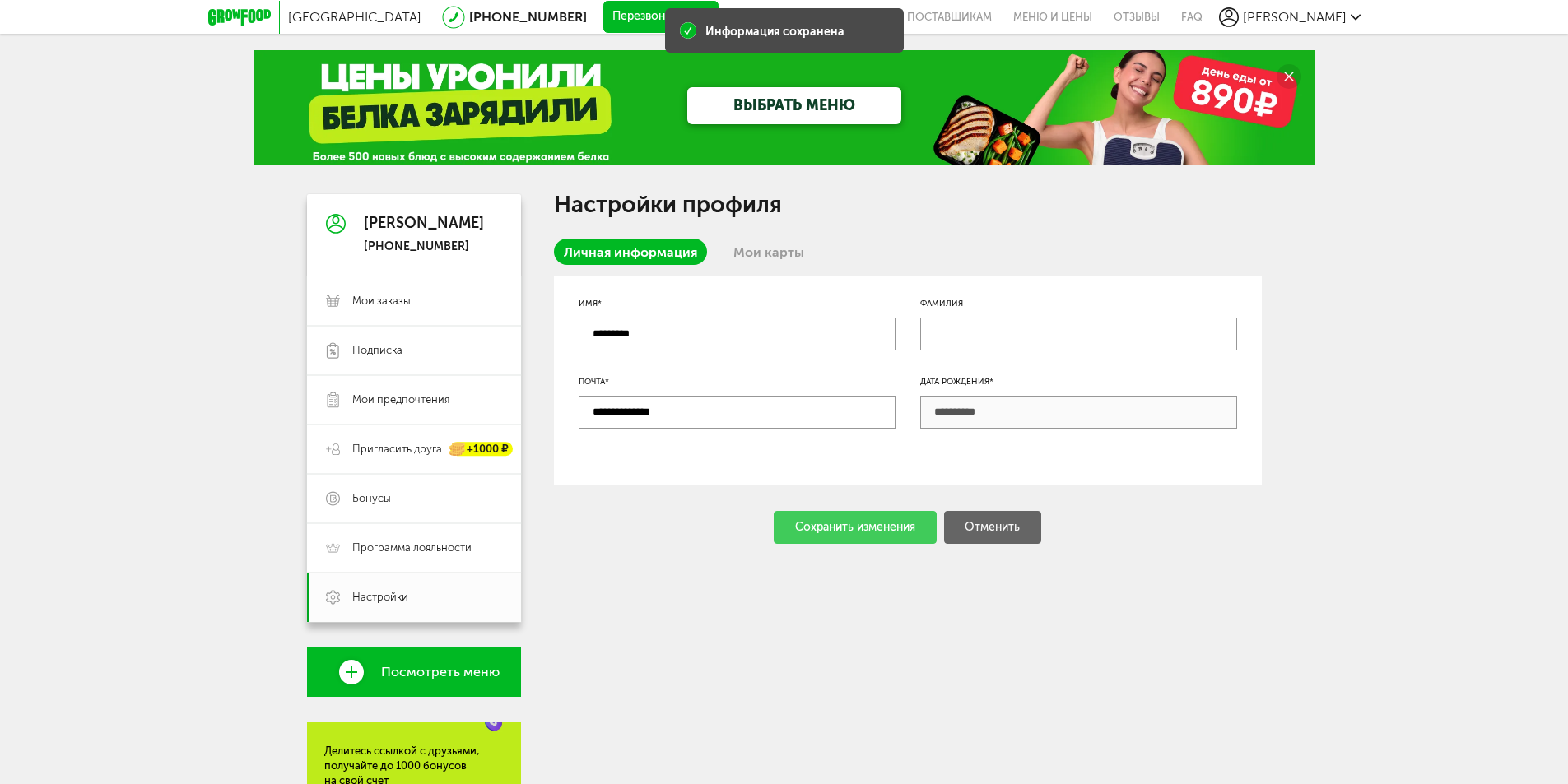
click at [750, 254] on link "Мои карты" at bounding box center [769, 252] width 90 height 27
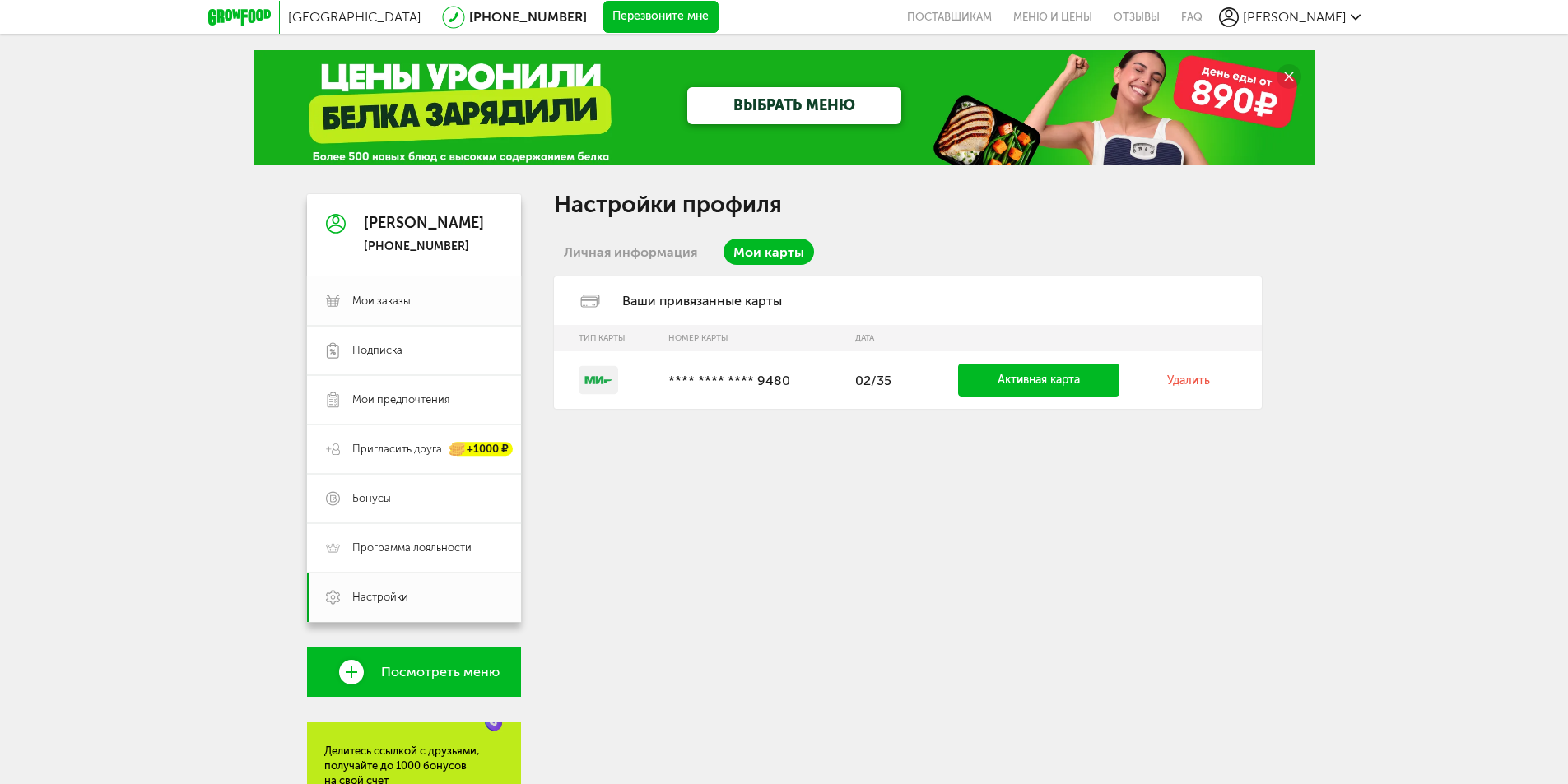
click at [385, 304] on span "Мои заказы" at bounding box center [382, 301] width 58 height 15
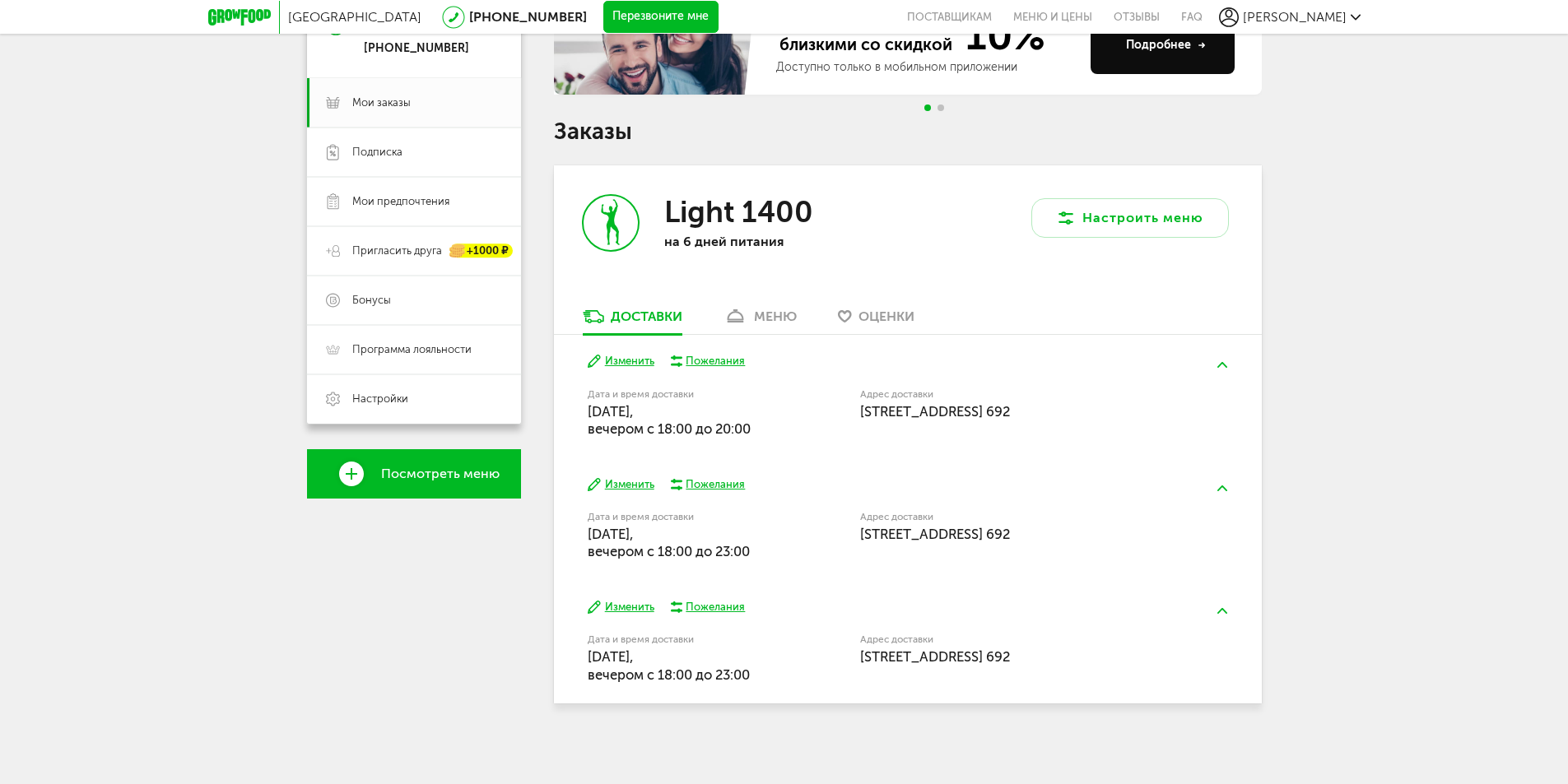
scroll to position [201, 0]
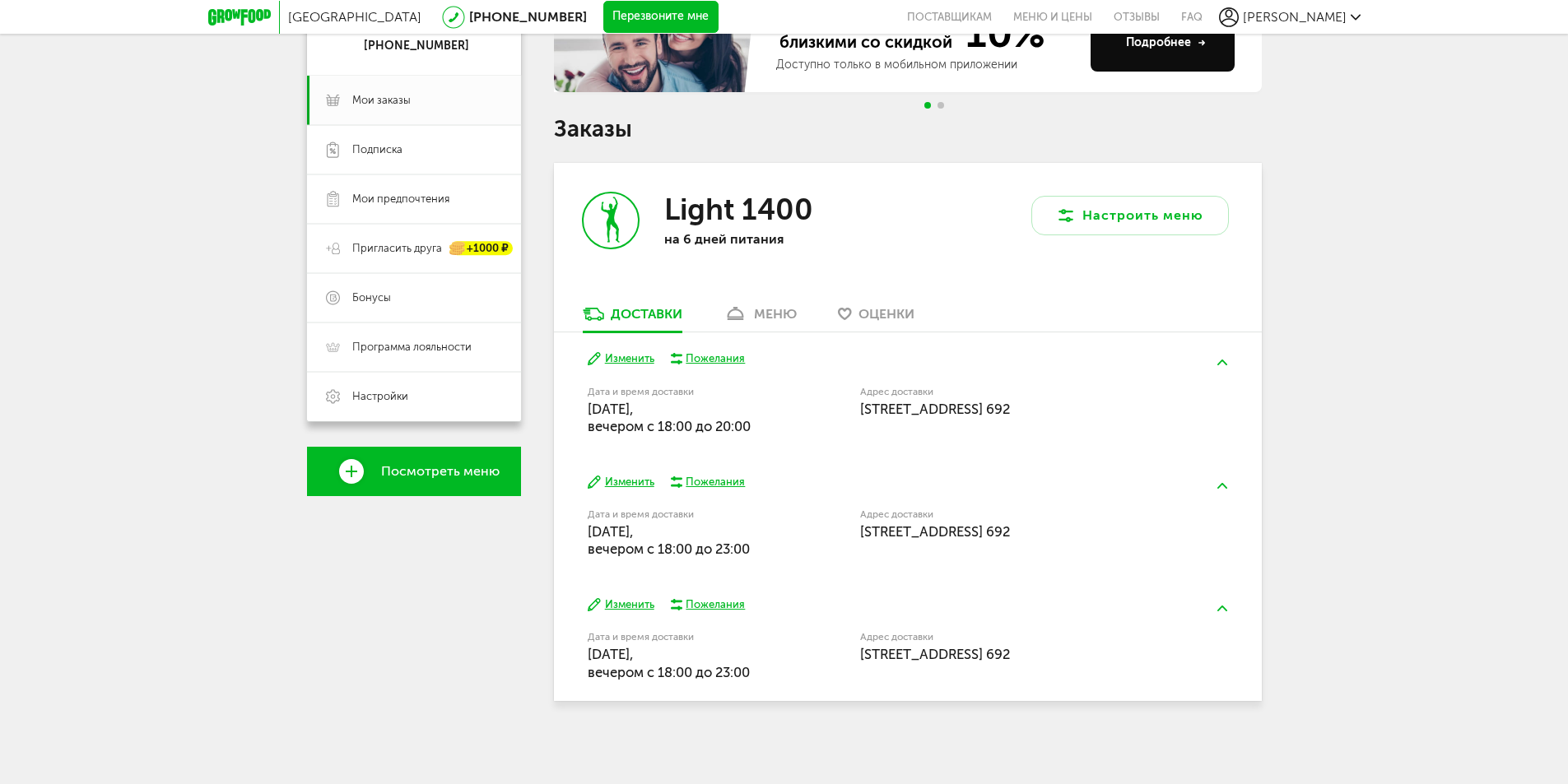
click at [722, 485] on div "Пожелания" at bounding box center [714, 481] width 59 height 15
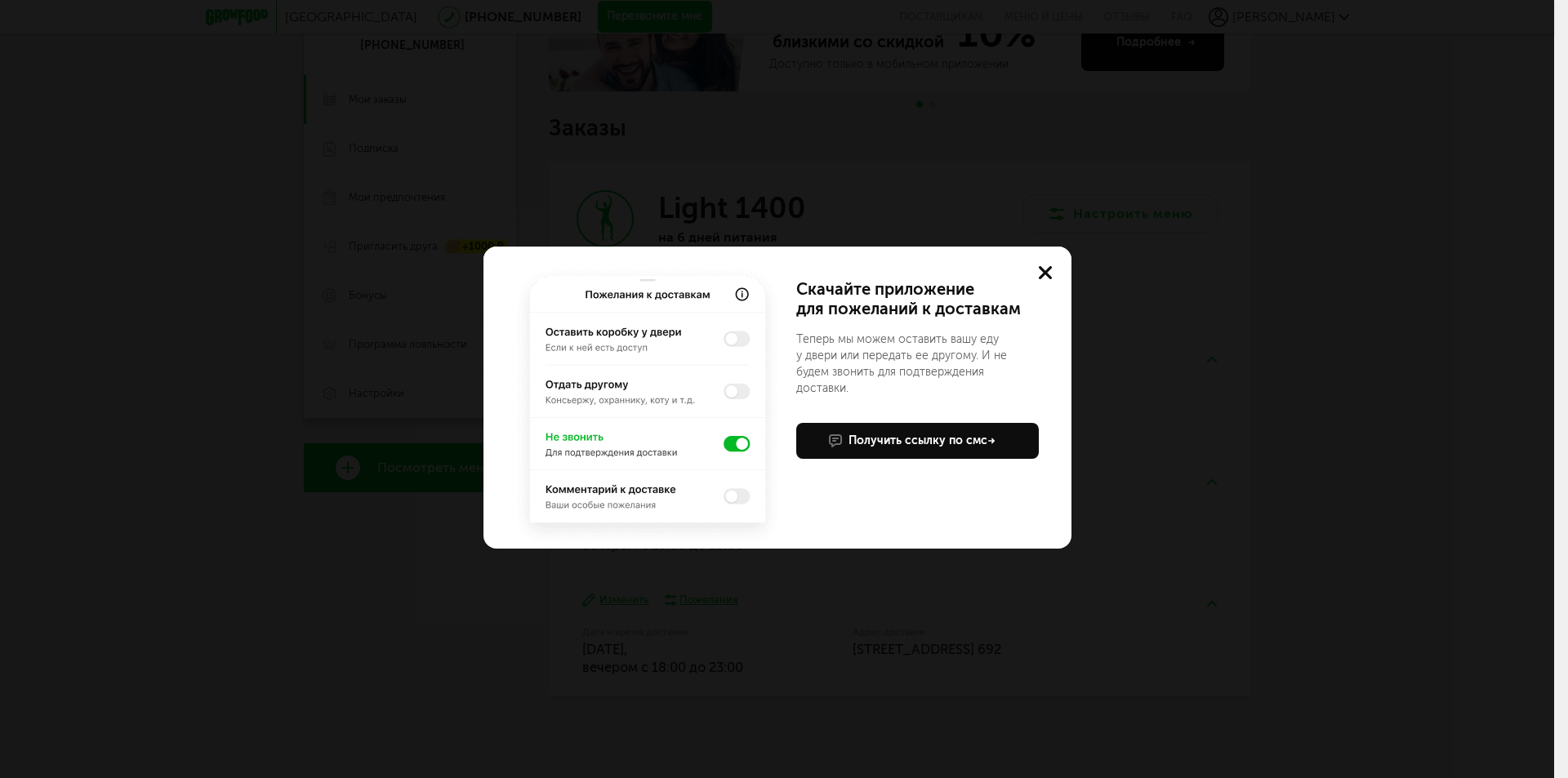
click at [732, 340] on img at bounding box center [647, 405] width 274 height 285
click at [1042, 272] on icon at bounding box center [1044, 272] width 13 height 13
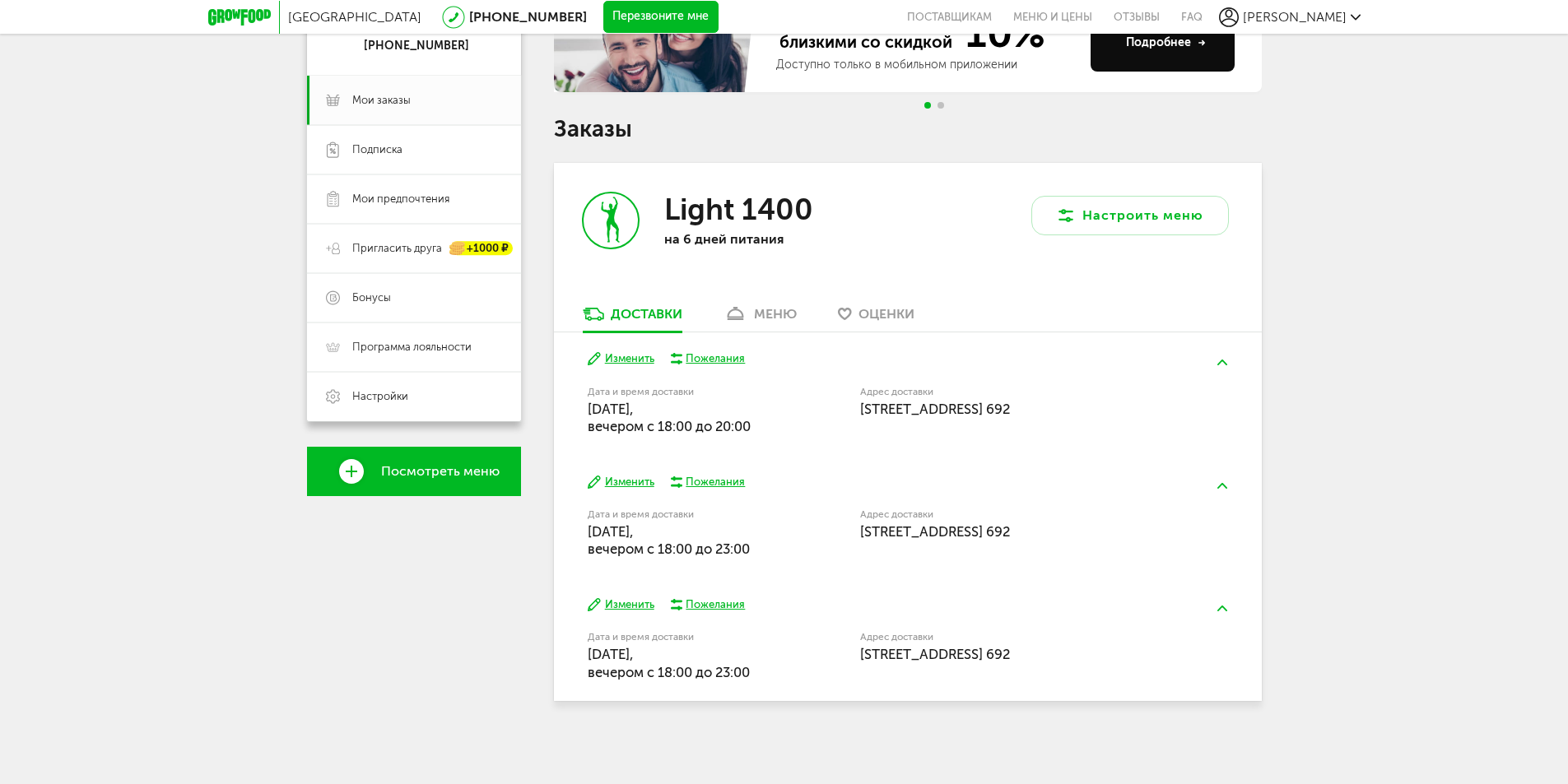
click at [728, 357] on div "Пожелания" at bounding box center [714, 358] width 59 height 15
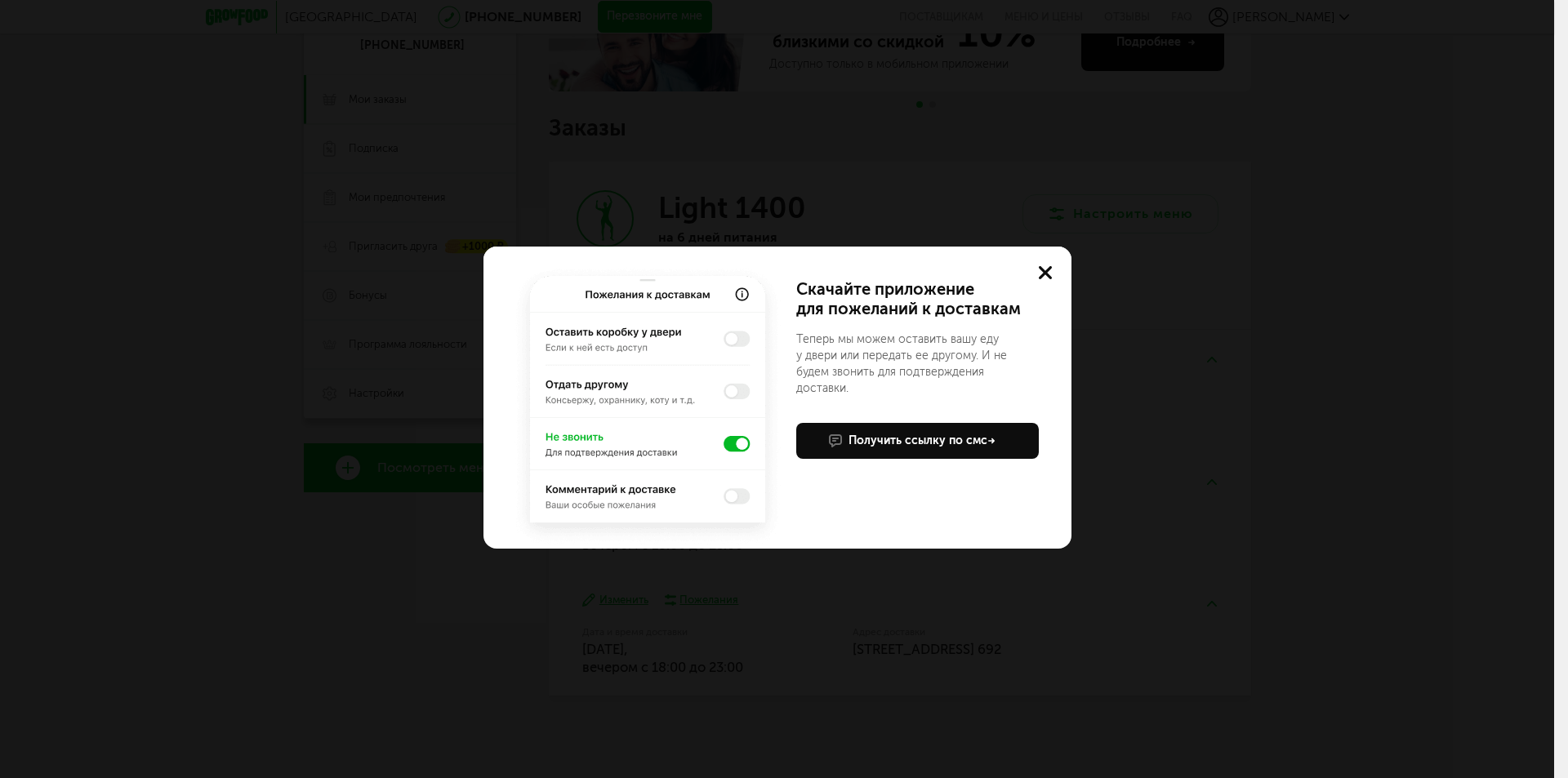
click at [739, 392] on img at bounding box center [647, 405] width 274 height 285
click at [735, 342] on img at bounding box center [647, 405] width 274 height 285
click at [742, 392] on img at bounding box center [647, 405] width 274 height 285
click at [743, 392] on img at bounding box center [647, 405] width 274 height 285
click at [738, 337] on img at bounding box center [647, 405] width 274 height 285
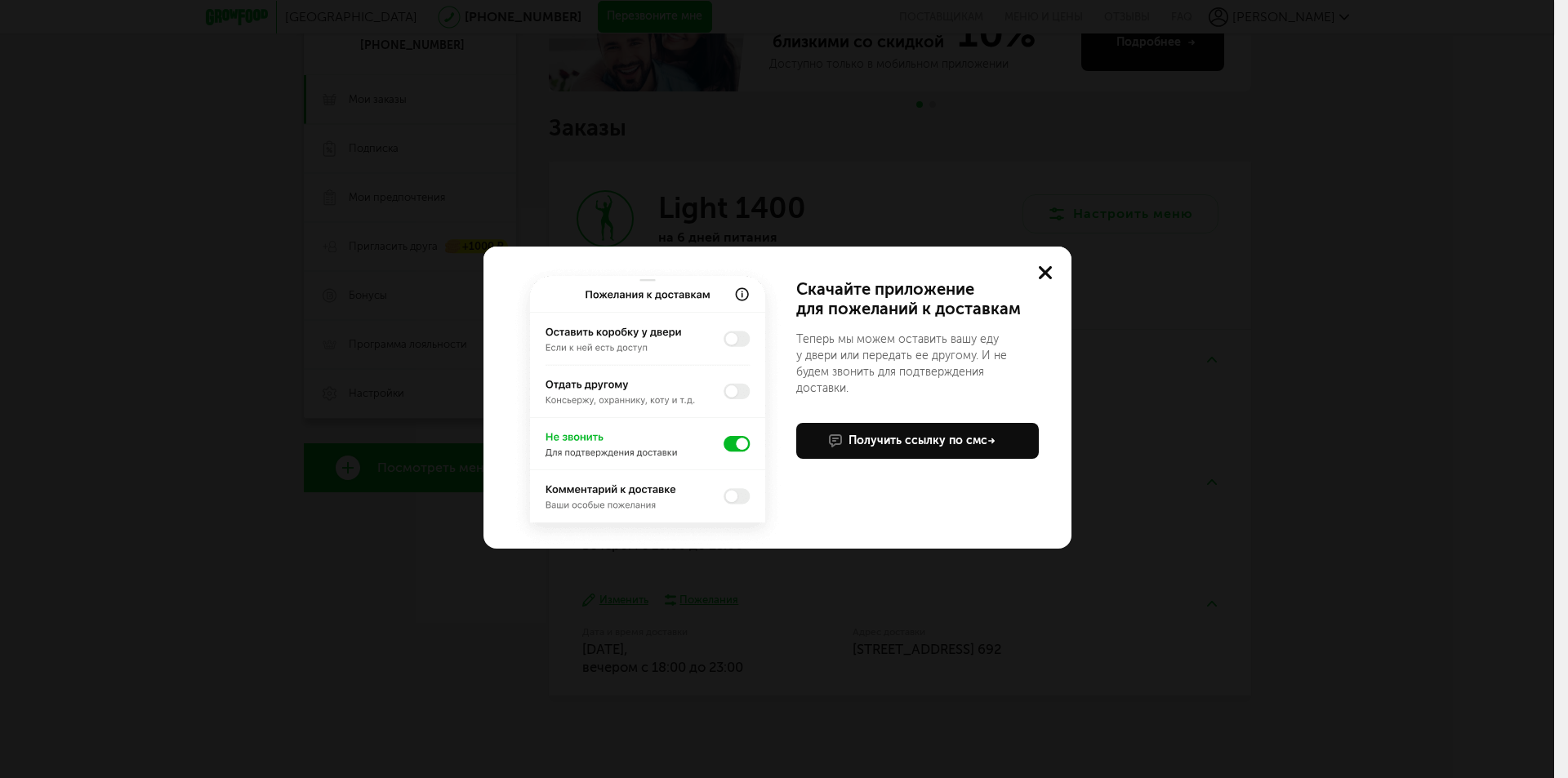
click at [1044, 272] on use at bounding box center [1044, 272] width 13 height 13
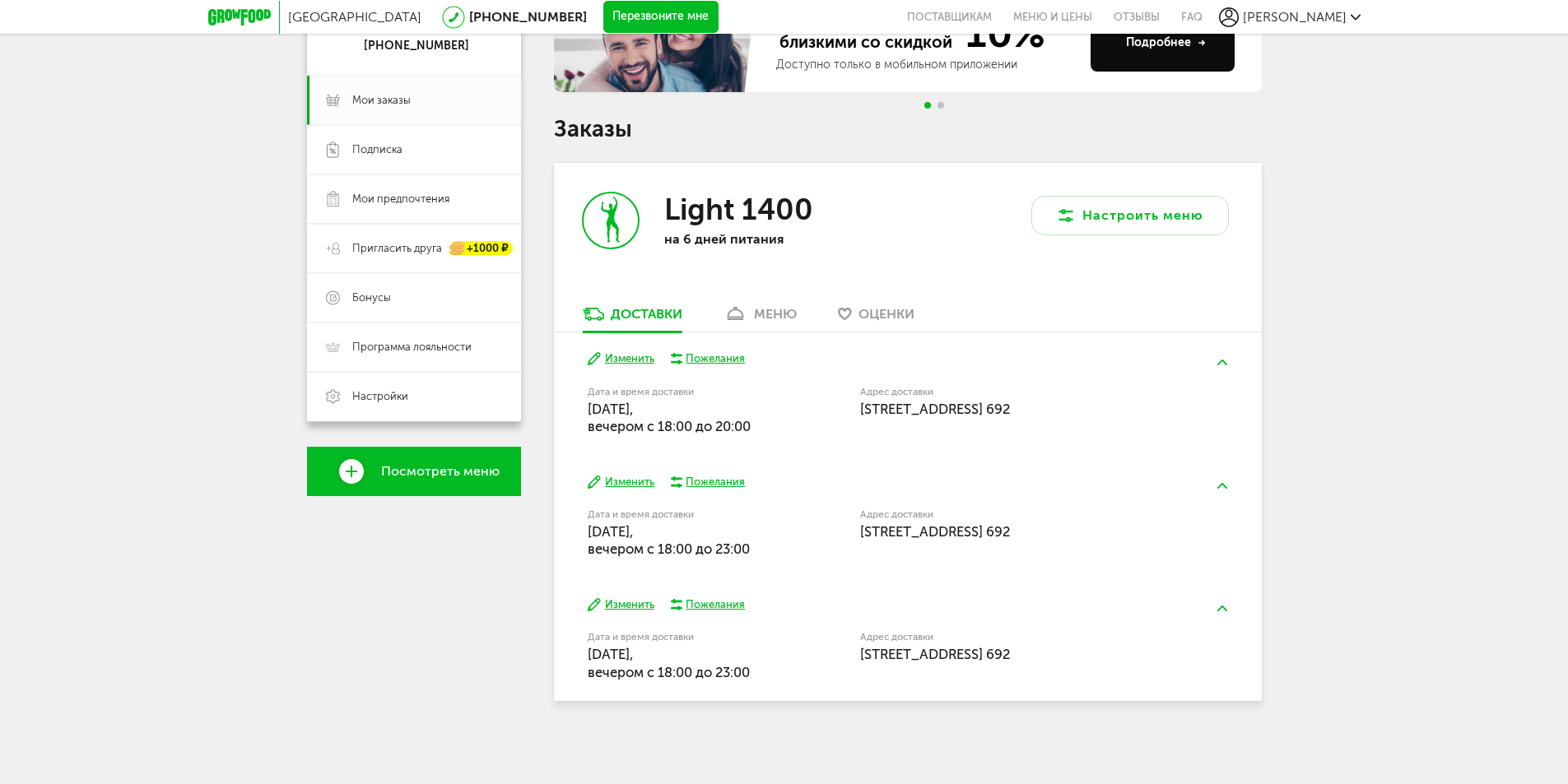
click at [736, 358] on div "Пожелания" at bounding box center [714, 358] width 59 height 15
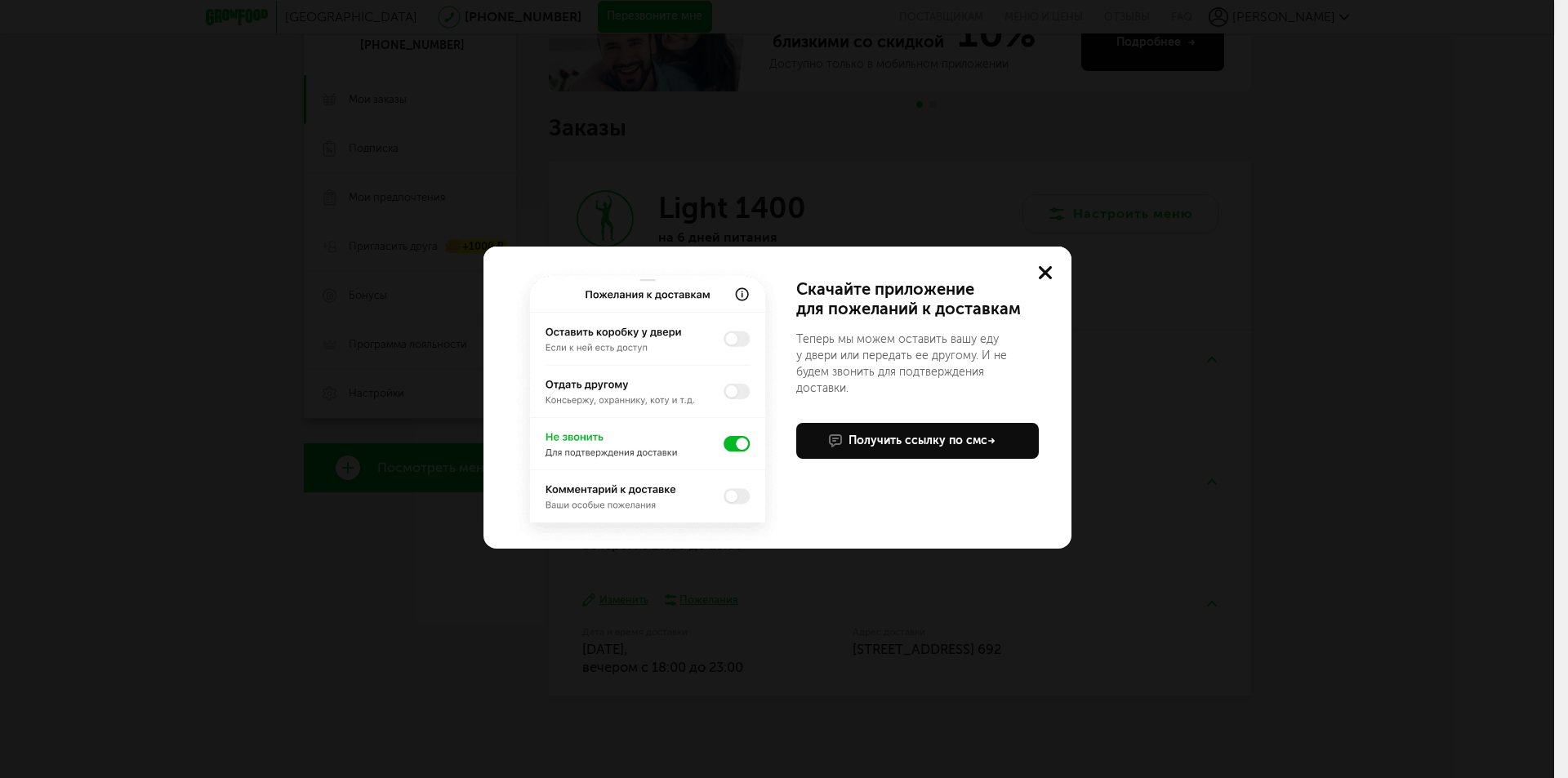
click at [1051, 277] on use at bounding box center [1044, 272] width 13 height 13
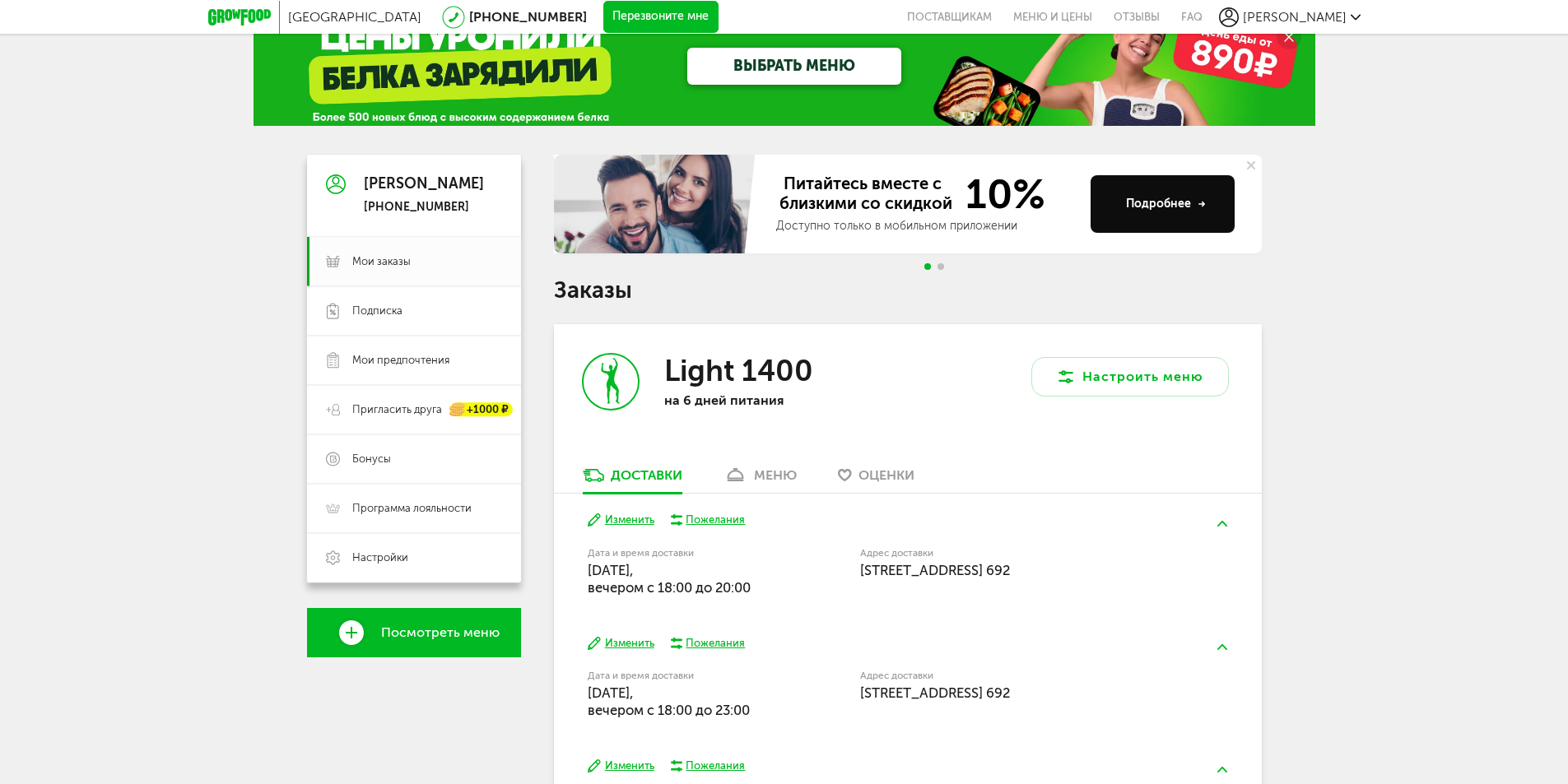
scroll to position [36, 0]
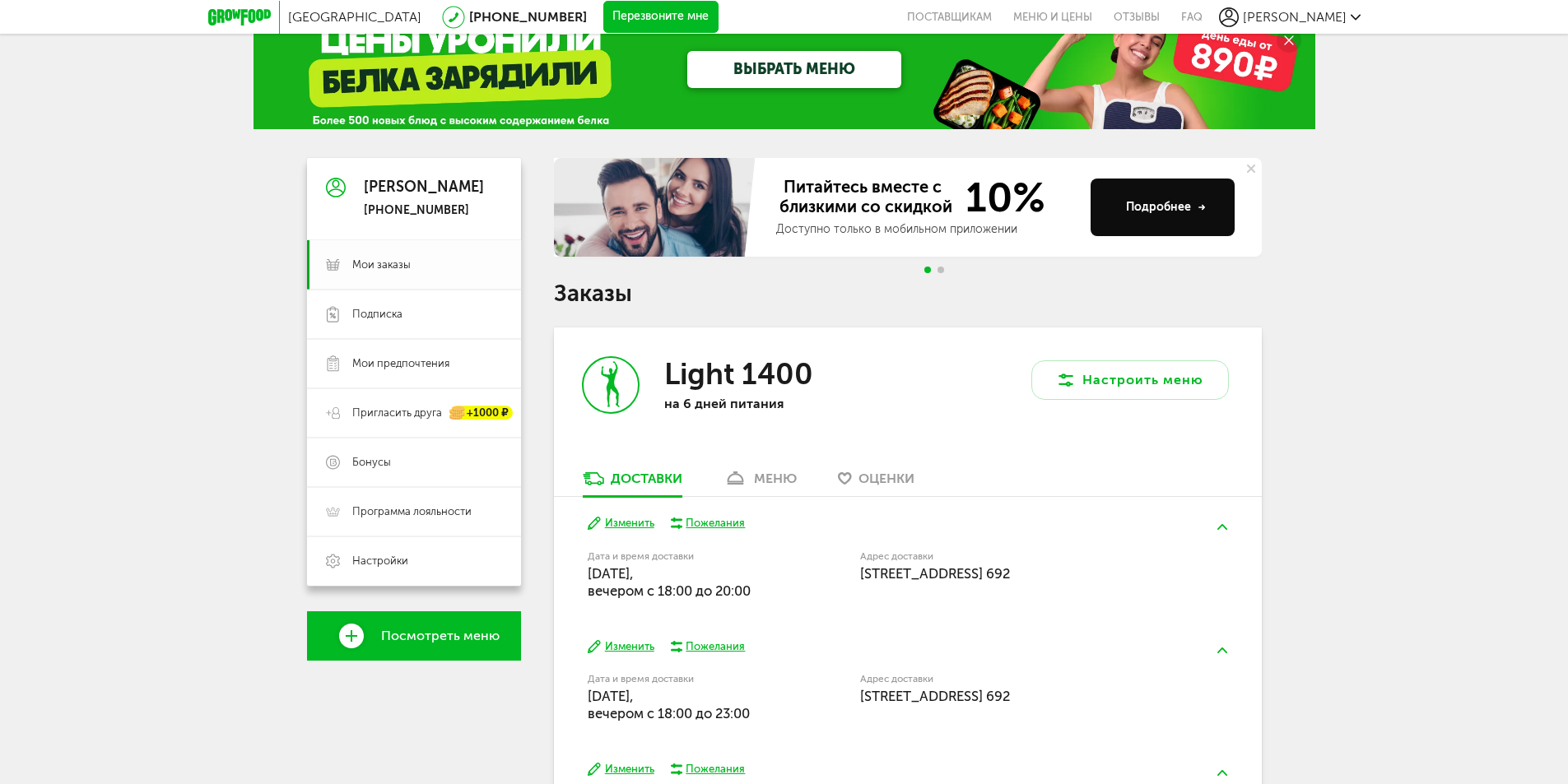
click at [411, 270] on span "Мои заказы" at bounding box center [427, 265] width 150 height 15
click at [400, 315] on span "Подписка" at bounding box center [377, 314] width 50 height 15
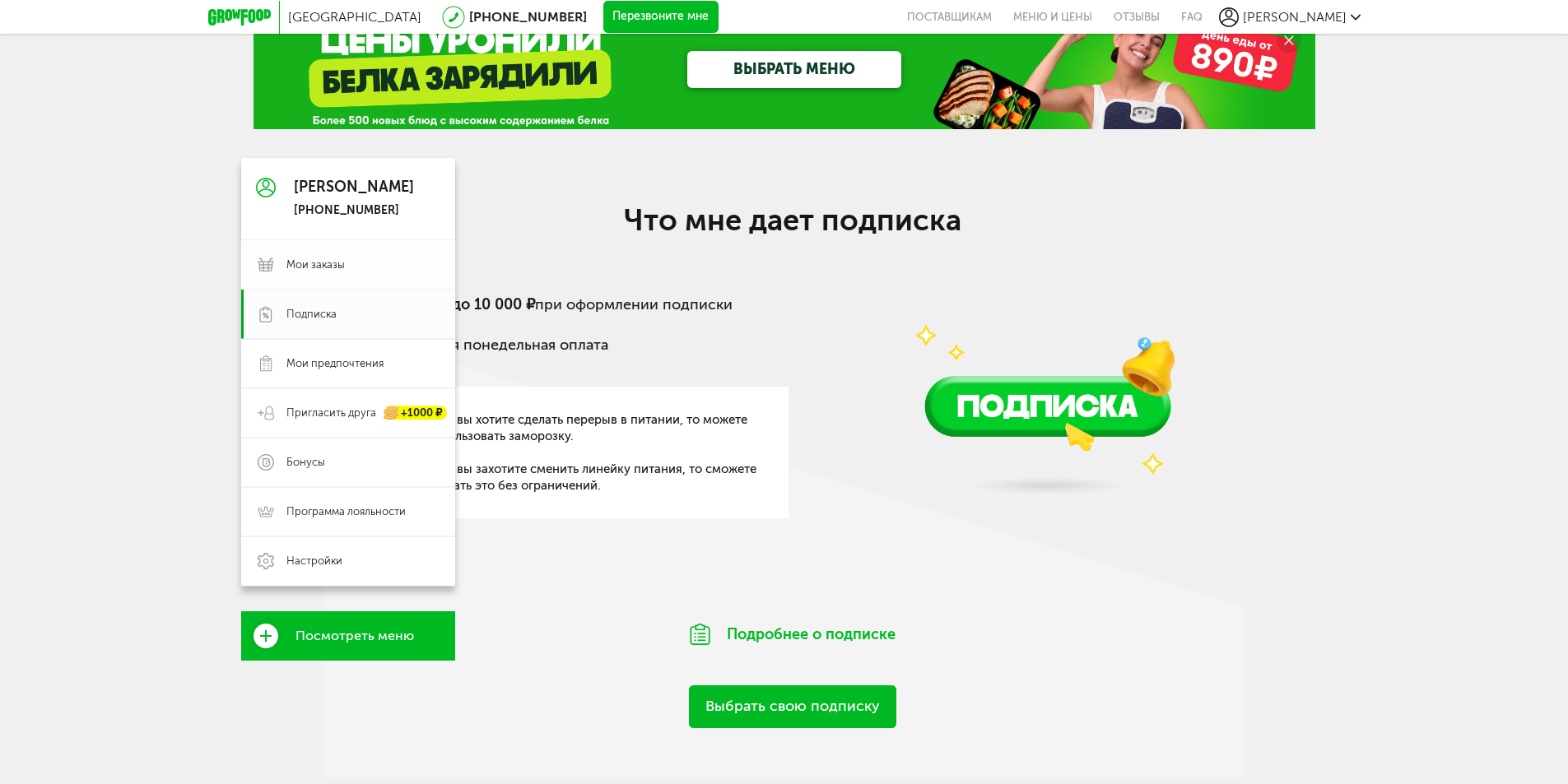
click at [363, 264] on span "Мои заказы" at bounding box center [362, 265] width 152 height 15
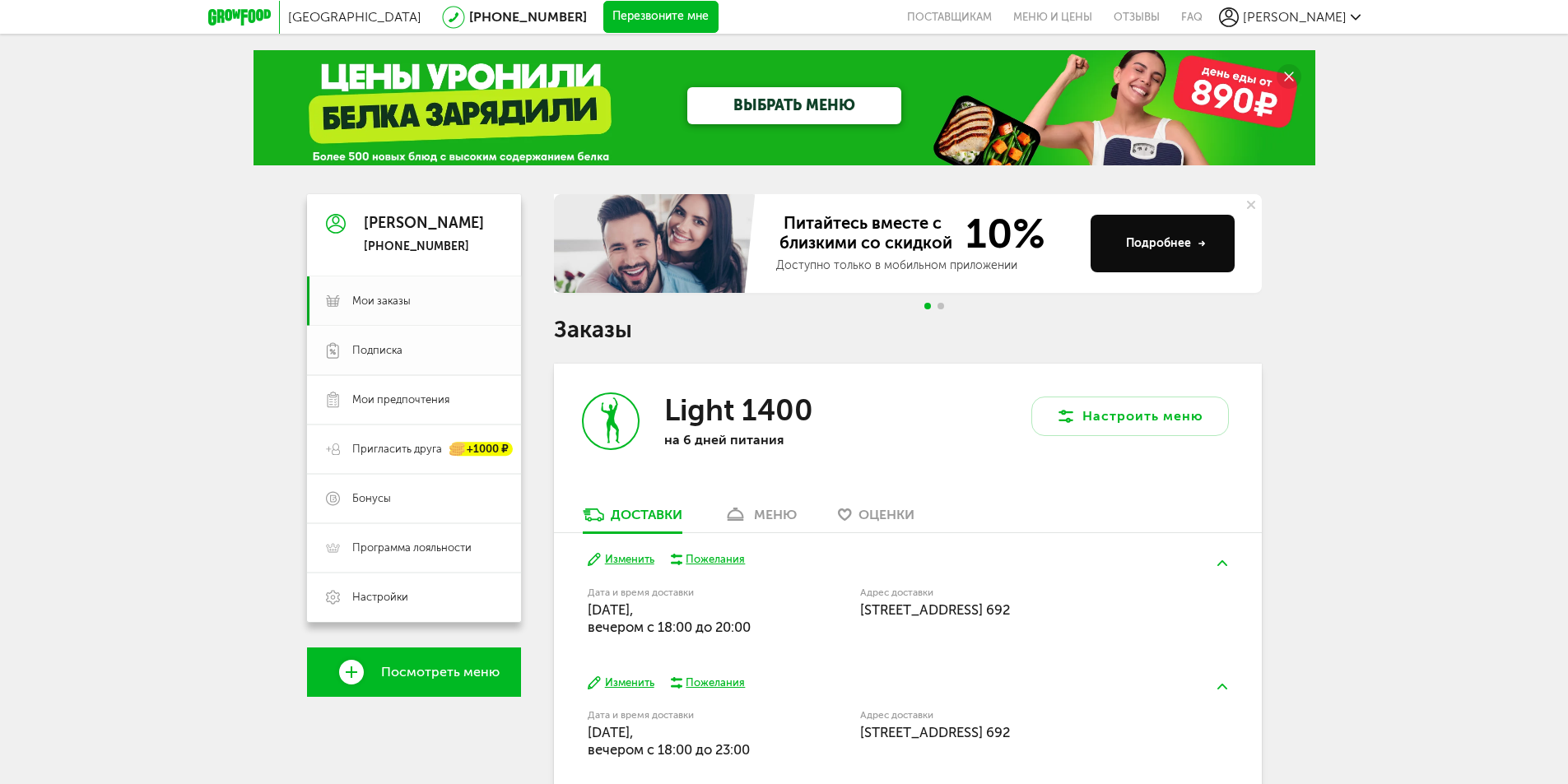
click at [427, 352] on span "Подписка" at bounding box center [427, 350] width 150 height 15
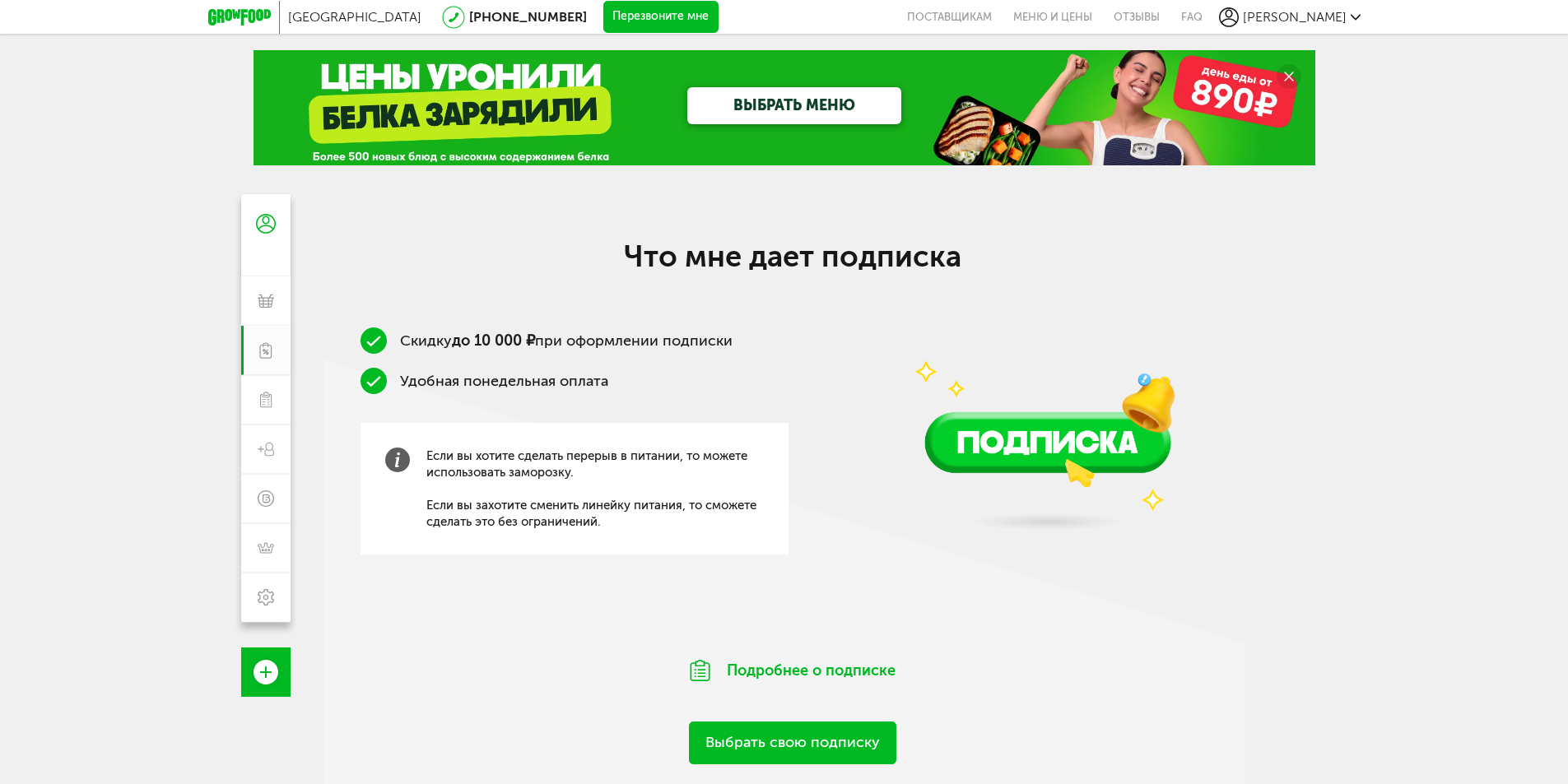
click at [824, 106] on link "ВЫБРАТЬ МЕНЮ" at bounding box center [794, 106] width 214 height 37
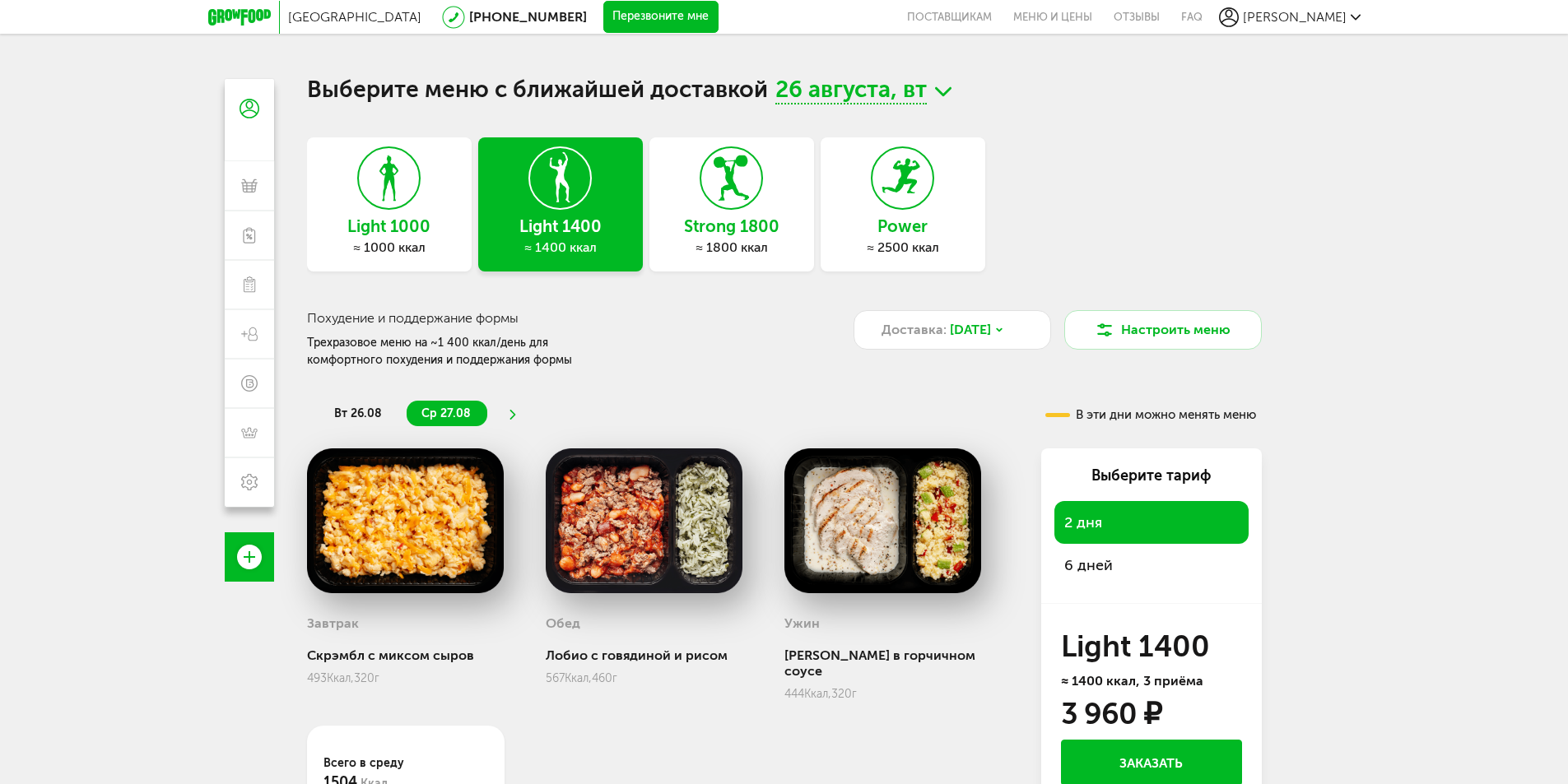
click at [390, 217] on h3 "Light 1000" at bounding box center [390, 226] width 165 height 18
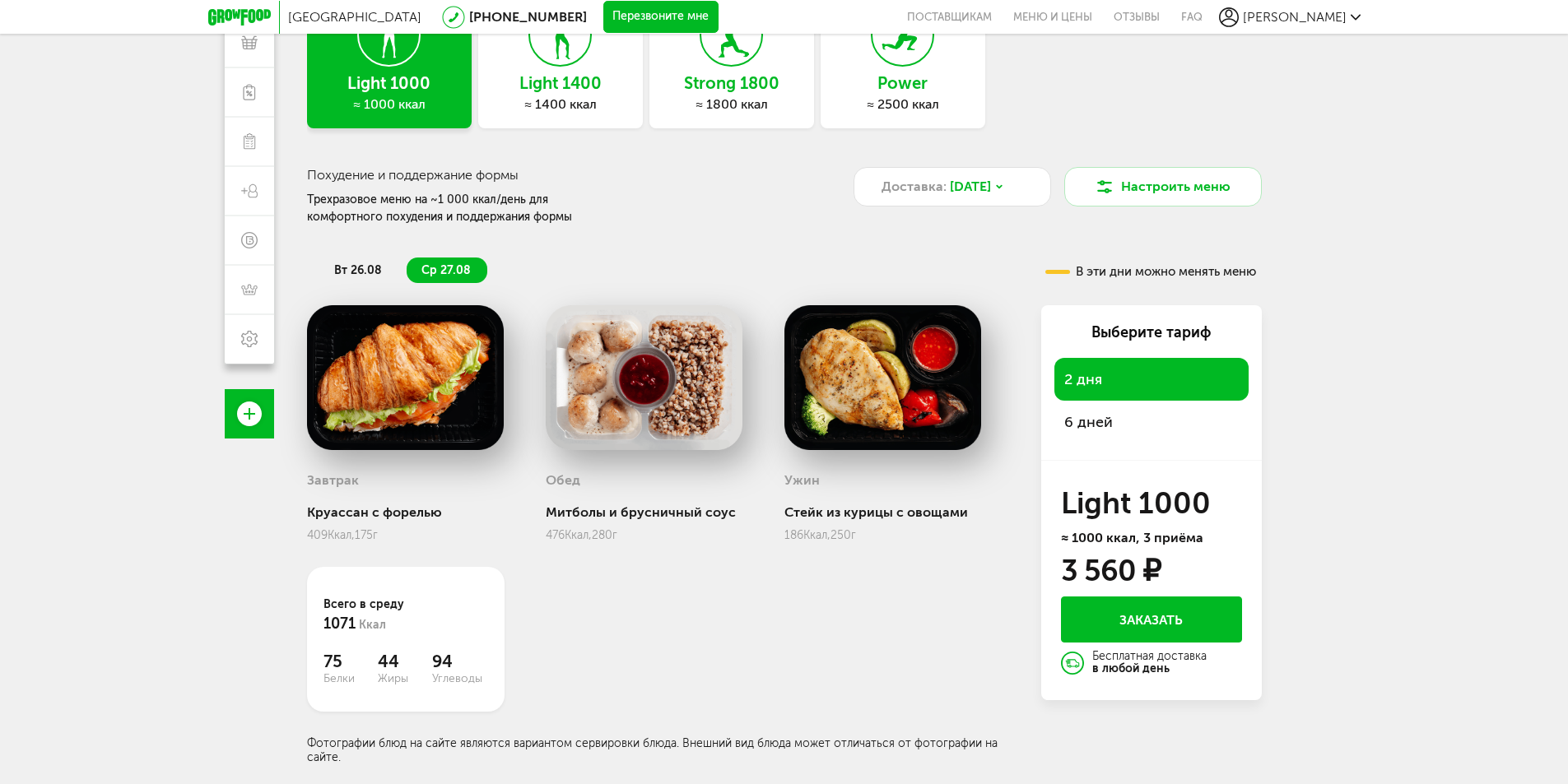
scroll to position [145, 0]
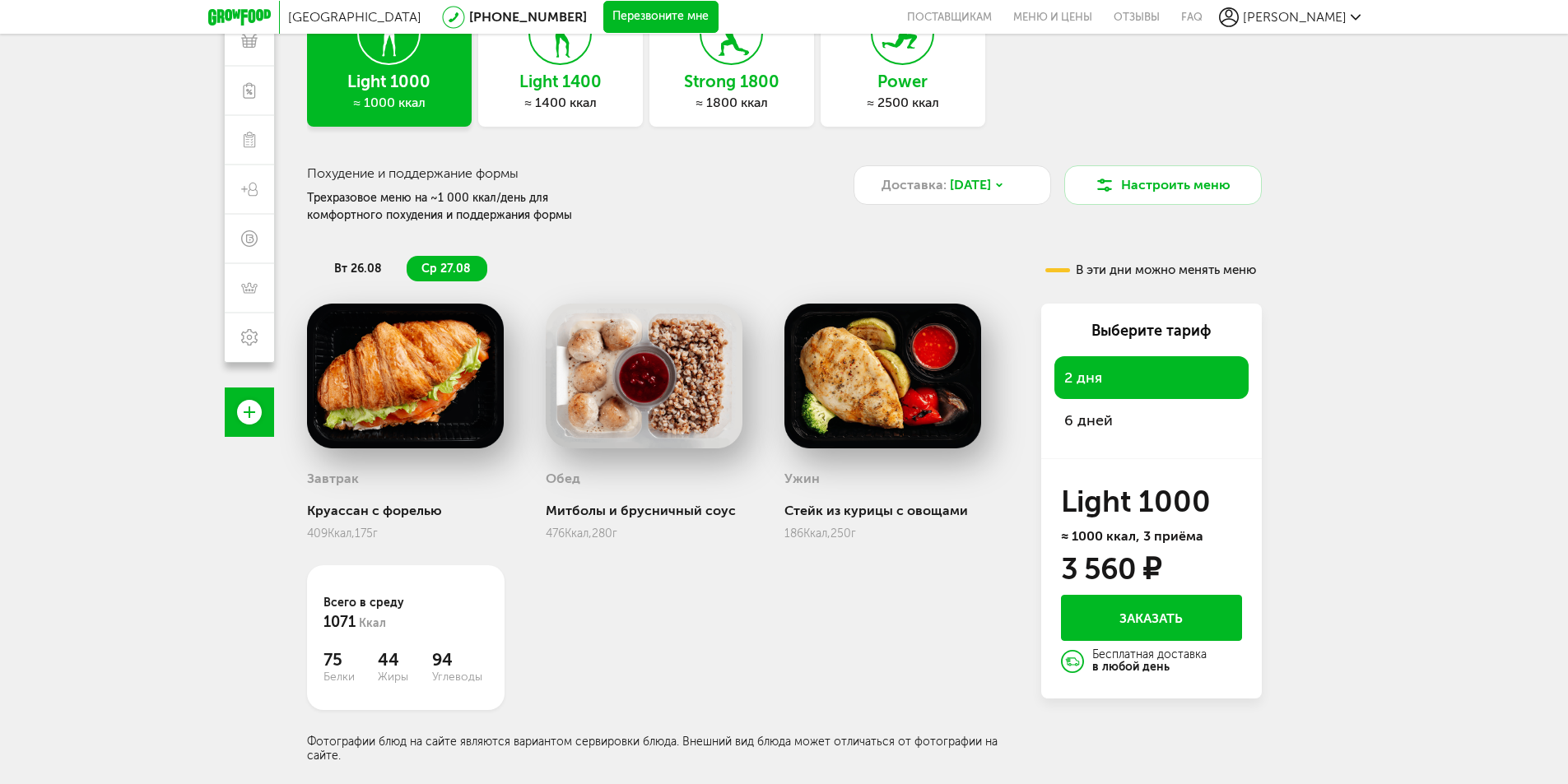
click at [1116, 422] on div "6 дней" at bounding box center [1151, 420] width 194 height 42
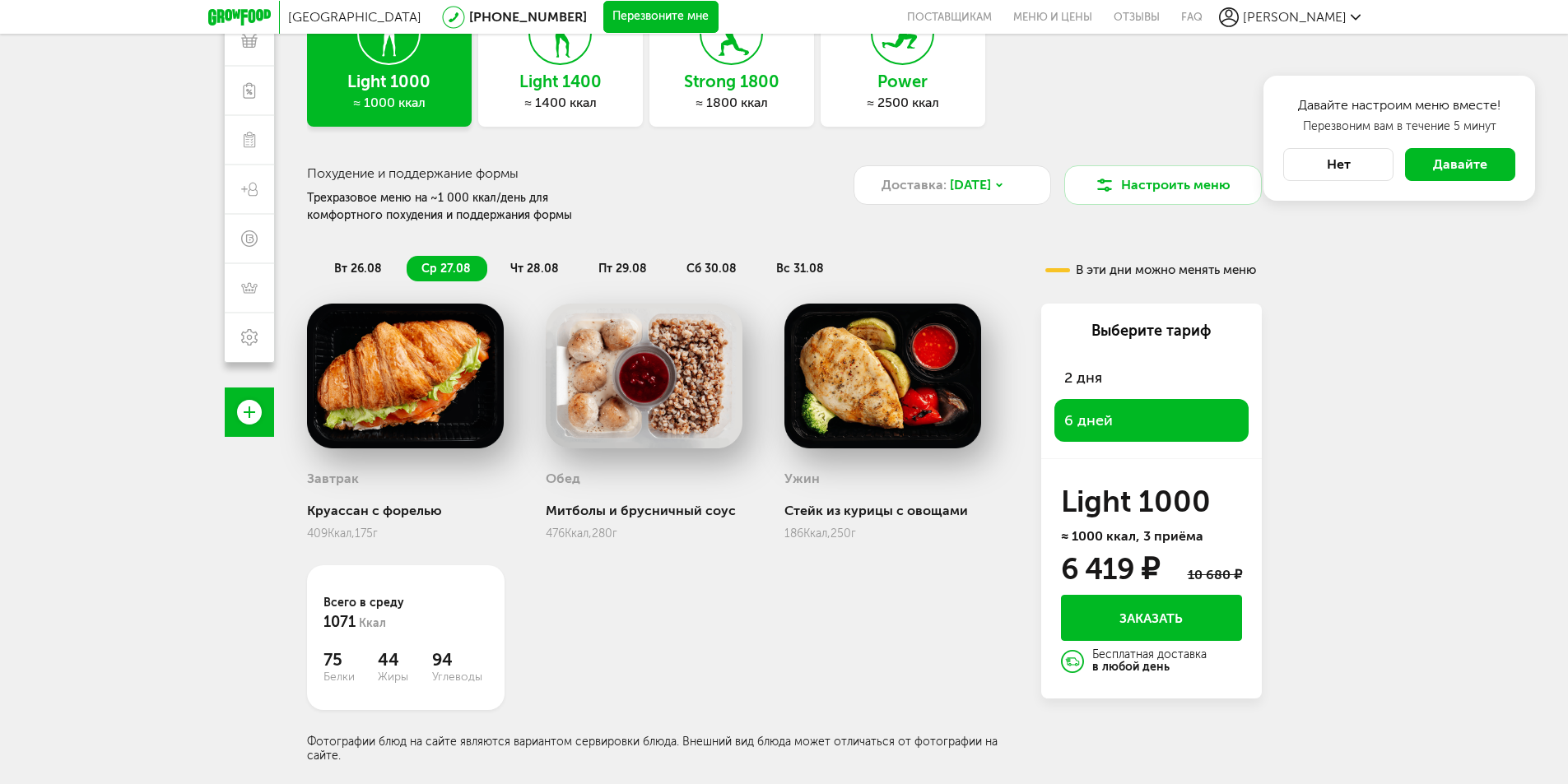
click at [527, 273] on span "чт 28.08" at bounding box center [534, 269] width 49 height 14
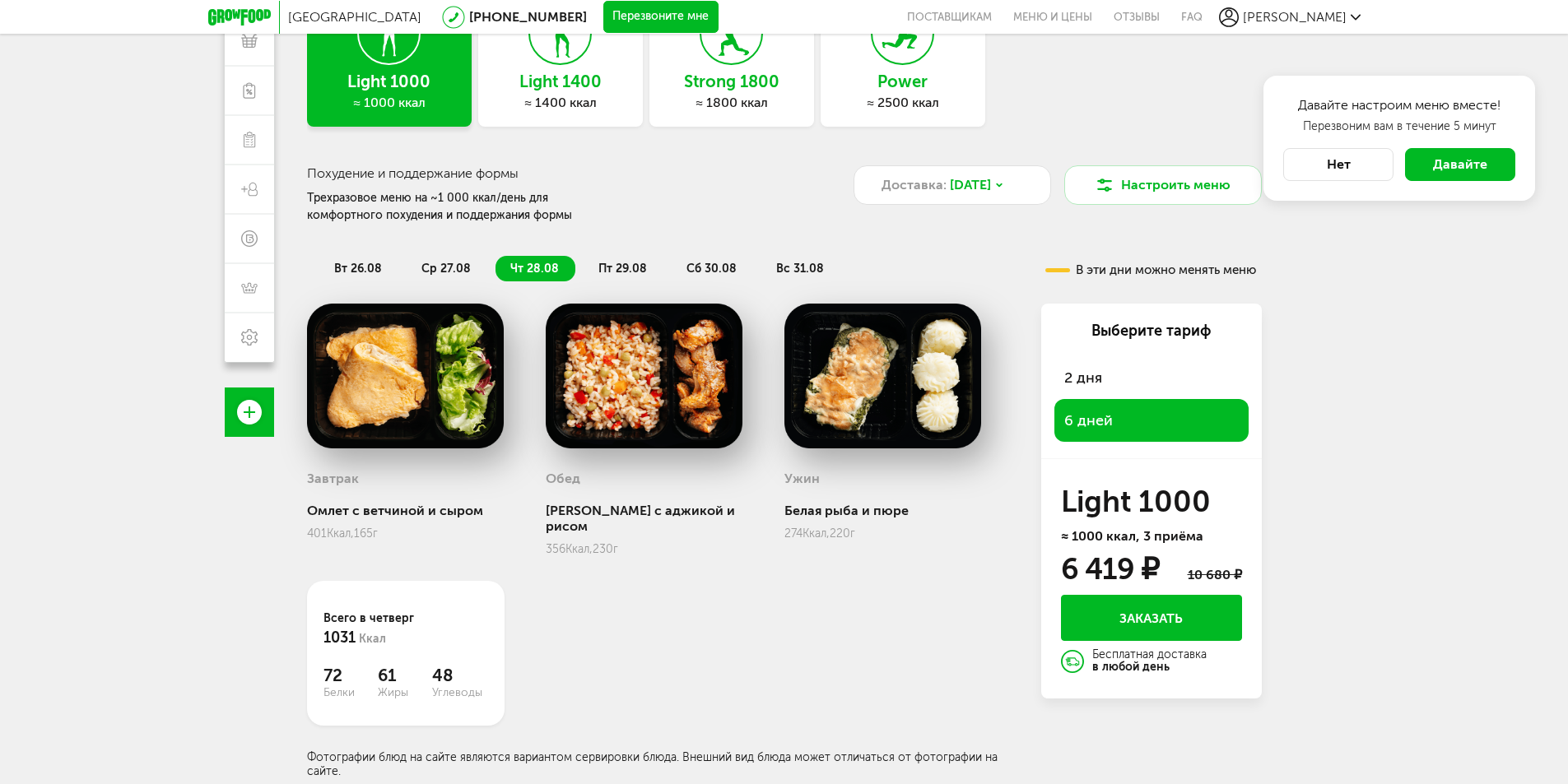
click at [618, 269] on span "пт 29.08" at bounding box center [622, 269] width 49 height 14
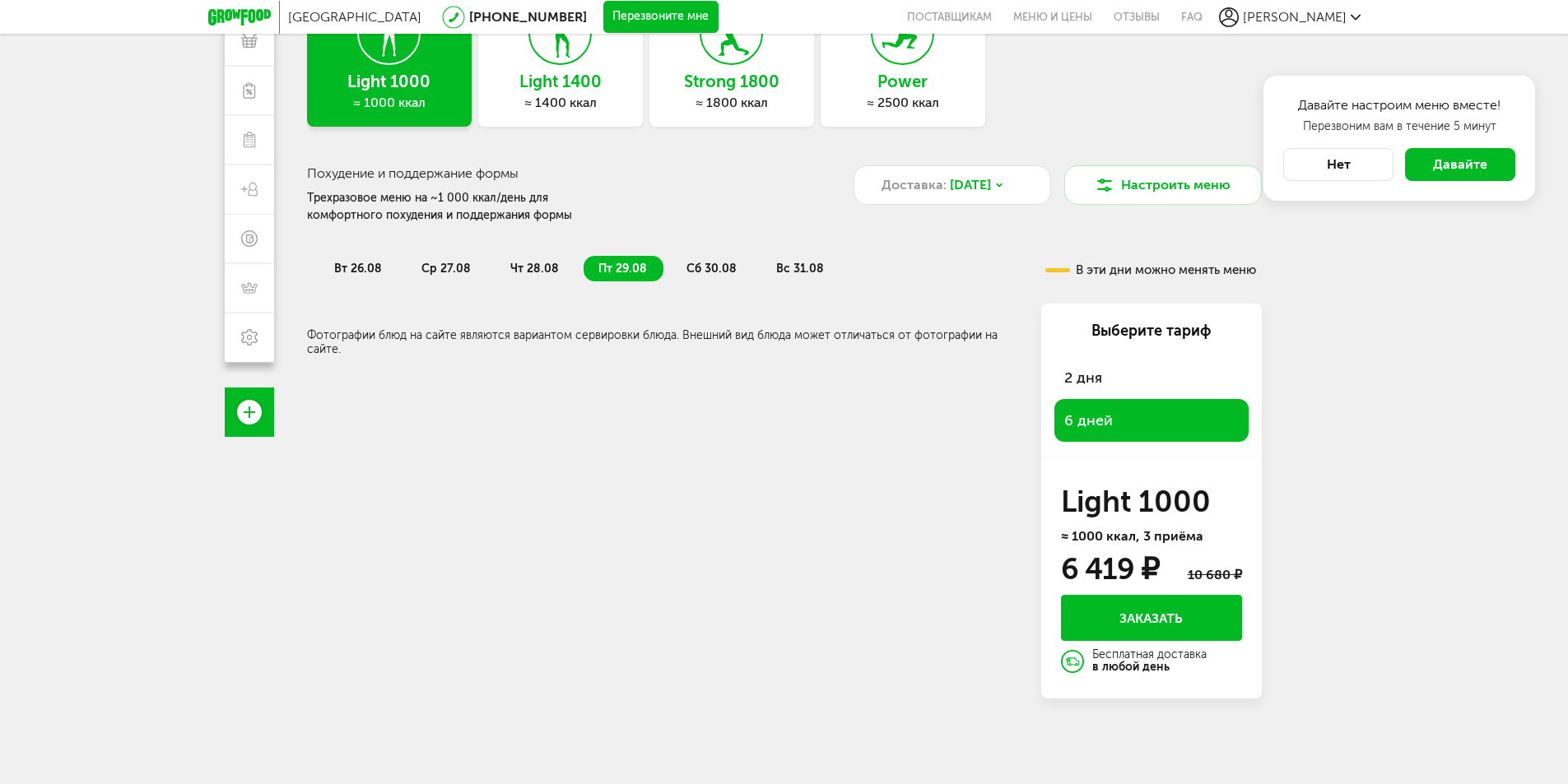
click at [695, 266] on span "сб 30.08" at bounding box center [711, 269] width 50 height 14
click at [791, 265] on span "вс 31.08" at bounding box center [800, 269] width 48 height 14
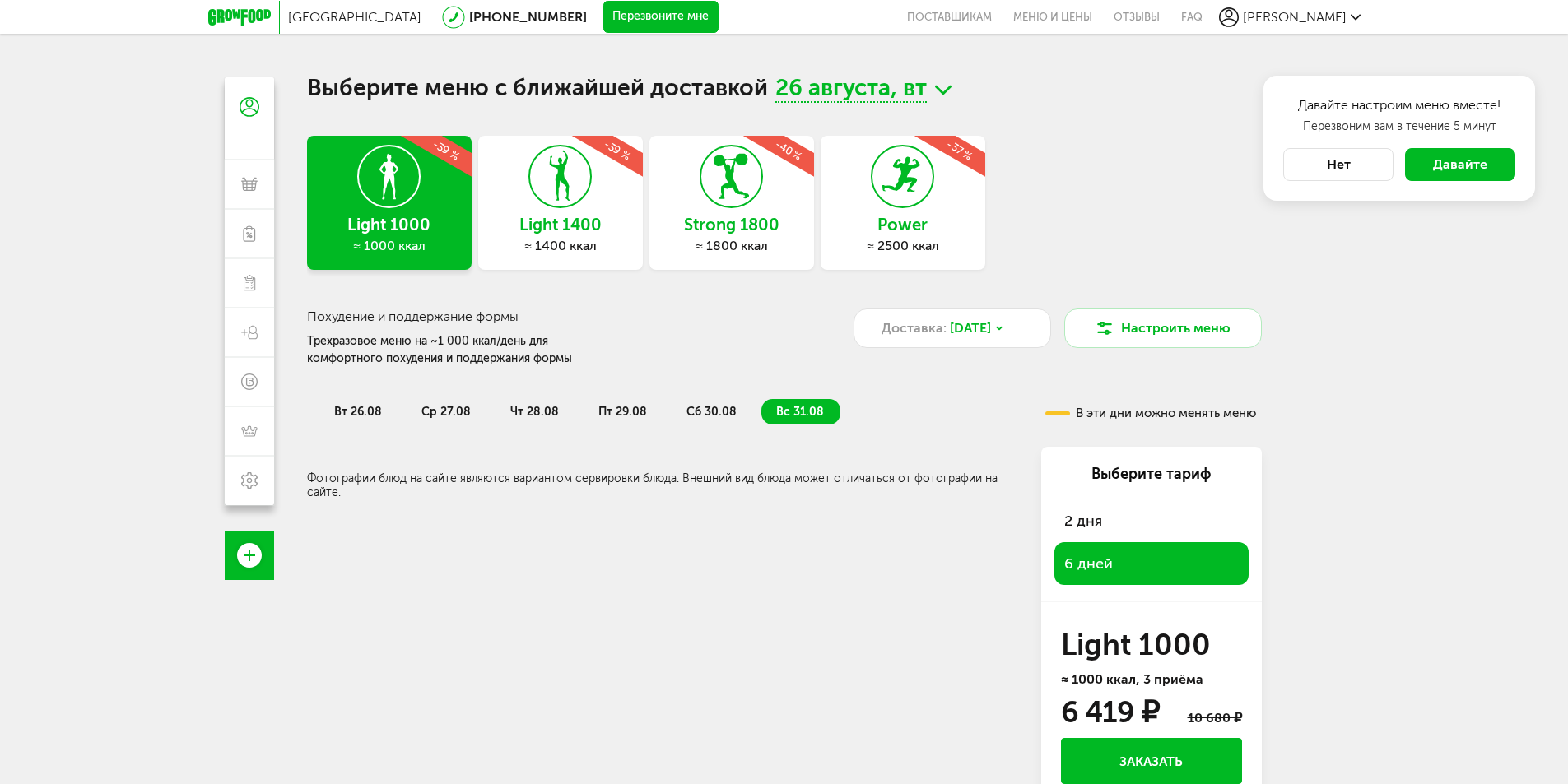
scroll to position [0, 0]
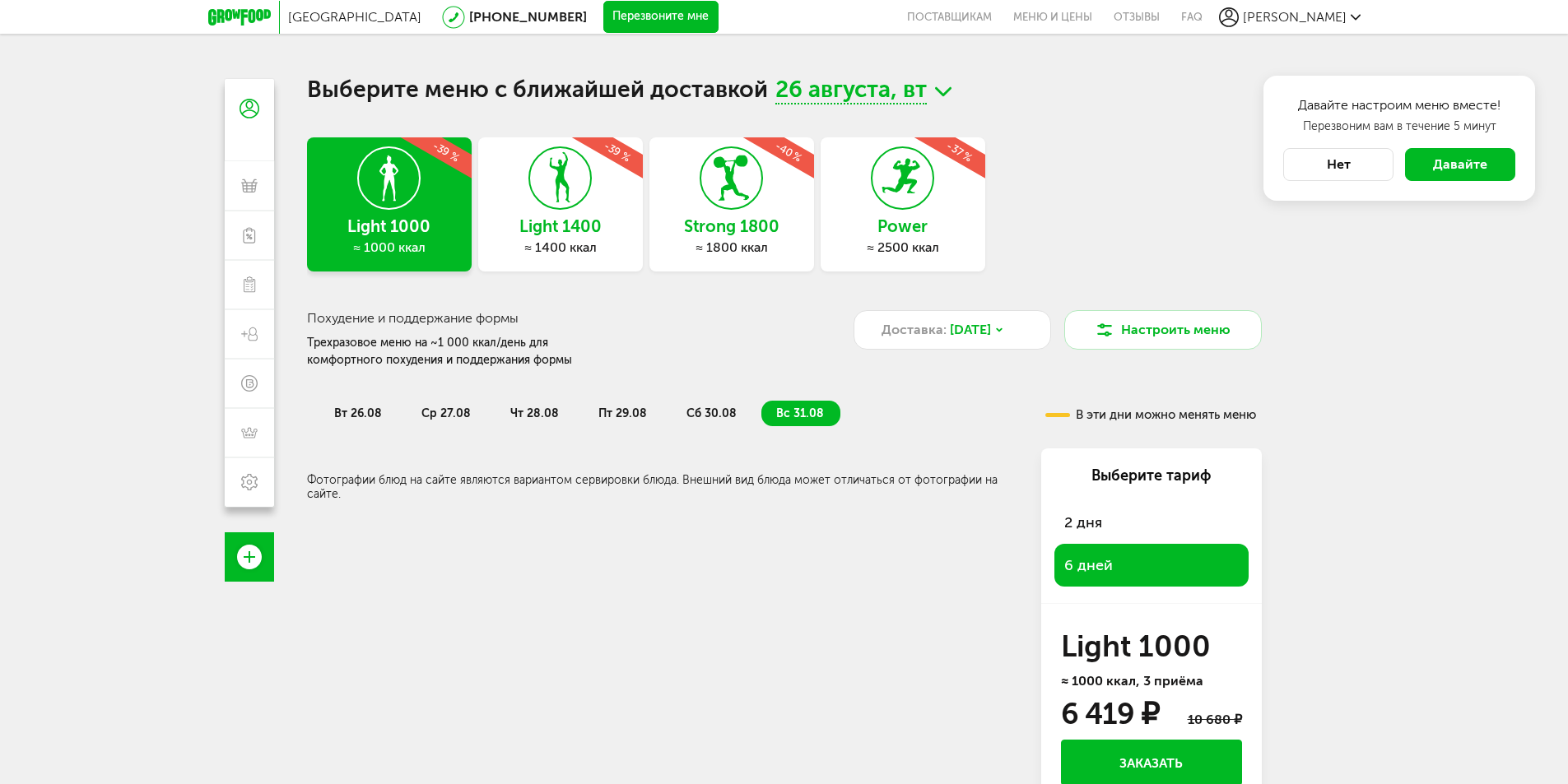
click at [944, 92] on use at bounding box center [943, 92] width 17 height 9
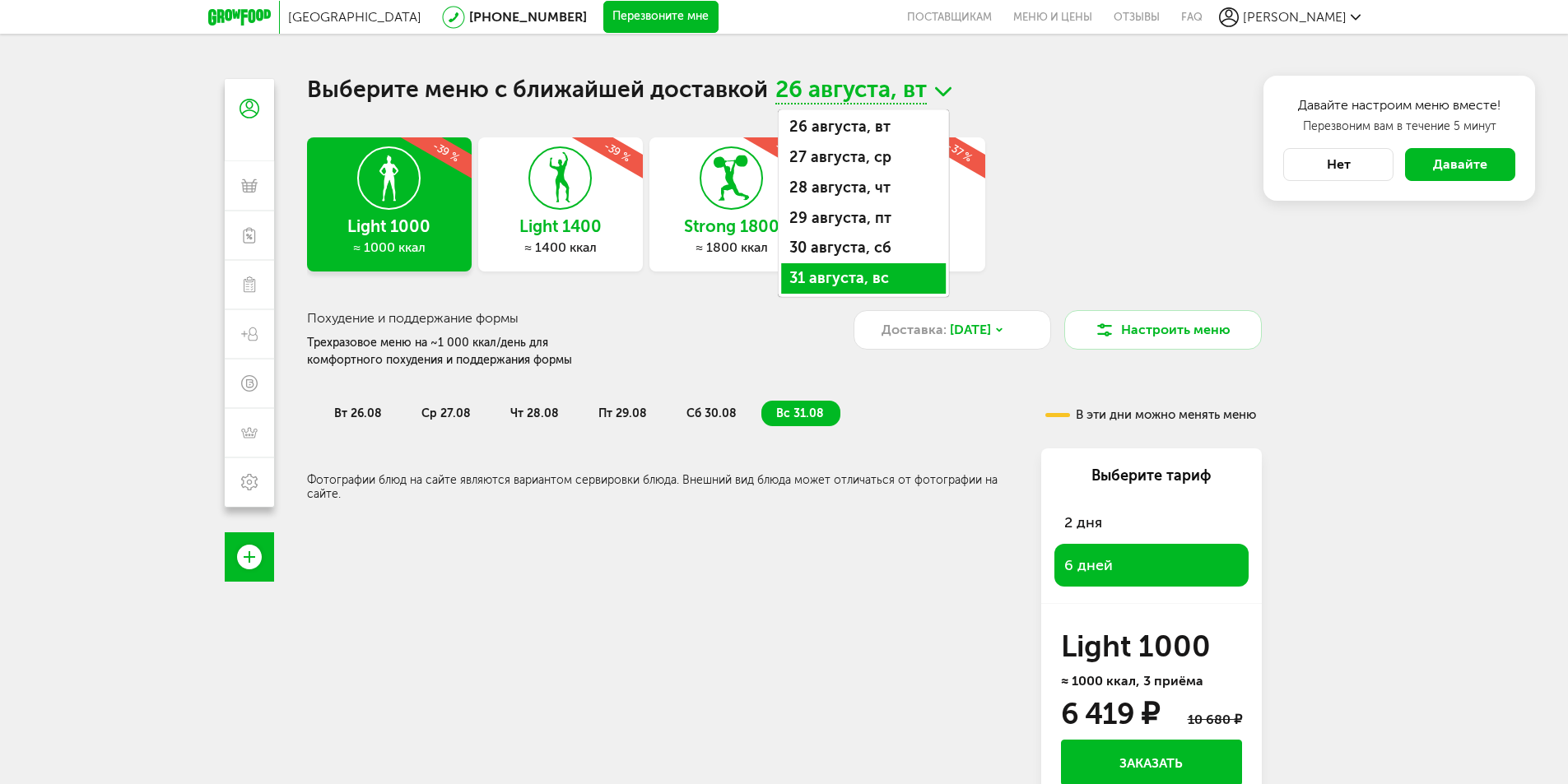
click at [863, 284] on li "31 августа, вс" at bounding box center [863, 278] width 165 height 30
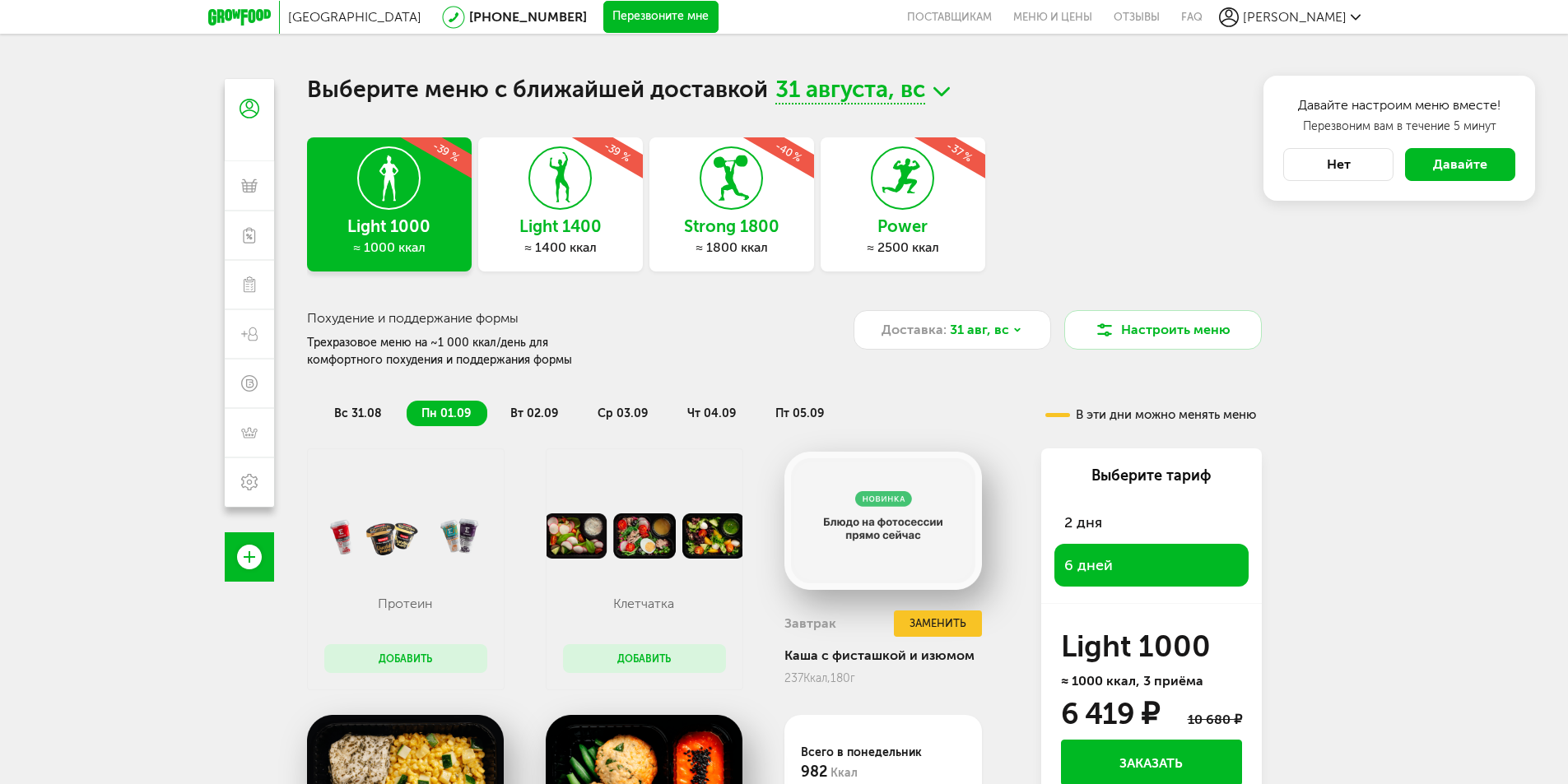
click at [547, 422] on li "вт 02.09" at bounding box center [535, 413] width 79 height 26
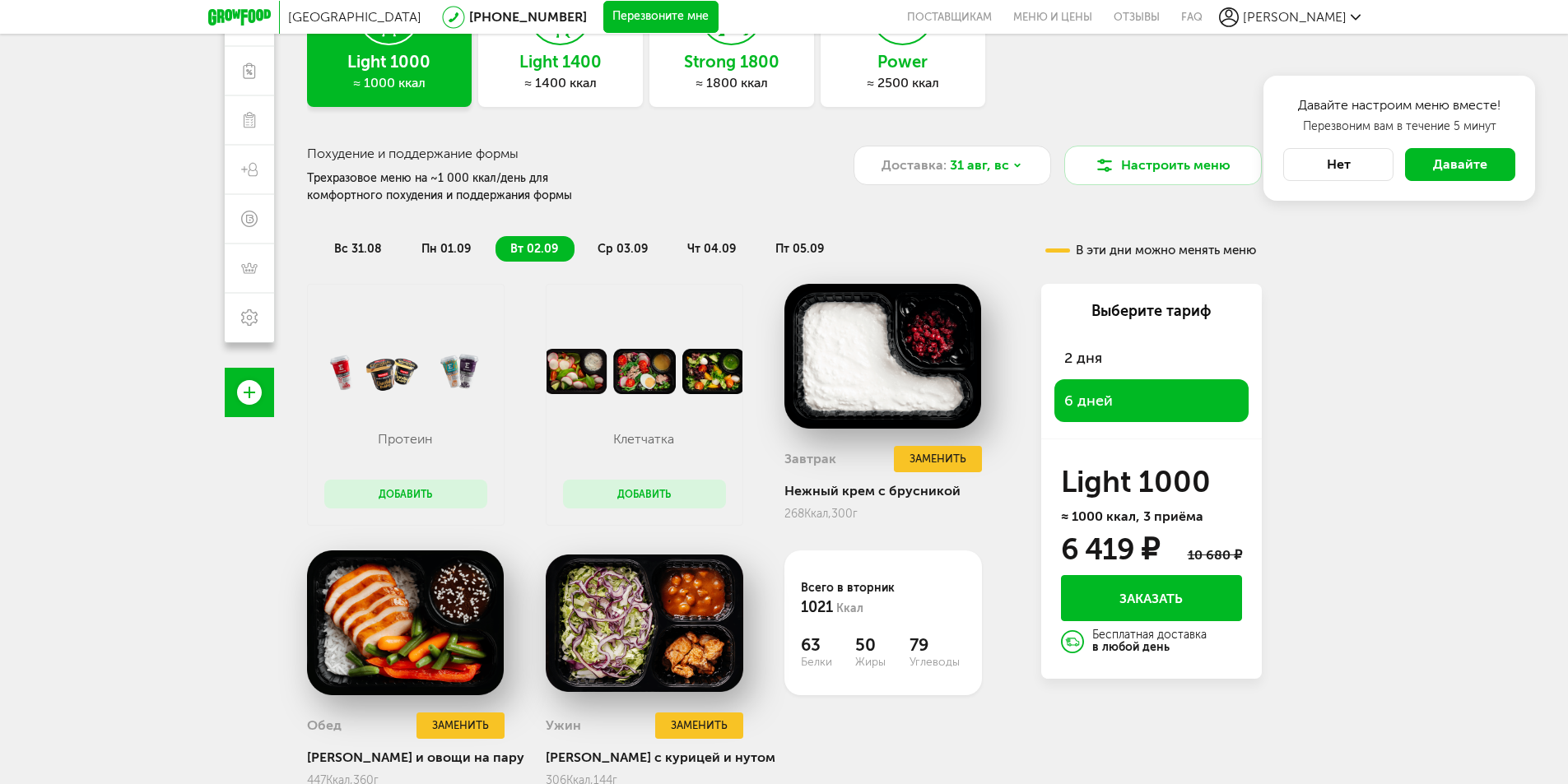
scroll to position [220, 0]
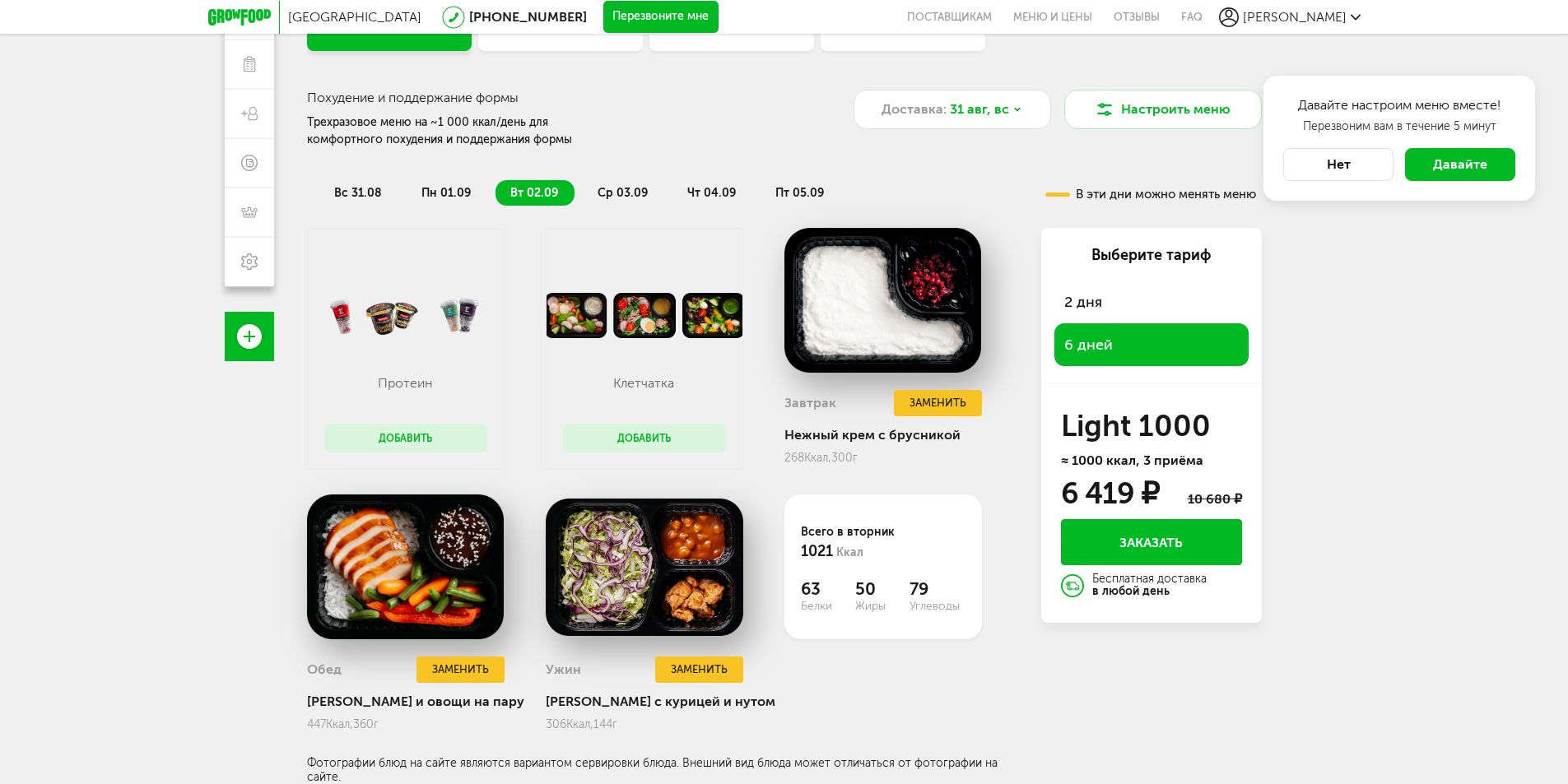
click at [624, 196] on span "ср 03.09" at bounding box center [622, 193] width 50 height 14
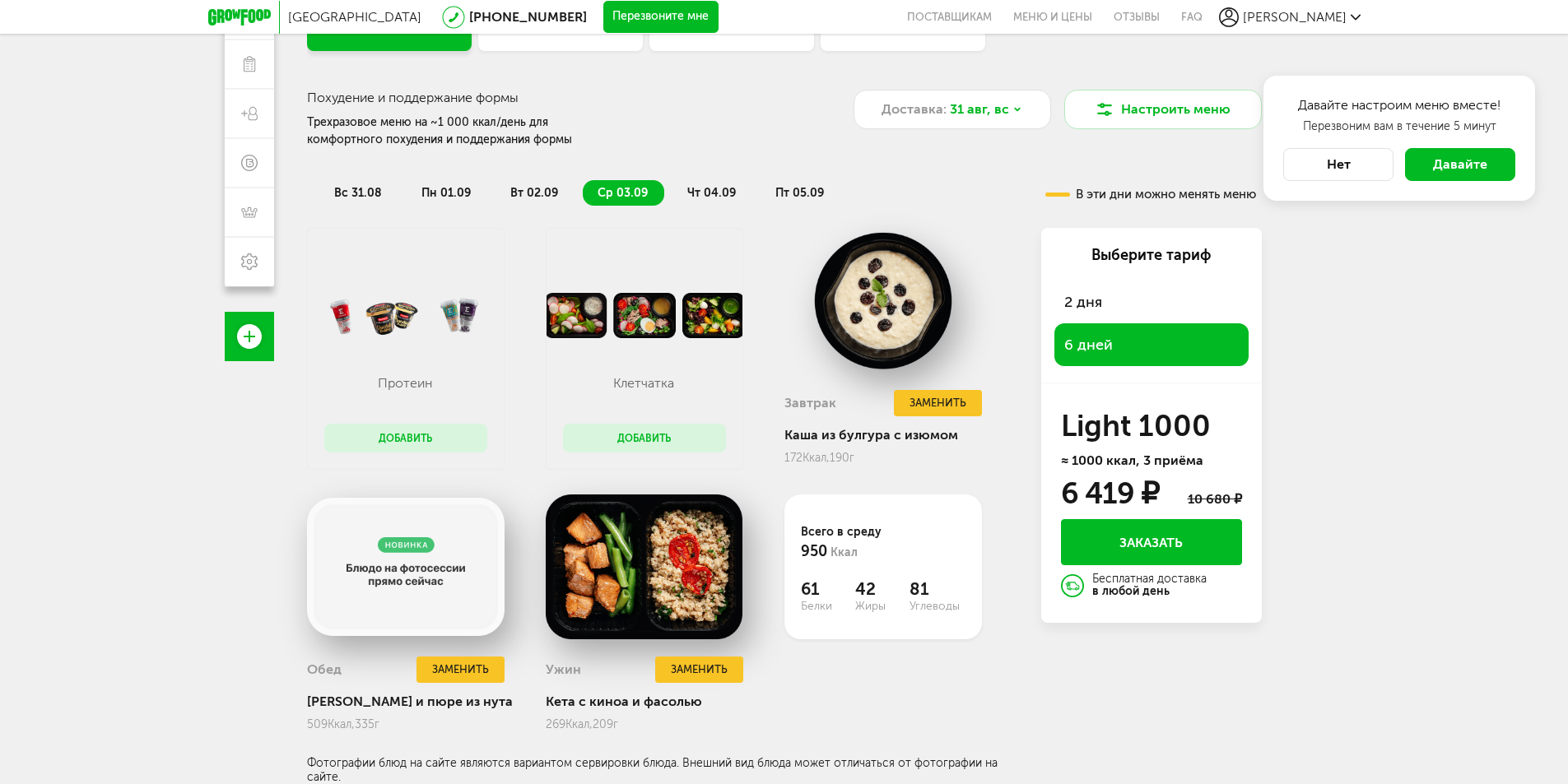
click at [707, 191] on span "чт 04.09" at bounding box center [711, 193] width 49 height 14
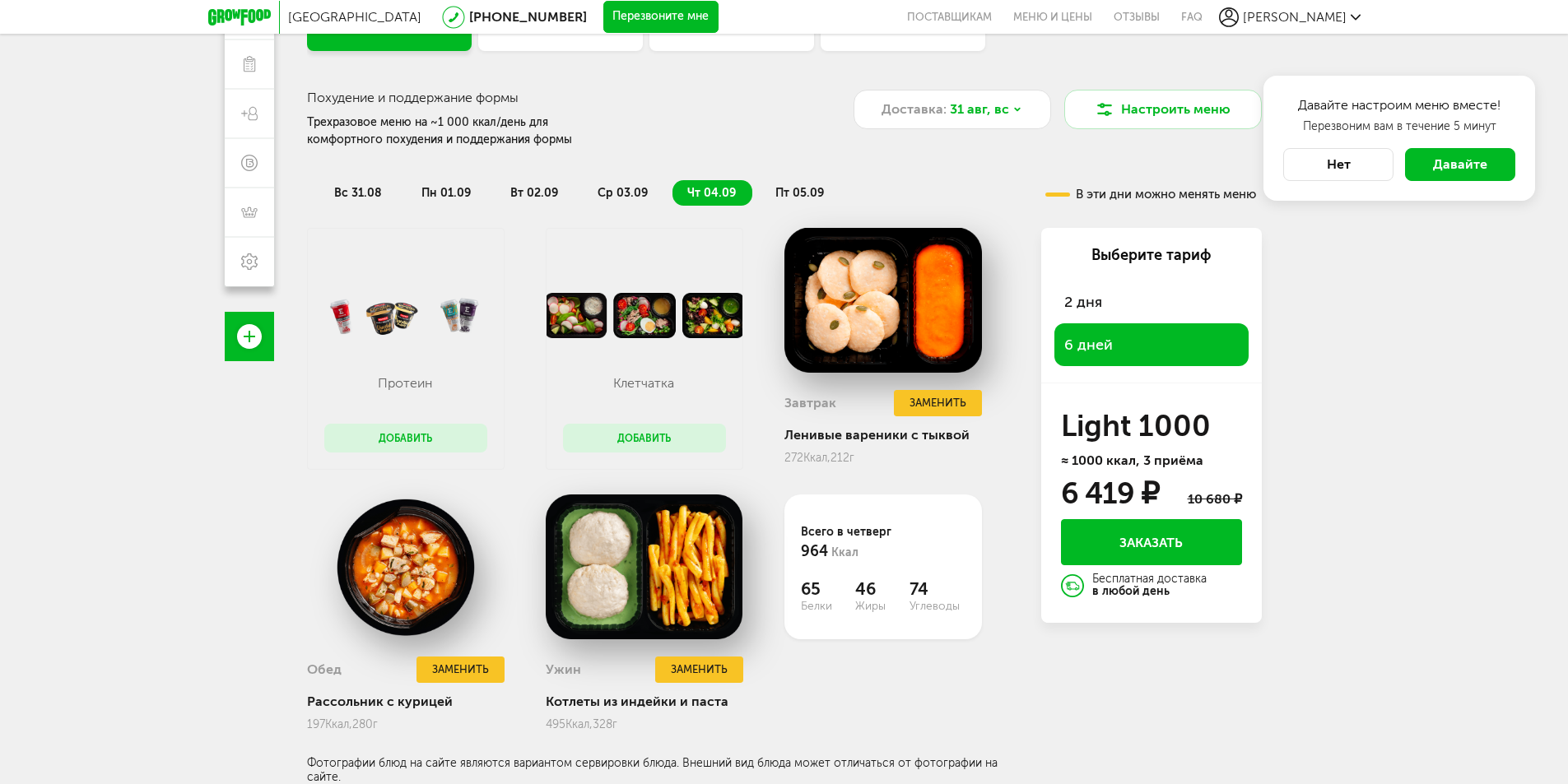
click at [784, 184] on li "пт 05.09" at bounding box center [800, 193] width 80 height 26
